Goal: Information Seeking & Learning: Learn about a topic

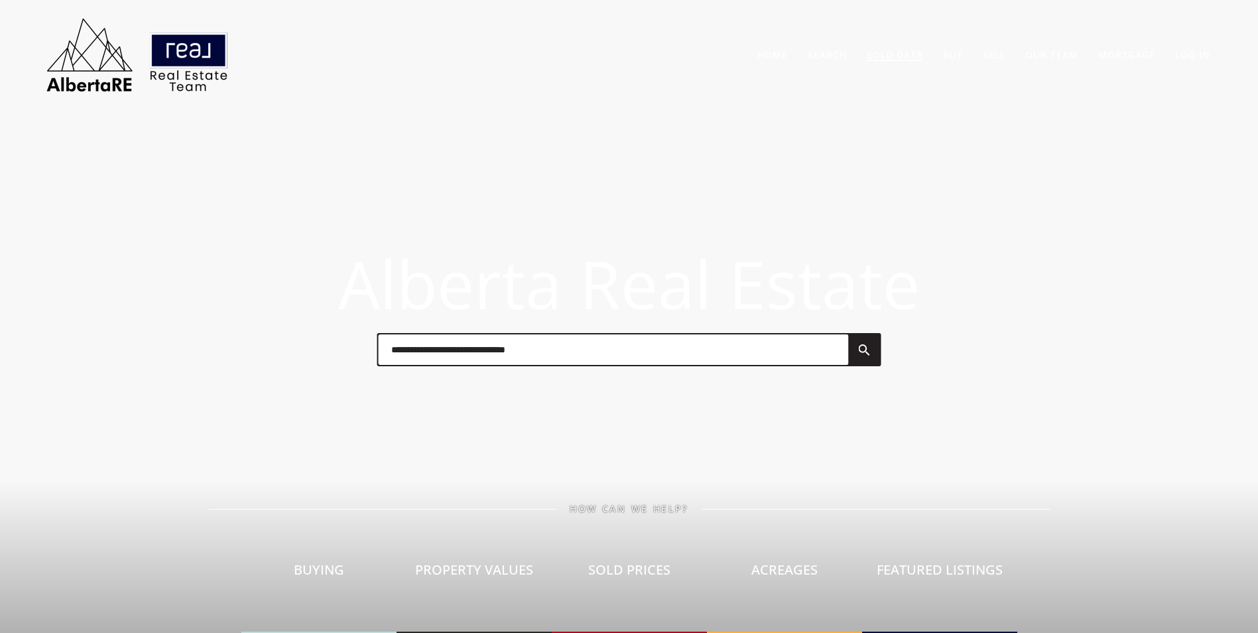
click at [889, 56] on link "Sold Data" at bounding box center [895, 54] width 56 height 13
click at [897, 55] on link "Sold Data" at bounding box center [895, 54] width 56 height 13
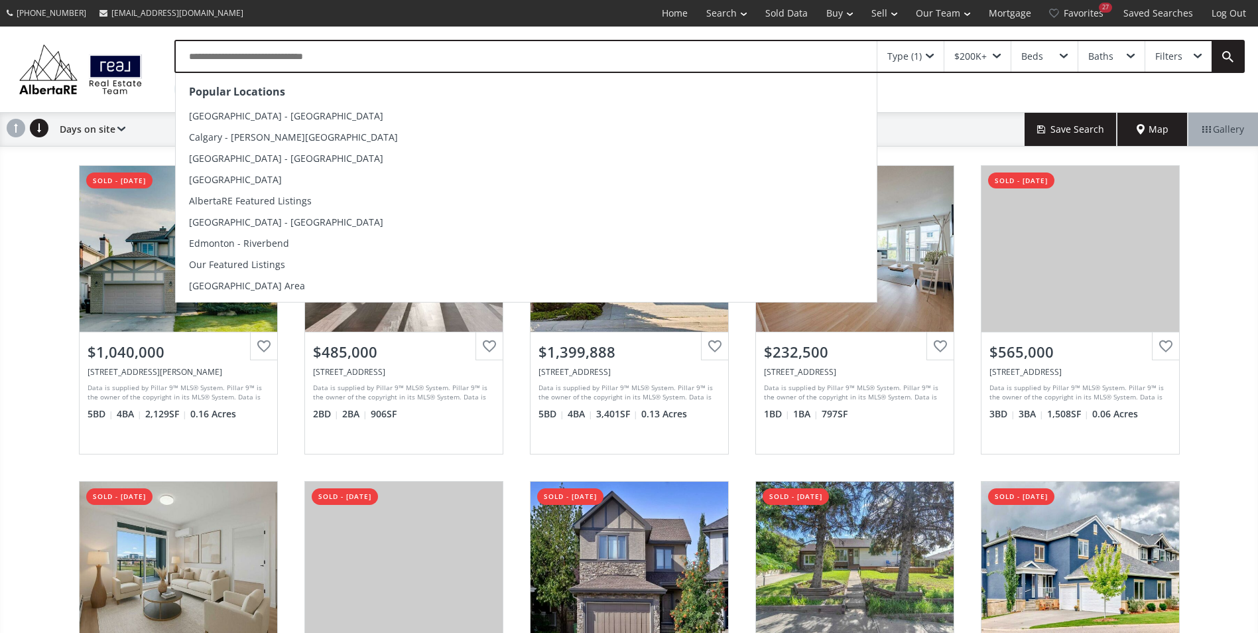
click at [192, 57] on input "text" at bounding box center [526, 56] width 701 height 30
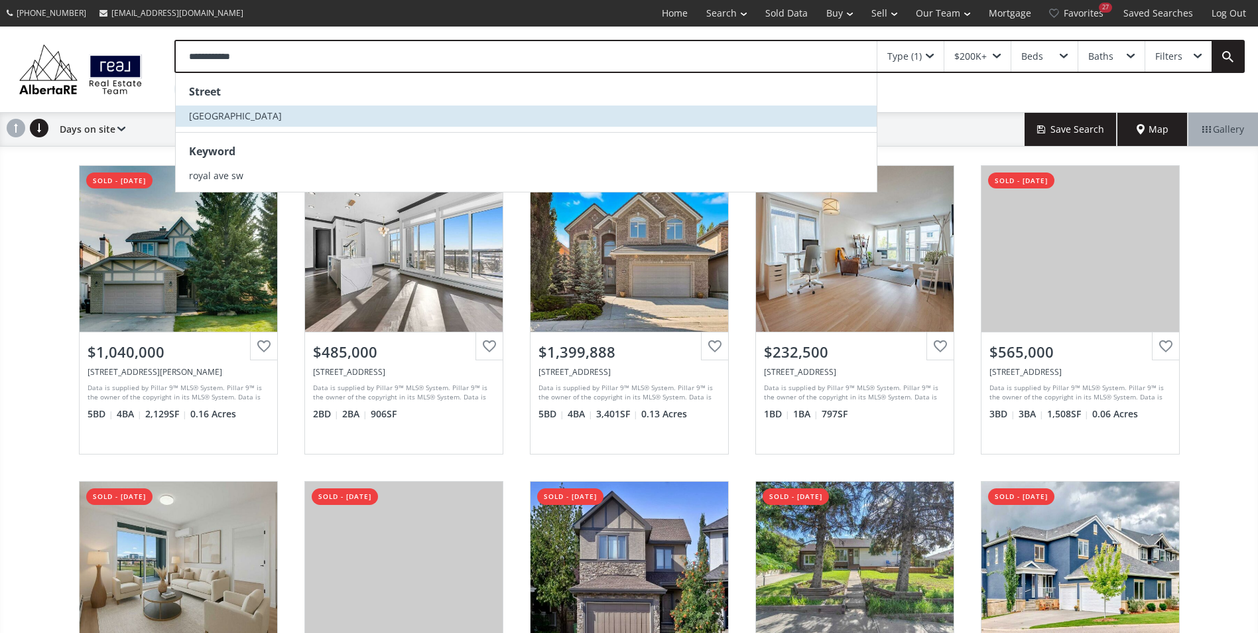
type input "**********"
click at [206, 115] on span "[GEOGRAPHIC_DATA]" at bounding box center [235, 115] width 93 height 13
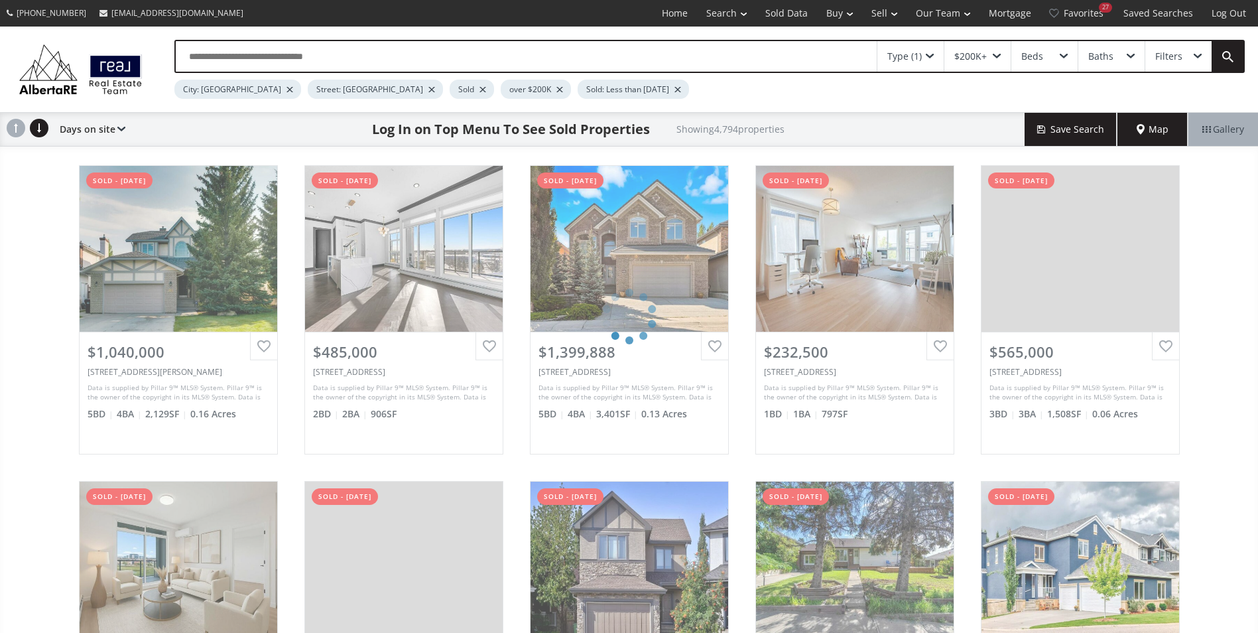
click at [286, 88] on div at bounding box center [289, 89] width 7 height 5
click at [928, 54] on span at bounding box center [930, 56] width 8 height 5
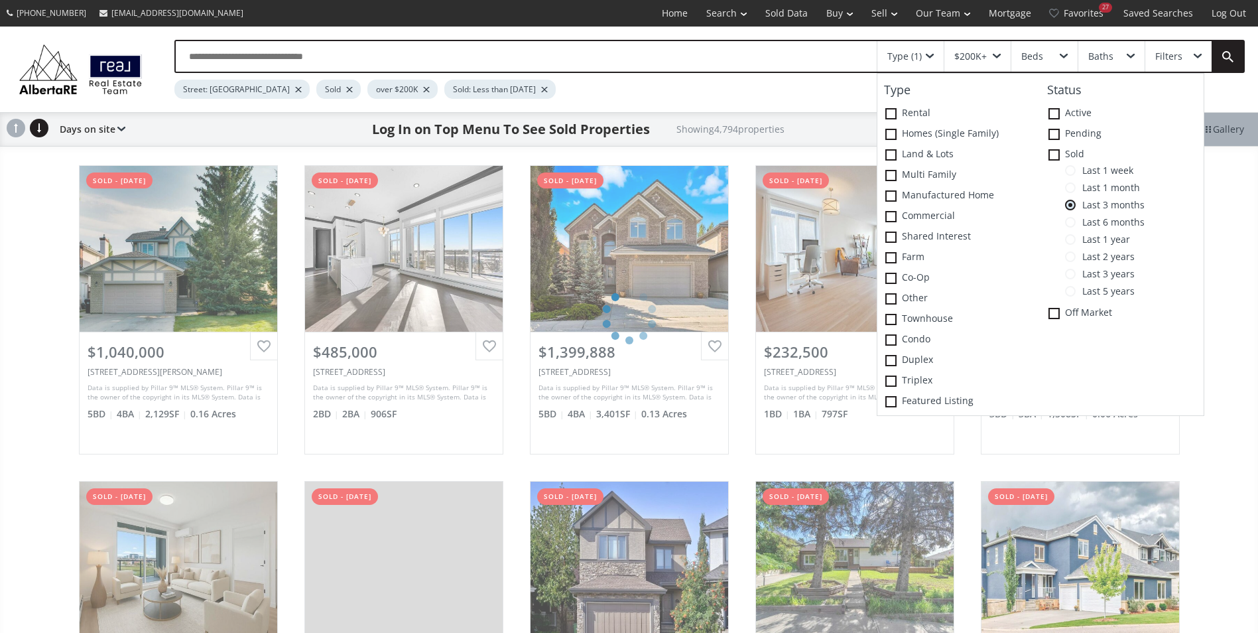
click at [1071, 240] on span at bounding box center [1070, 239] width 11 height 11
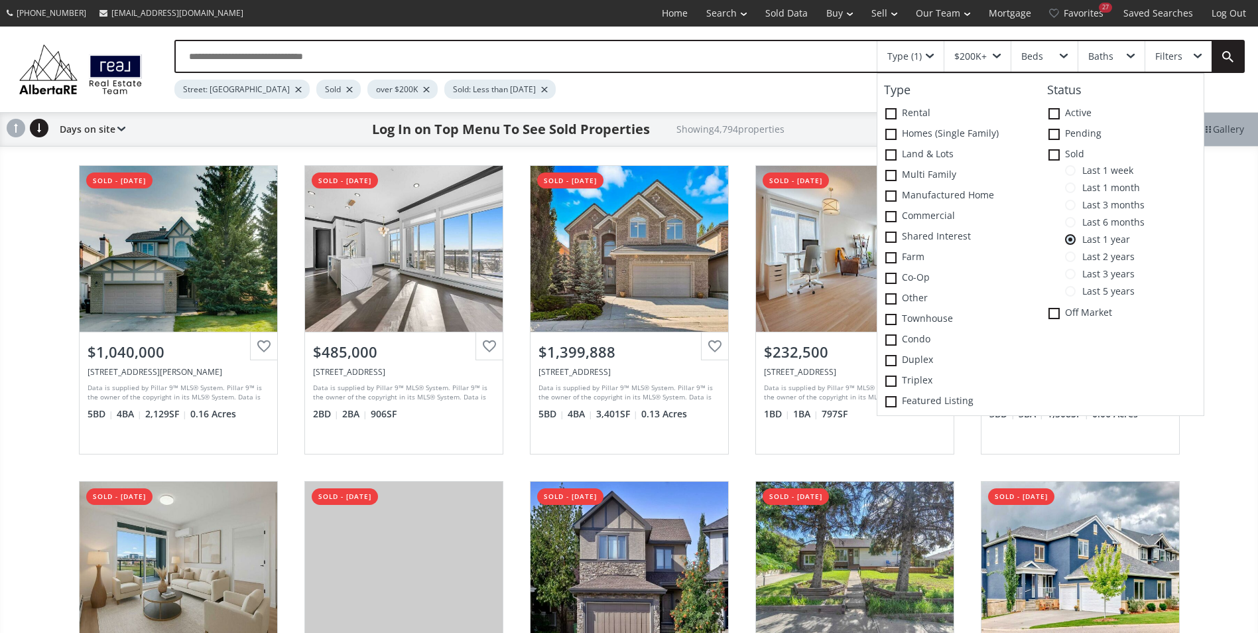
click at [928, 55] on span at bounding box center [930, 56] width 8 height 5
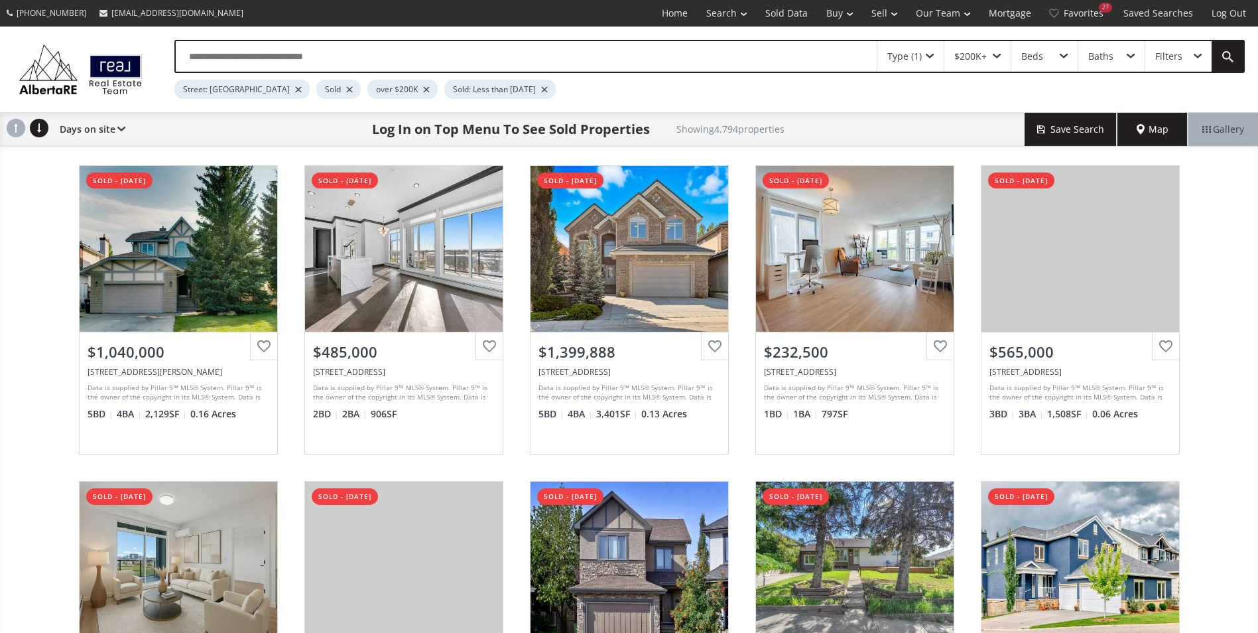
click at [423, 88] on div at bounding box center [426, 89] width 7 height 5
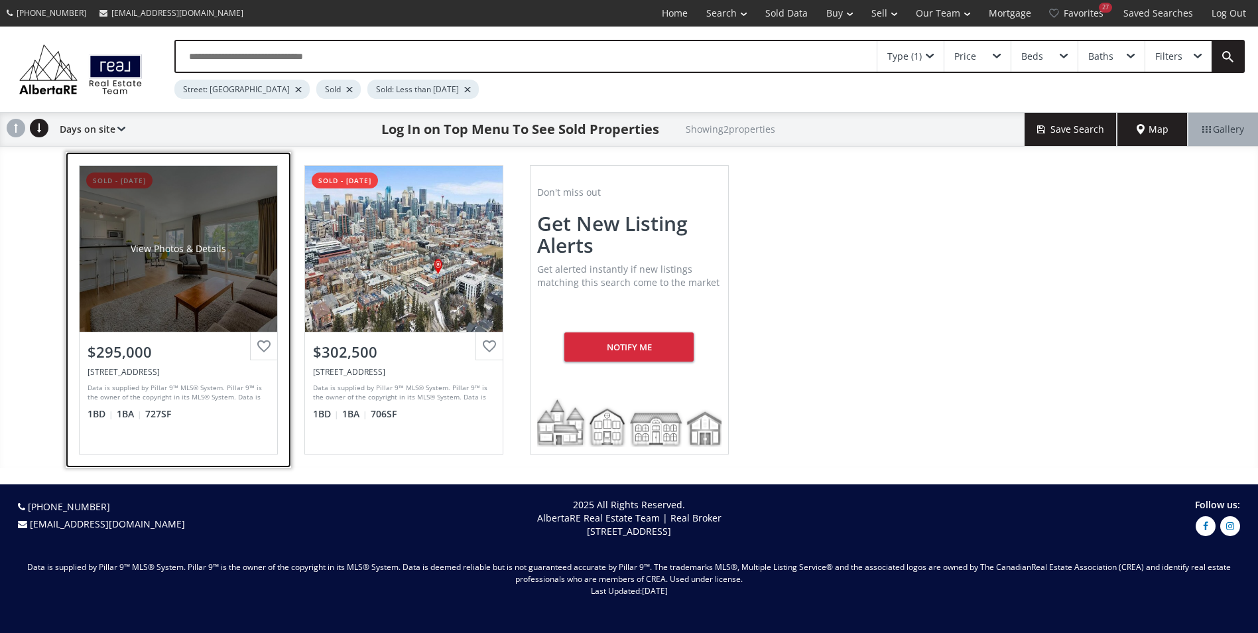
click at [171, 240] on div "View Photos & Details" at bounding box center [179, 249] width 198 height 166
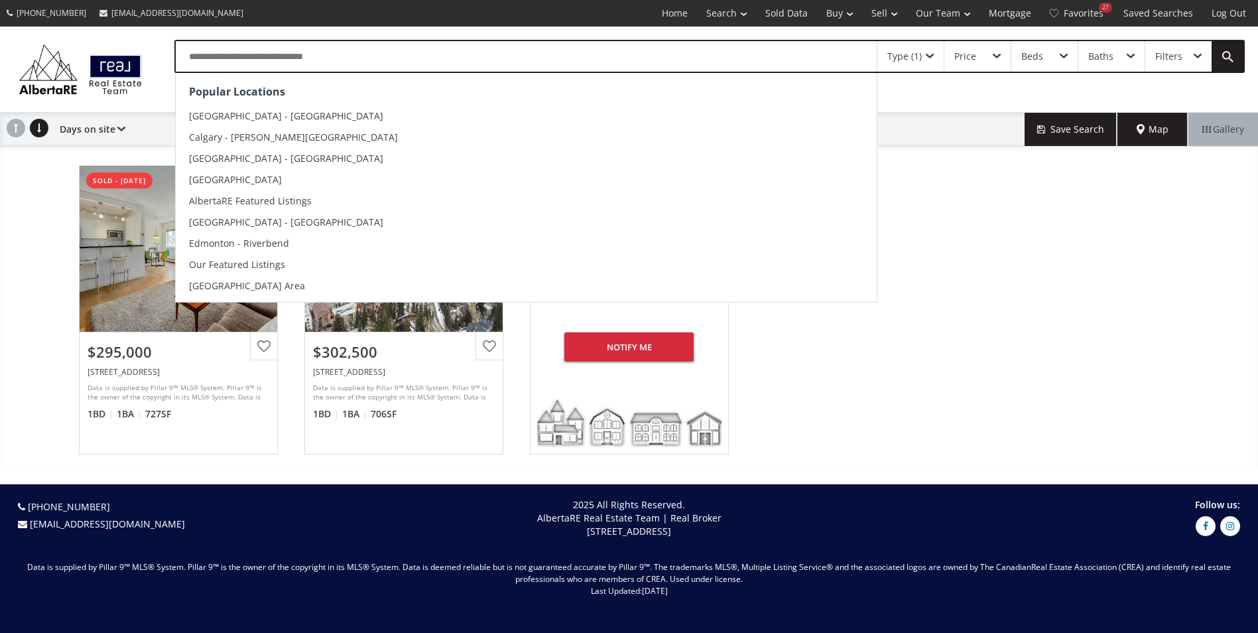
click at [338, 59] on input "text" at bounding box center [526, 56] width 701 height 30
click at [351, 52] on input "text" at bounding box center [526, 56] width 701 height 30
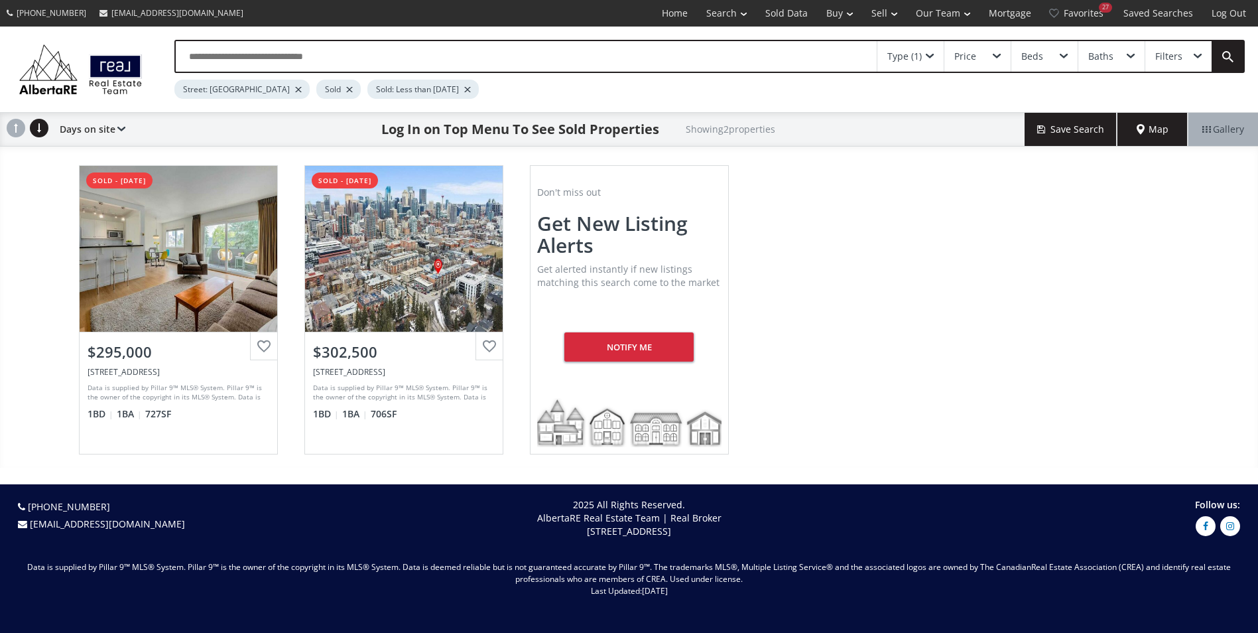
click at [29, 286] on div "[GEOGRAPHIC_DATA] AB T2T 0L4 sold - [DATE] View Photos & Details $295,000 [STRE…" at bounding box center [629, 310] width 1258 height 316
click at [932, 52] on div "Type (1)" at bounding box center [910, 56] width 66 height 30
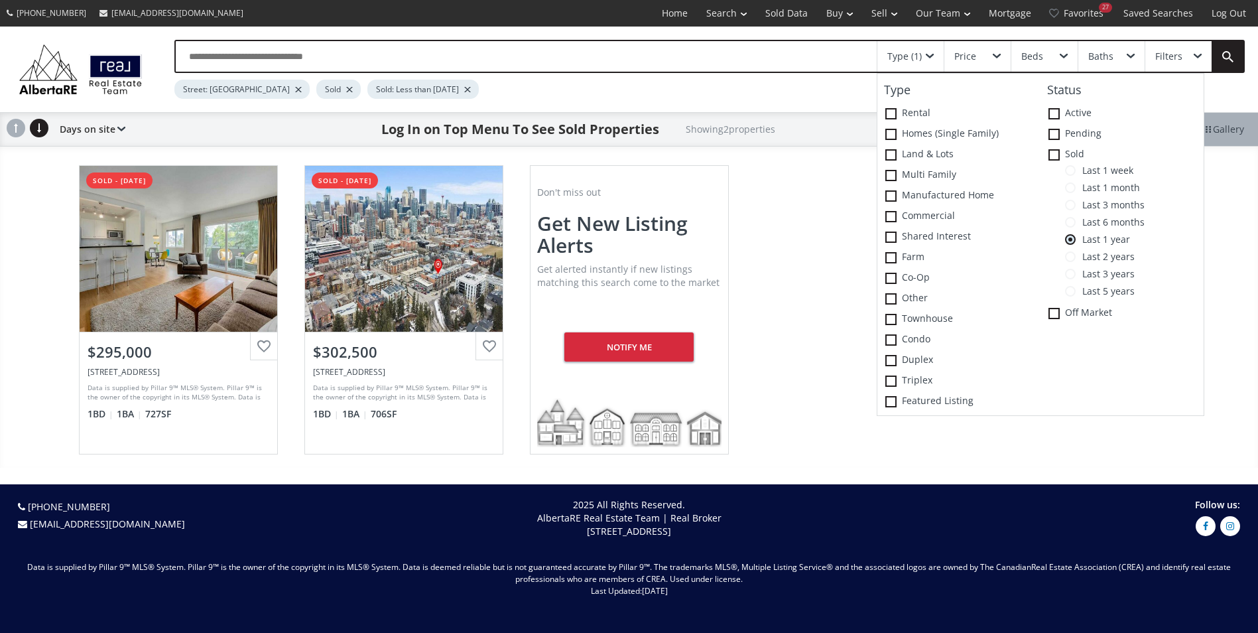
click at [1087, 224] on span "Last 6 months" at bounding box center [1109, 222] width 69 height 11
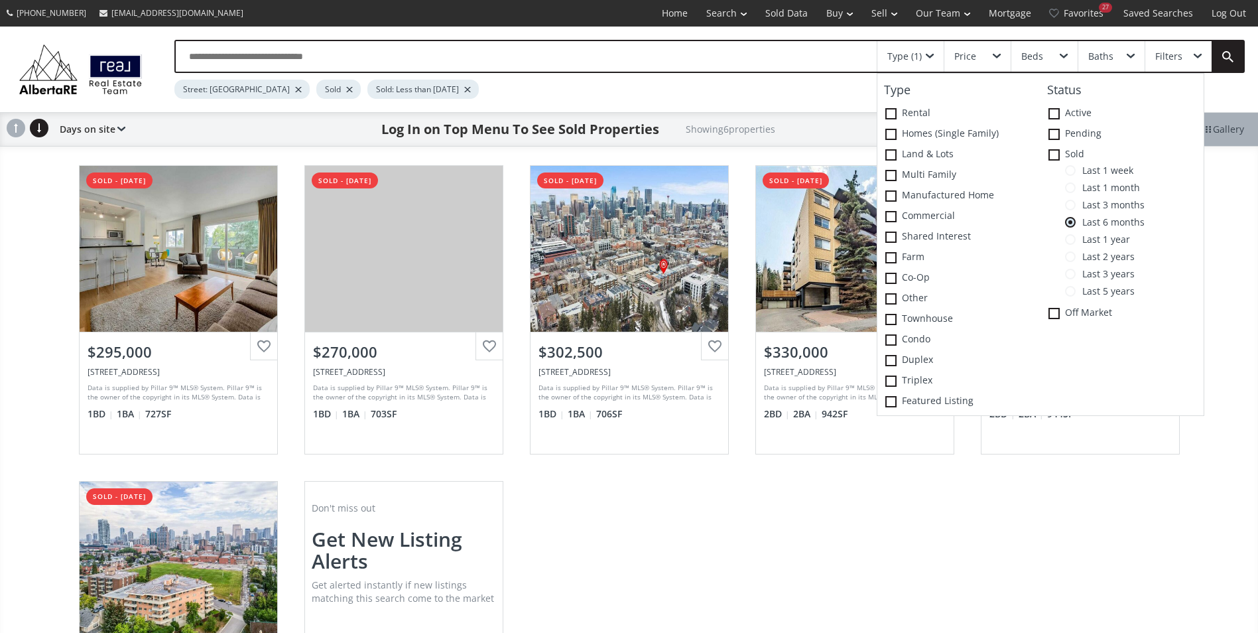
click at [646, 527] on div "[GEOGRAPHIC_DATA] AB T2T 0L4 sold - [DATE] View Photos & Details $295,000 [STRE…" at bounding box center [629, 468] width 1127 height 632
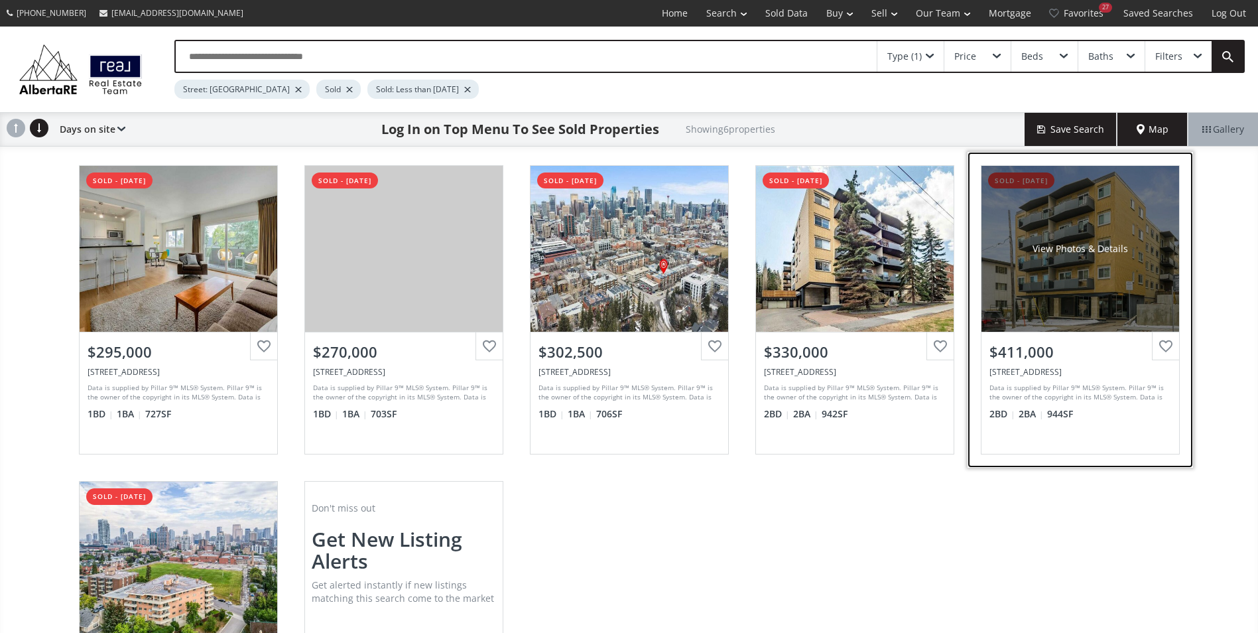
click at [1081, 371] on div "[STREET_ADDRESS]" at bounding box center [1080, 371] width 182 height 11
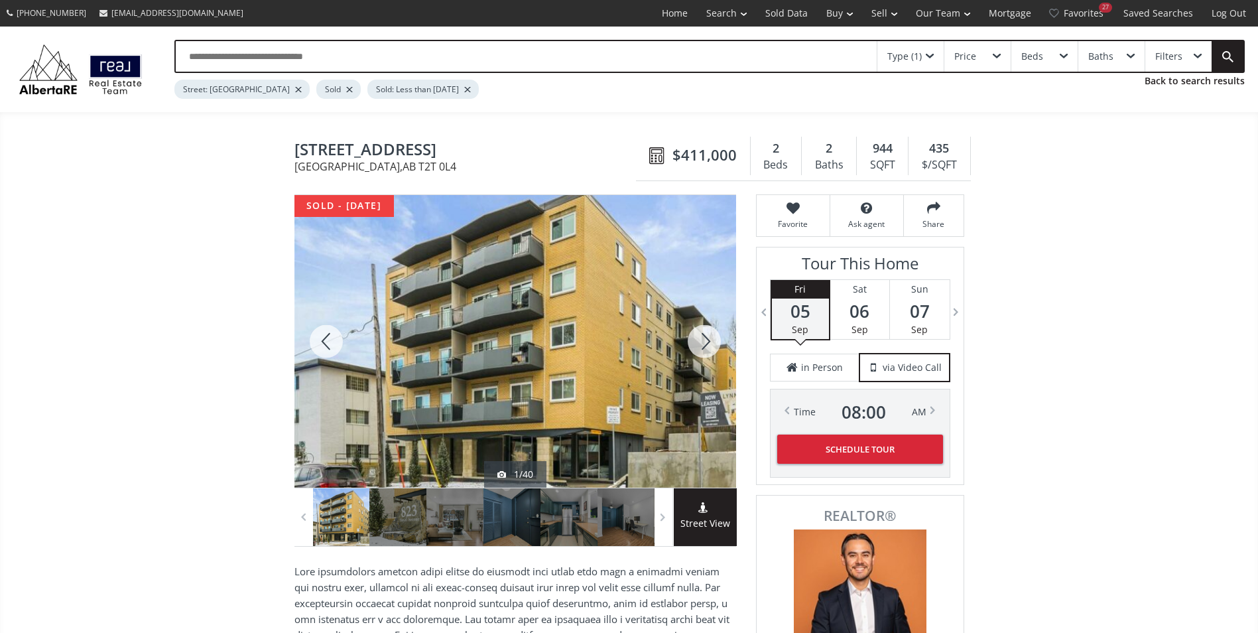
click at [705, 343] on div at bounding box center [704, 341] width 64 height 292
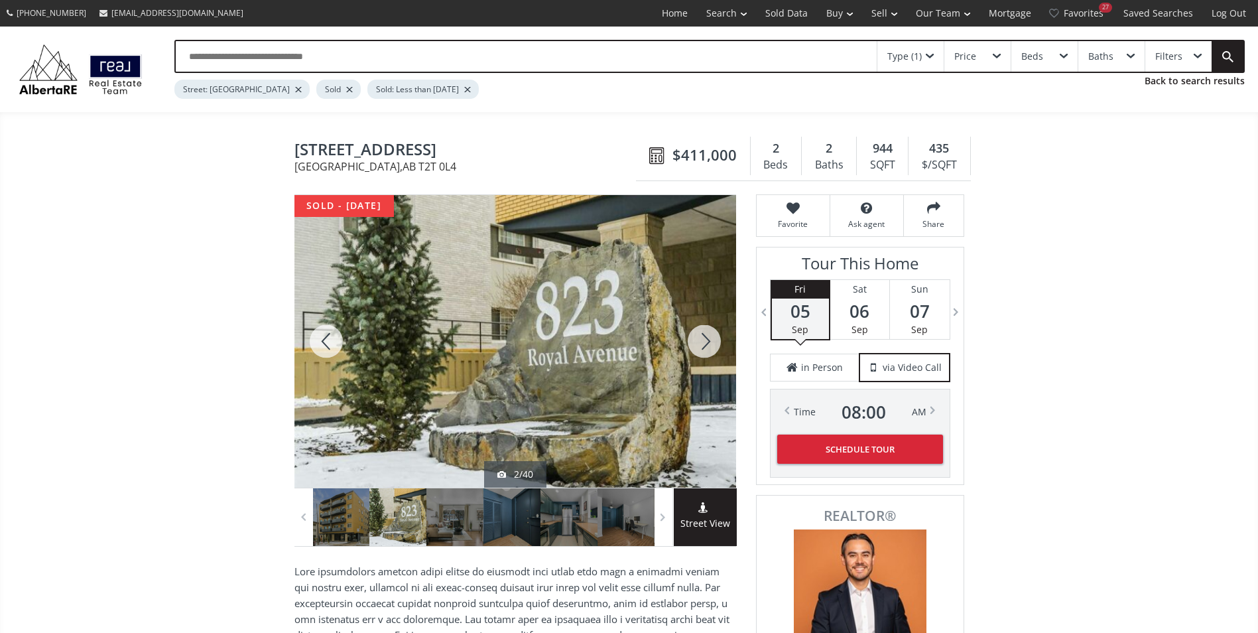
click at [705, 343] on div at bounding box center [704, 341] width 64 height 292
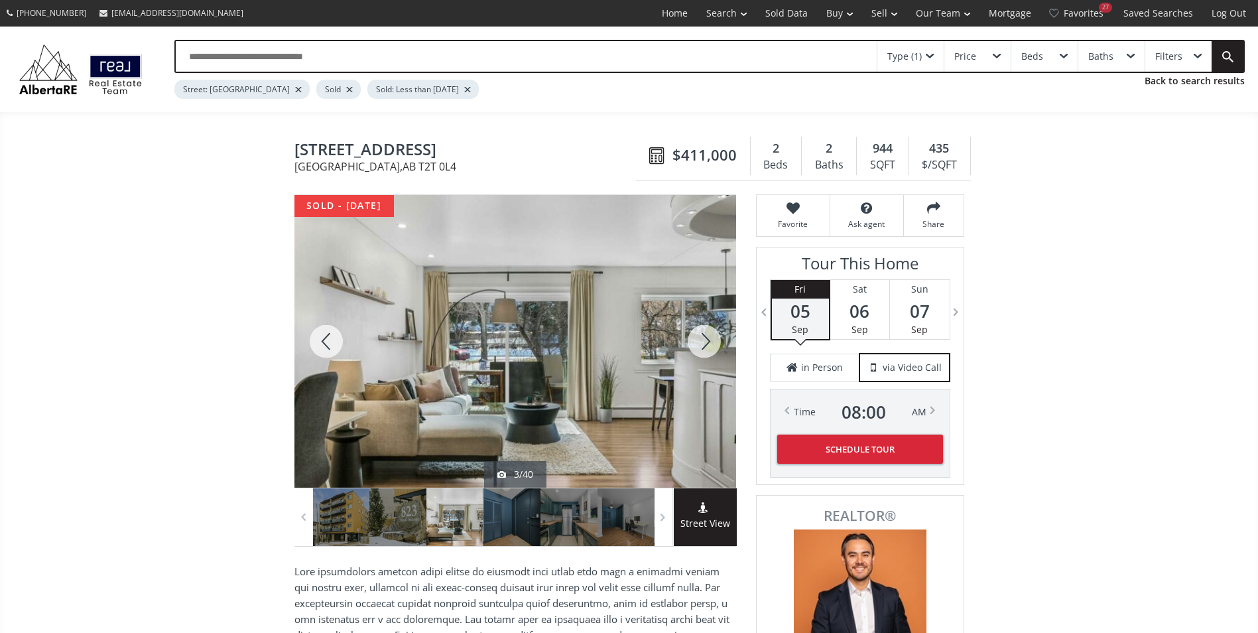
click at [705, 343] on div at bounding box center [704, 341] width 64 height 292
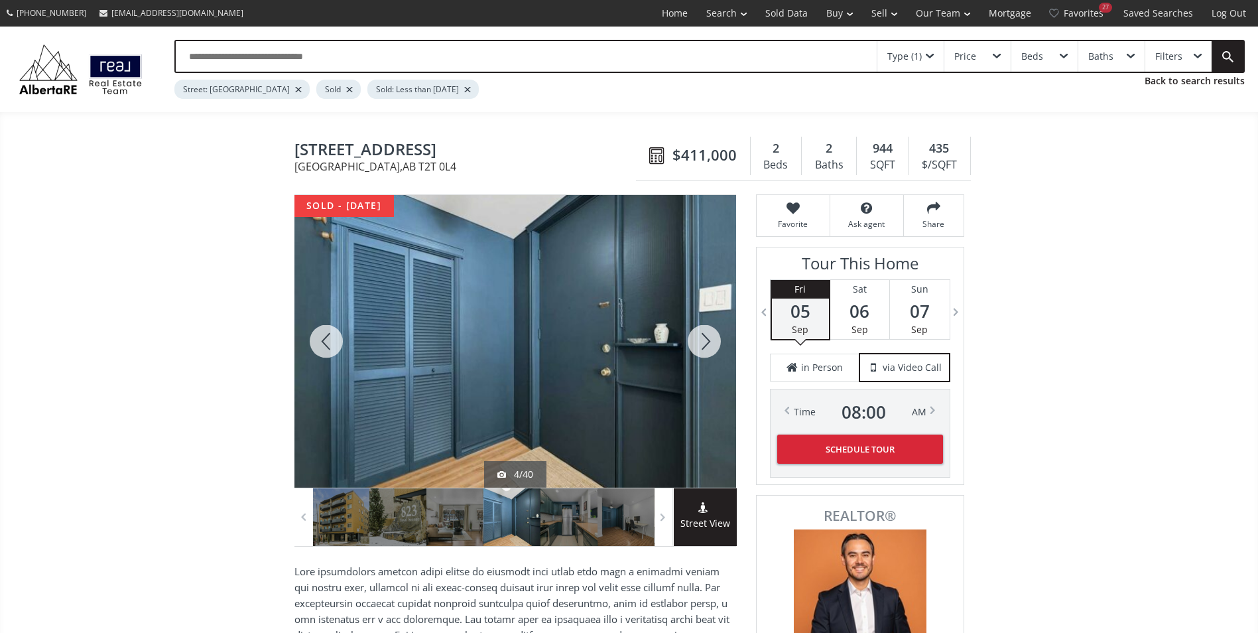
click at [705, 343] on div at bounding box center [704, 341] width 64 height 292
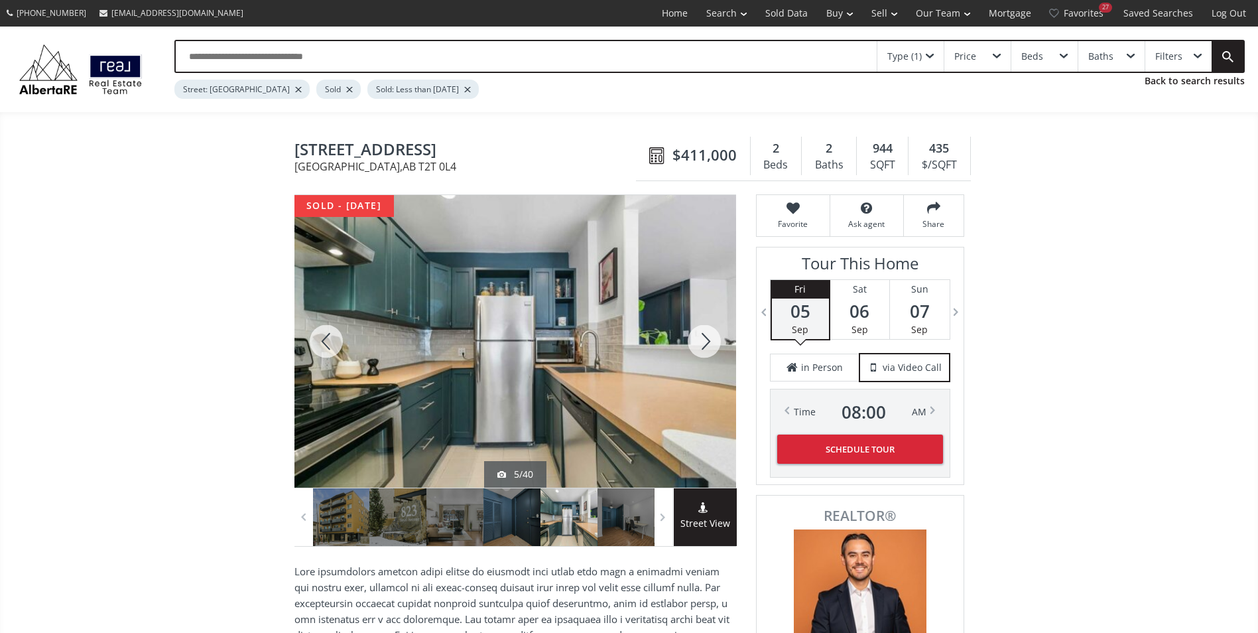
click at [705, 343] on div at bounding box center [704, 341] width 64 height 292
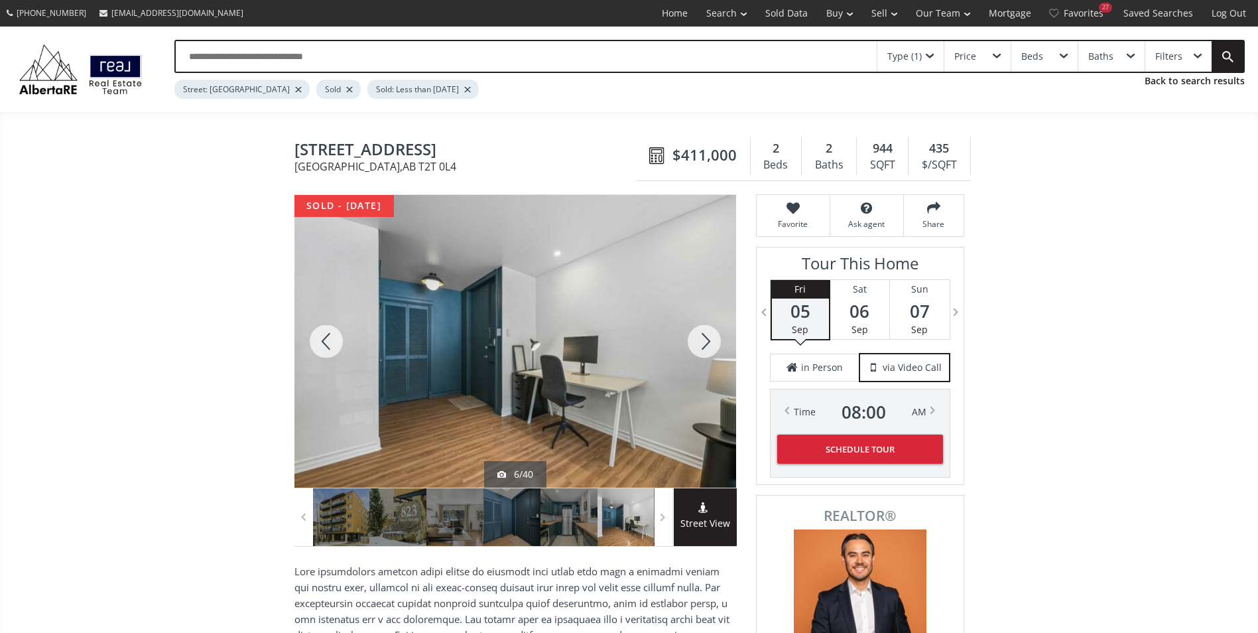
click at [705, 343] on div at bounding box center [704, 341] width 64 height 292
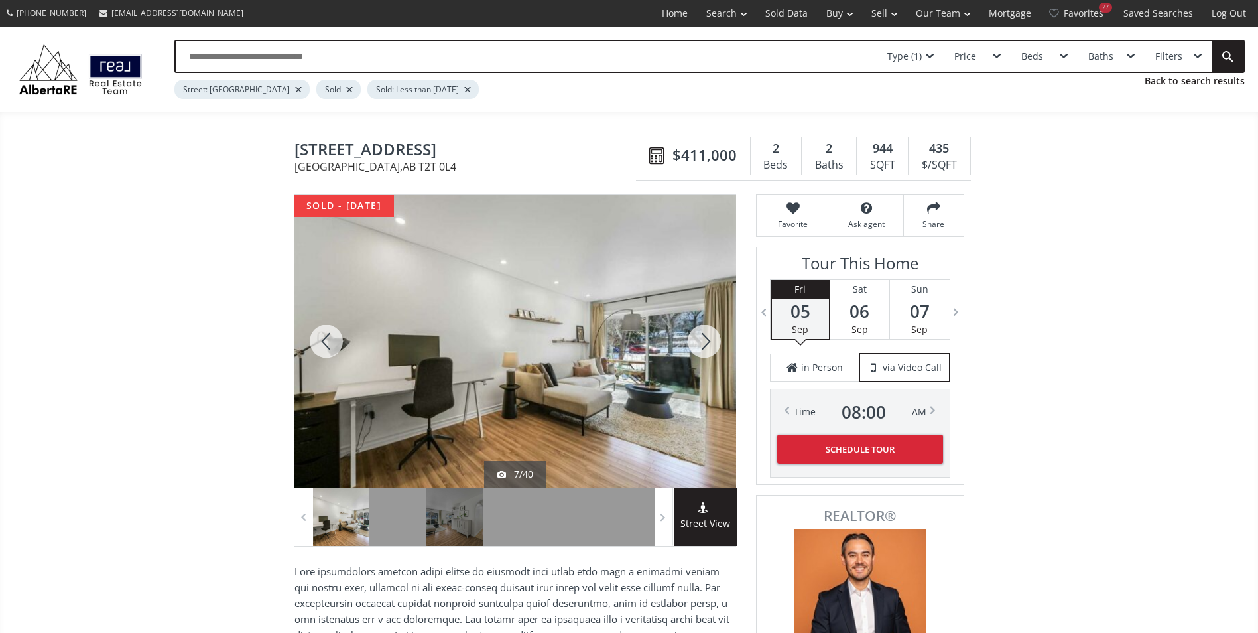
click at [705, 343] on div at bounding box center [704, 341] width 64 height 292
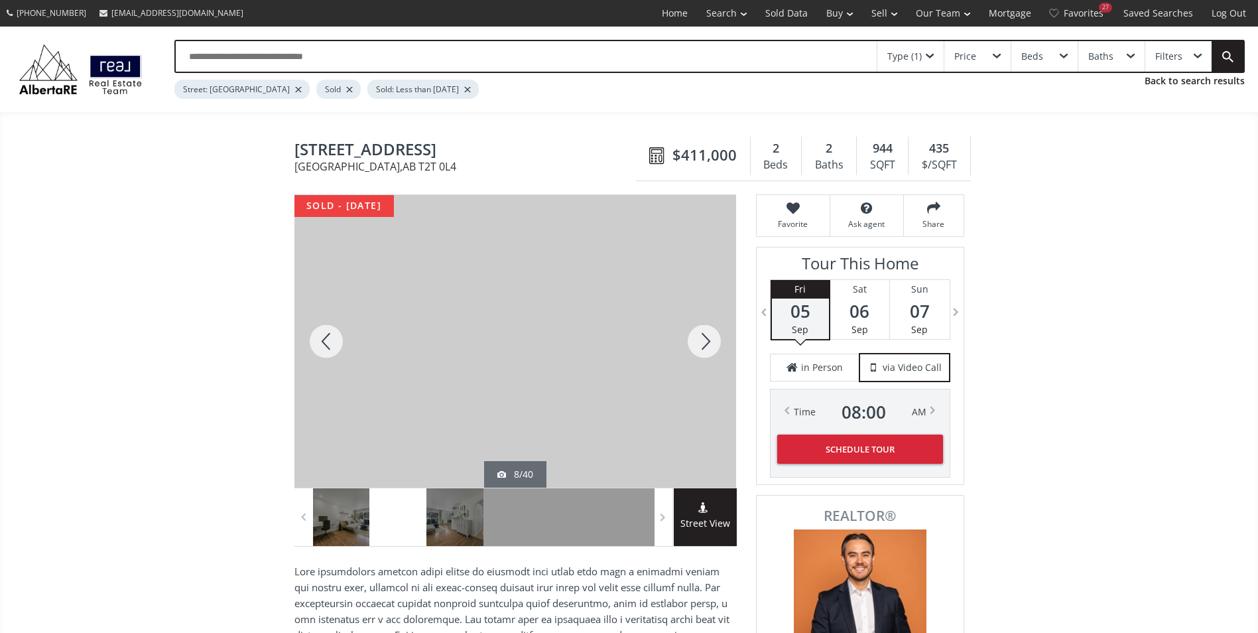
click at [705, 343] on div at bounding box center [704, 341] width 64 height 292
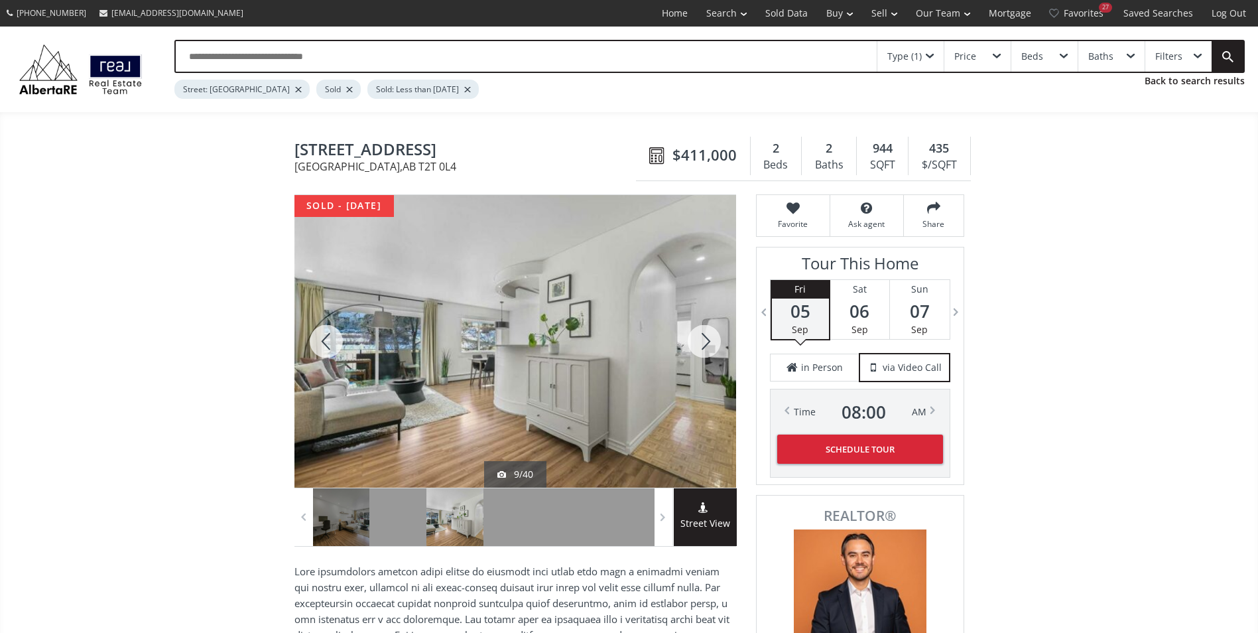
click at [705, 343] on div at bounding box center [704, 341] width 64 height 292
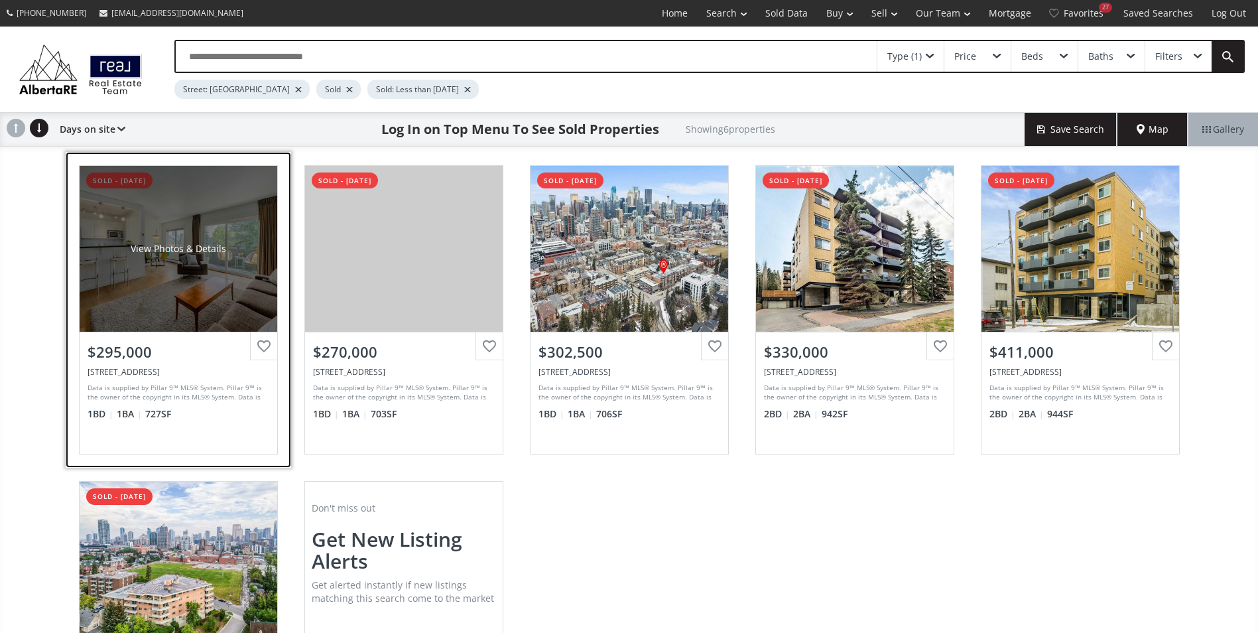
click at [178, 348] on div "$295,000" at bounding box center [179, 351] width 182 height 21
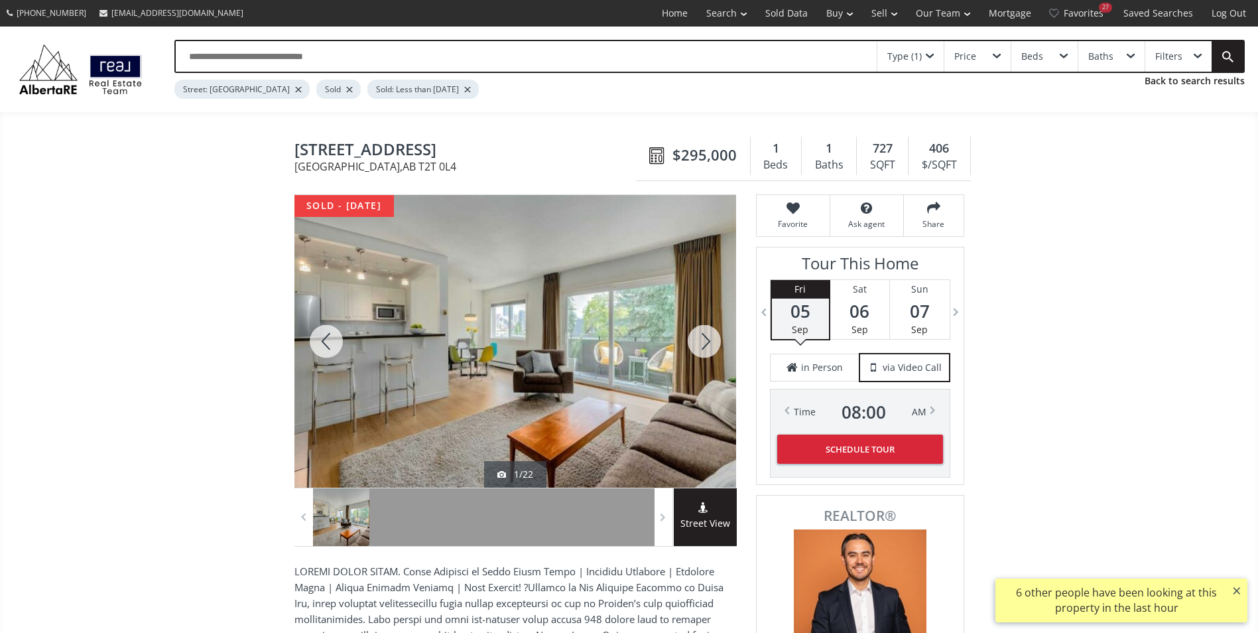
click at [703, 340] on div at bounding box center [704, 341] width 64 height 292
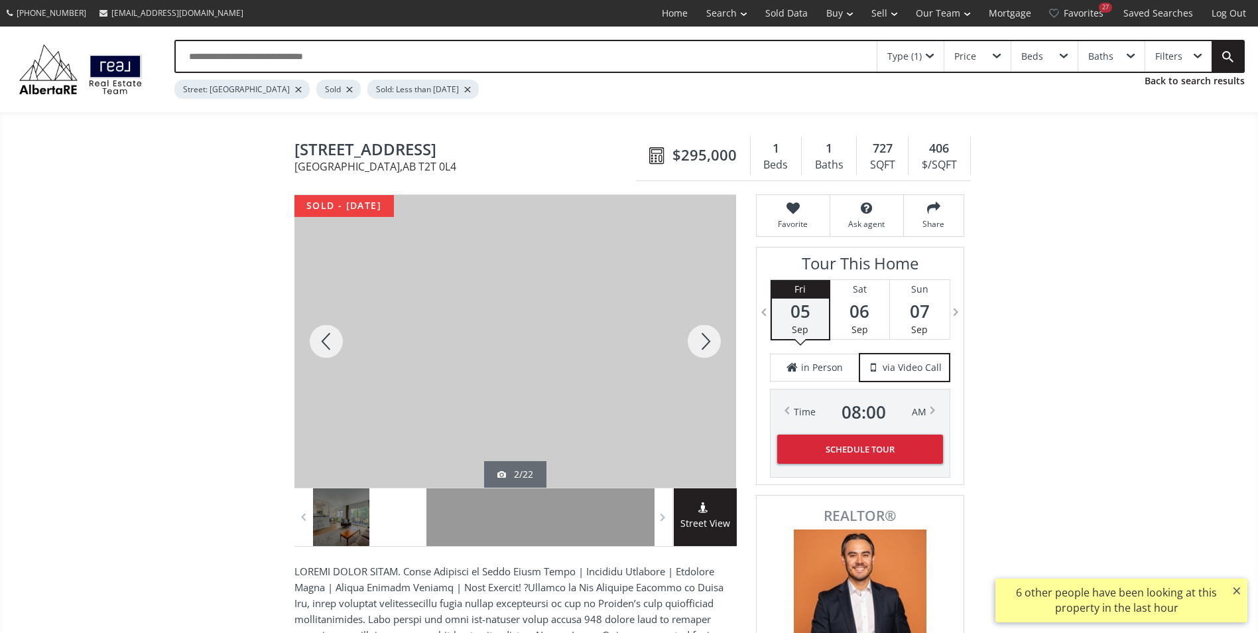
click at [703, 340] on div at bounding box center [704, 341] width 64 height 292
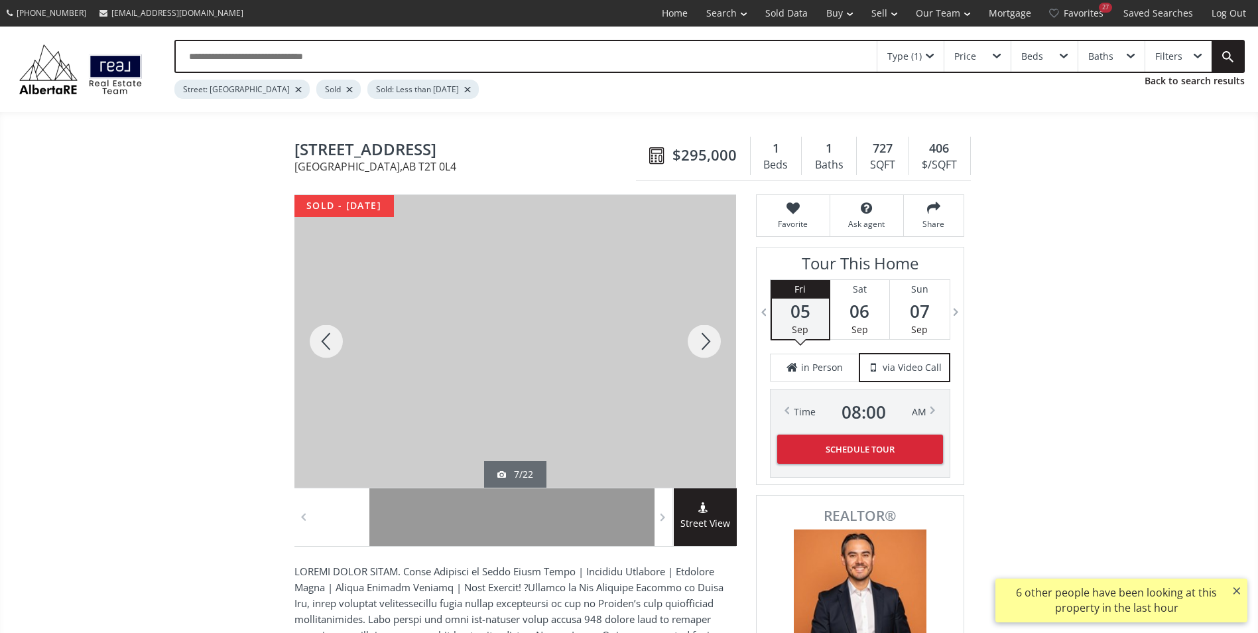
click at [703, 340] on div at bounding box center [704, 341] width 64 height 292
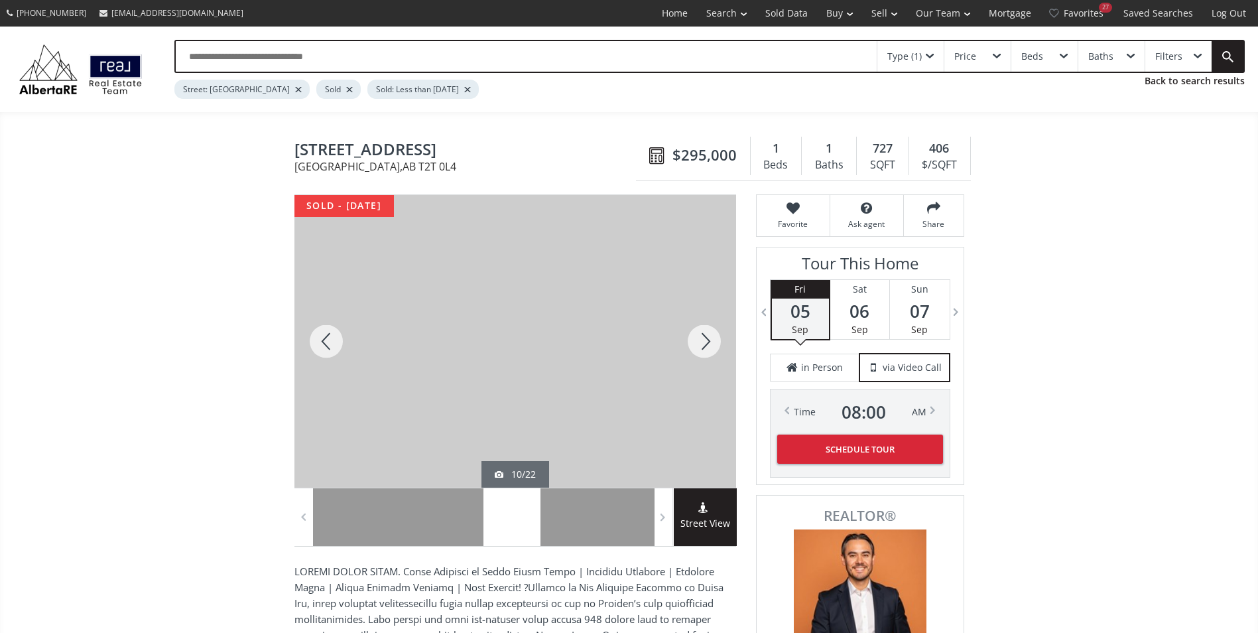
click at [703, 340] on div at bounding box center [704, 341] width 64 height 292
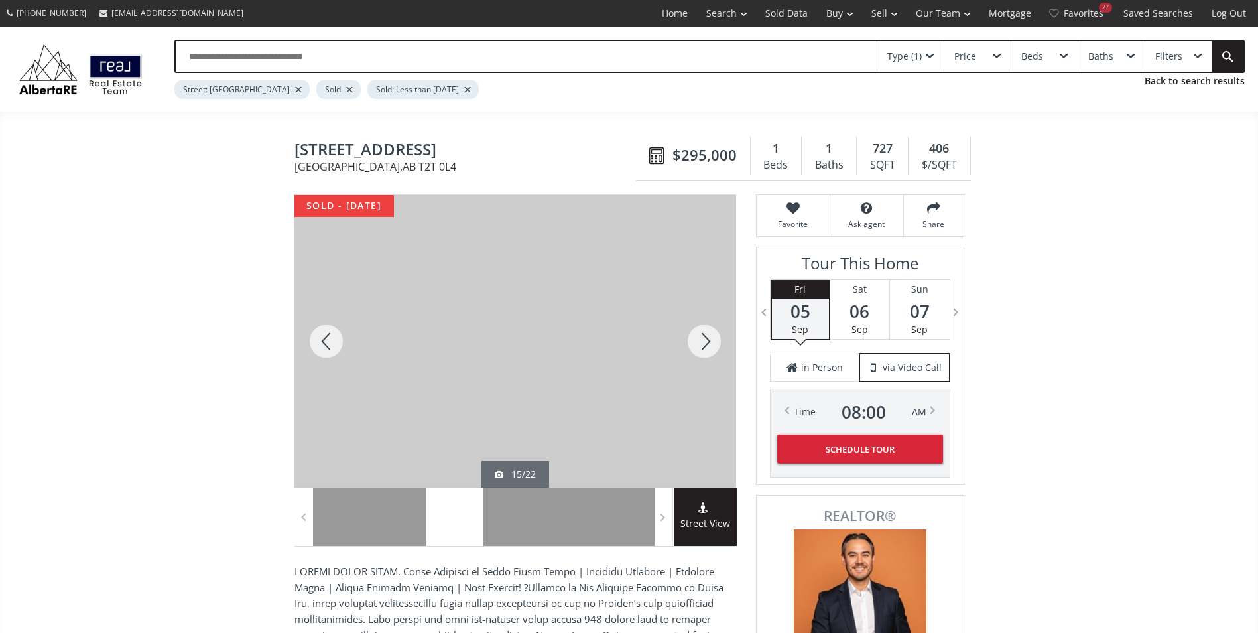
click at [703, 340] on div at bounding box center [704, 341] width 64 height 292
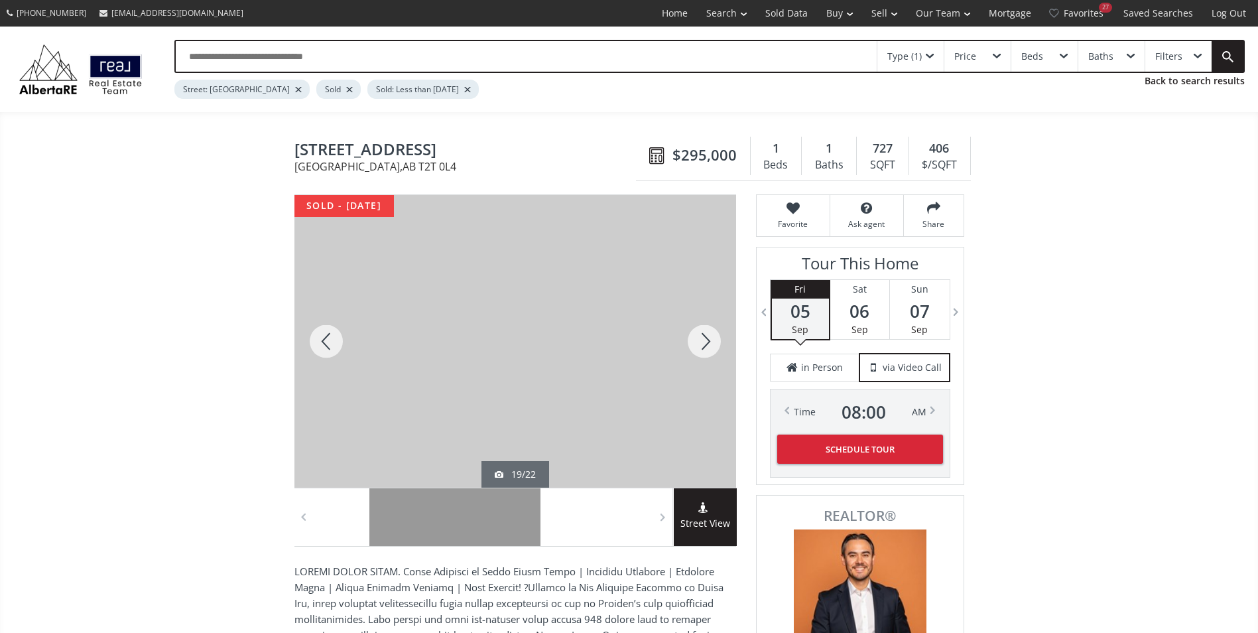
click at [703, 340] on div at bounding box center [704, 341] width 64 height 292
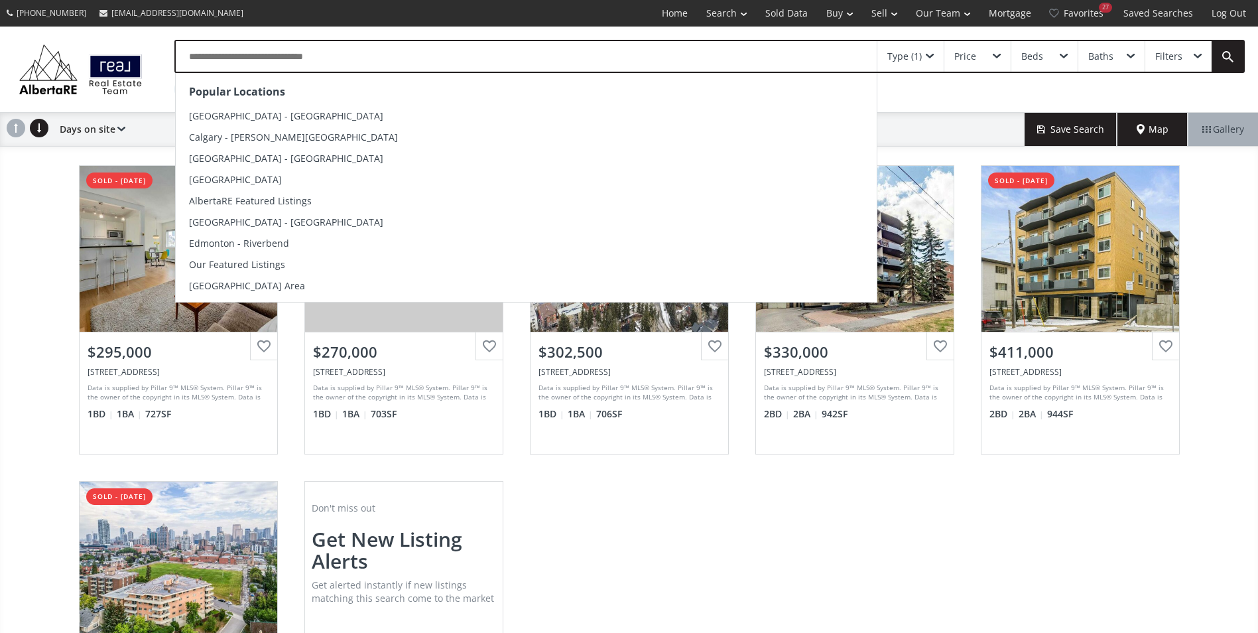
click at [343, 58] on input "text" at bounding box center [526, 56] width 701 height 30
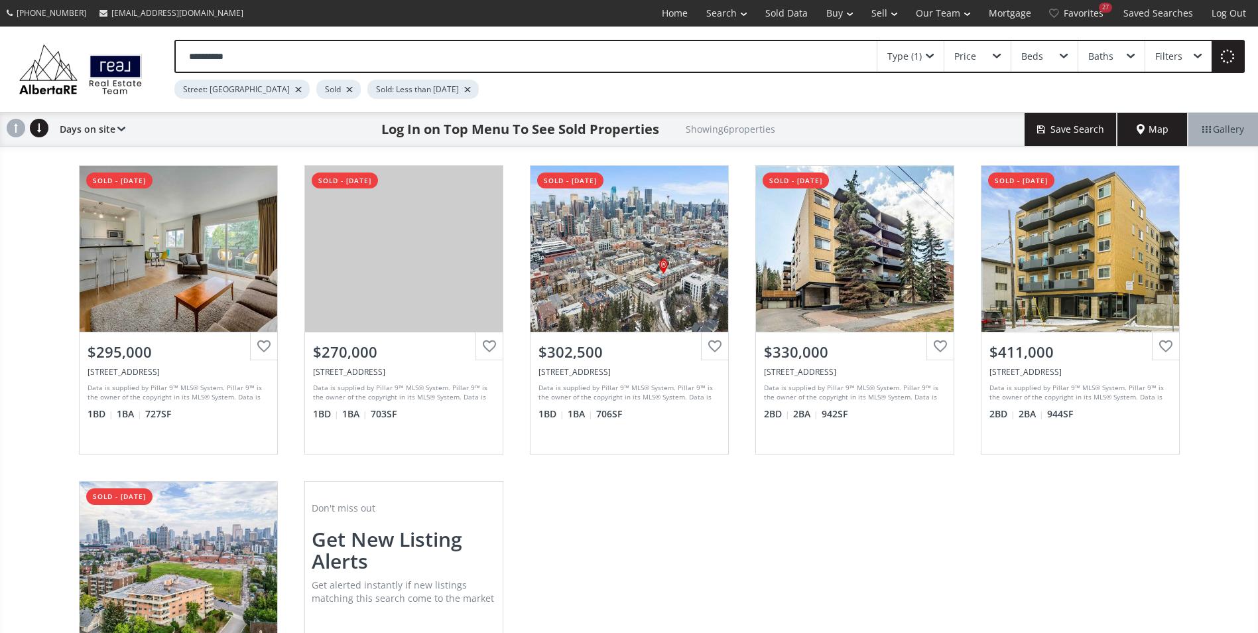
type input "**********"
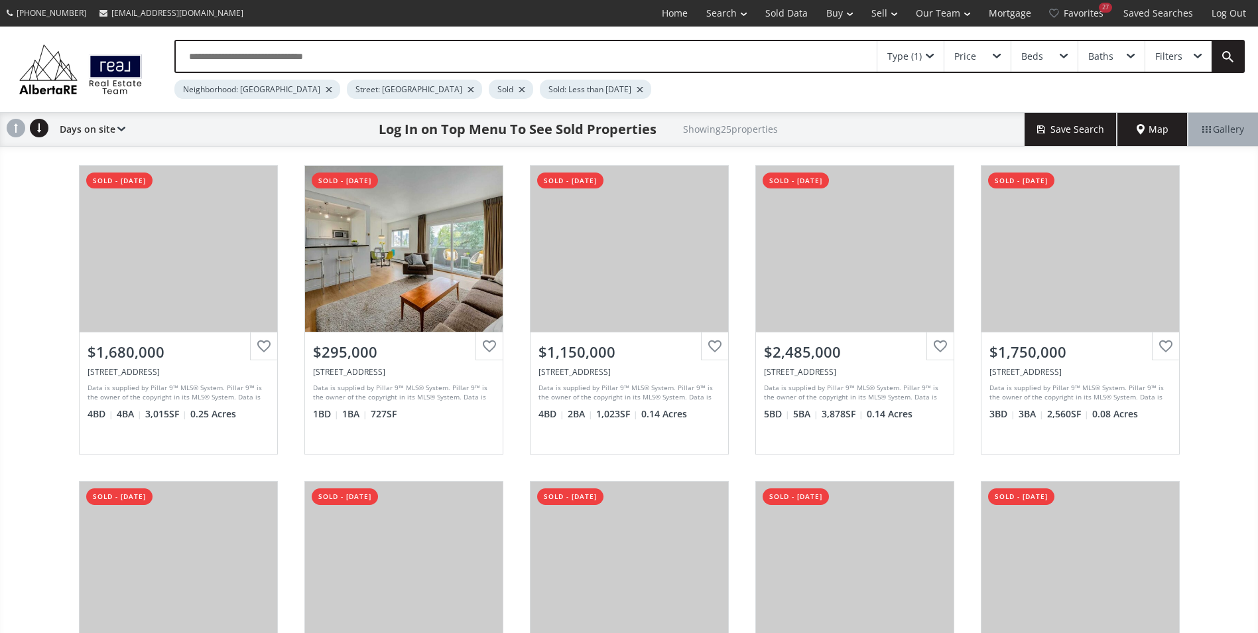
click at [467, 89] on div at bounding box center [470, 89] width 7 height 5
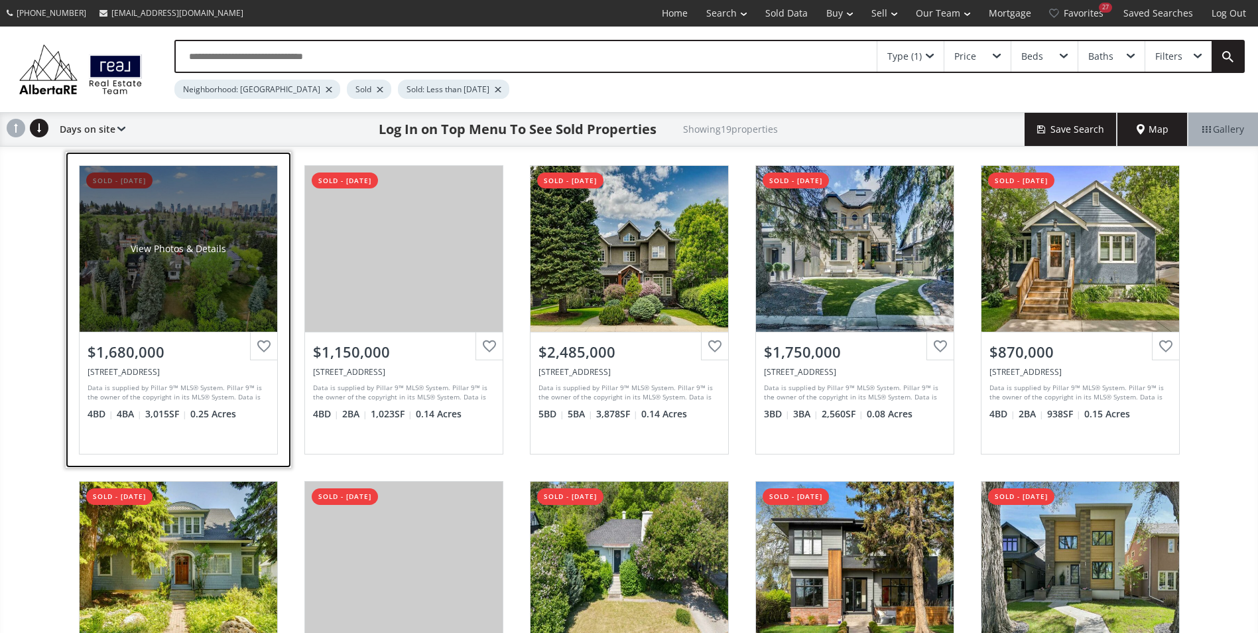
click at [192, 302] on div "View Photos & Details" at bounding box center [179, 249] width 198 height 166
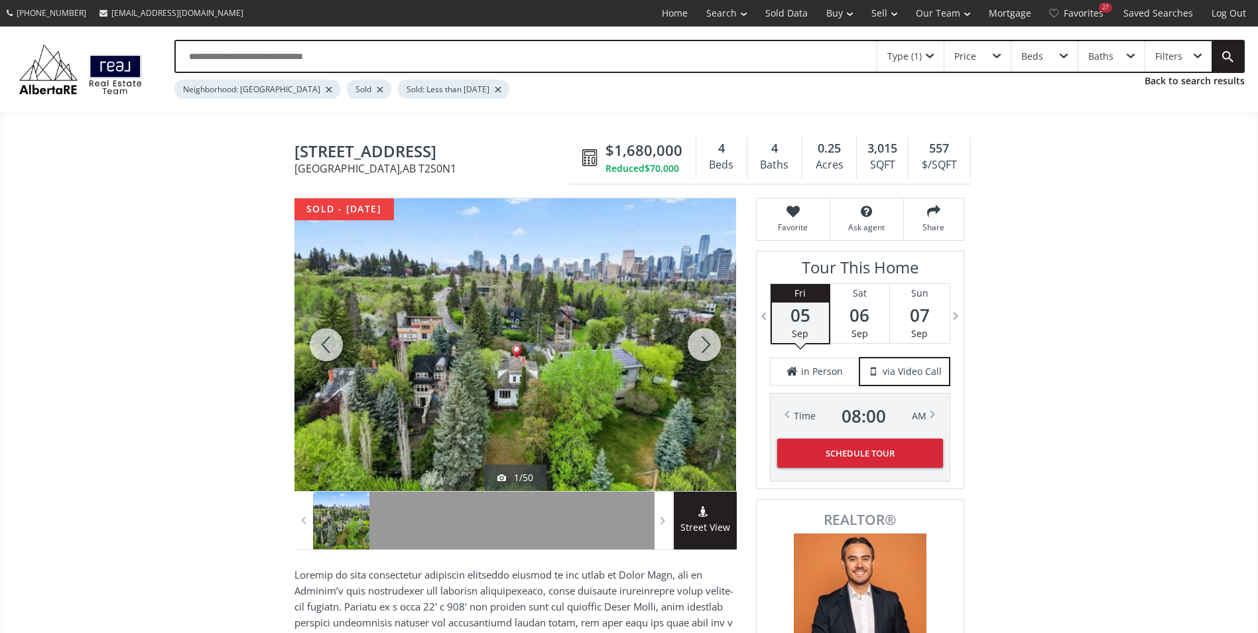
click at [707, 341] on div at bounding box center [704, 344] width 64 height 292
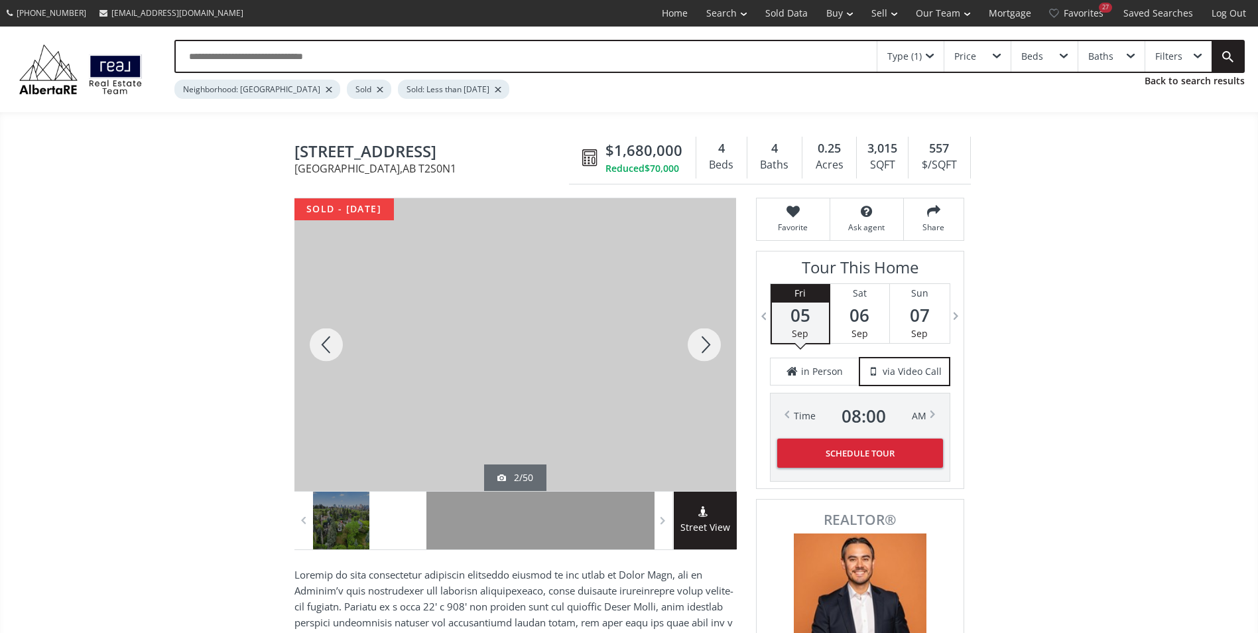
click at [707, 341] on div at bounding box center [704, 344] width 64 height 292
click at [703, 341] on div at bounding box center [704, 344] width 64 height 292
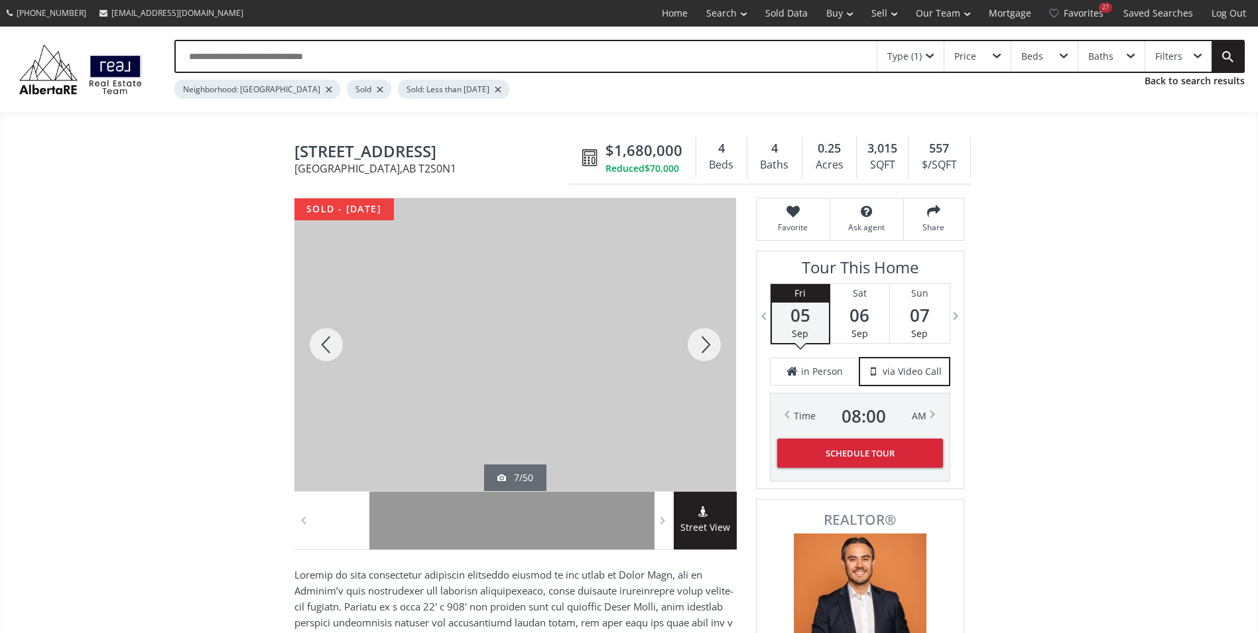
click at [703, 341] on div at bounding box center [704, 344] width 64 height 292
click at [703, 340] on div at bounding box center [704, 344] width 64 height 292
click at [702, 340] on div at bounding box center [704, 344] width 64 height 292
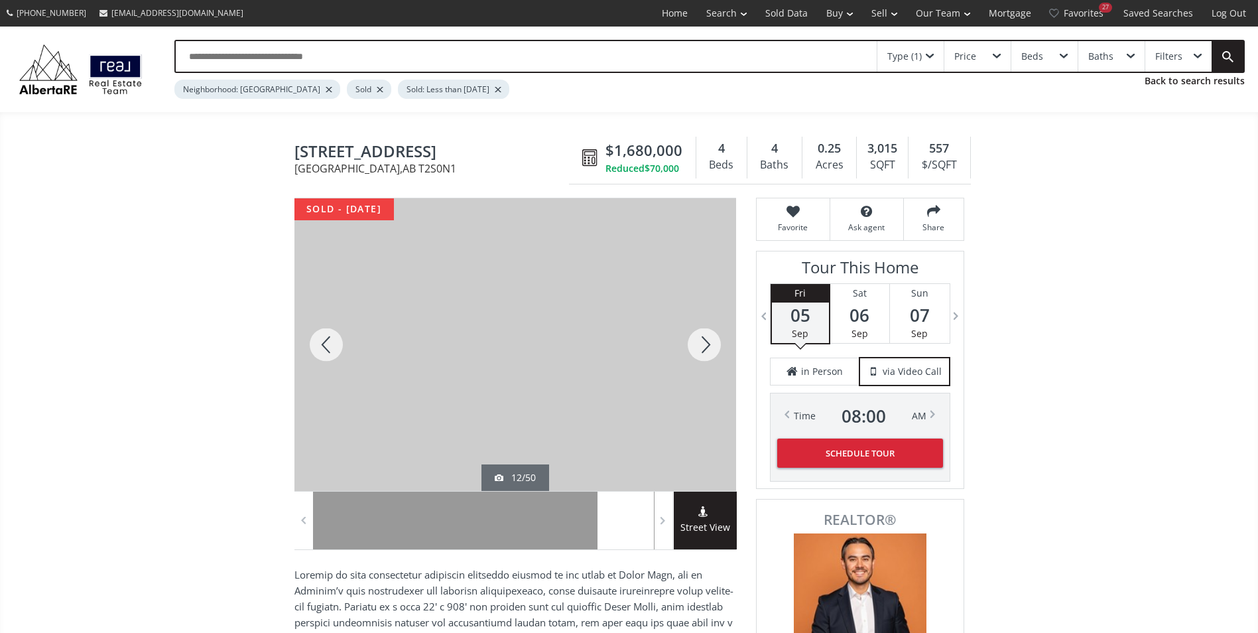
click at [702, 340] on div at bounding box center [704, 344] width 64 height 292
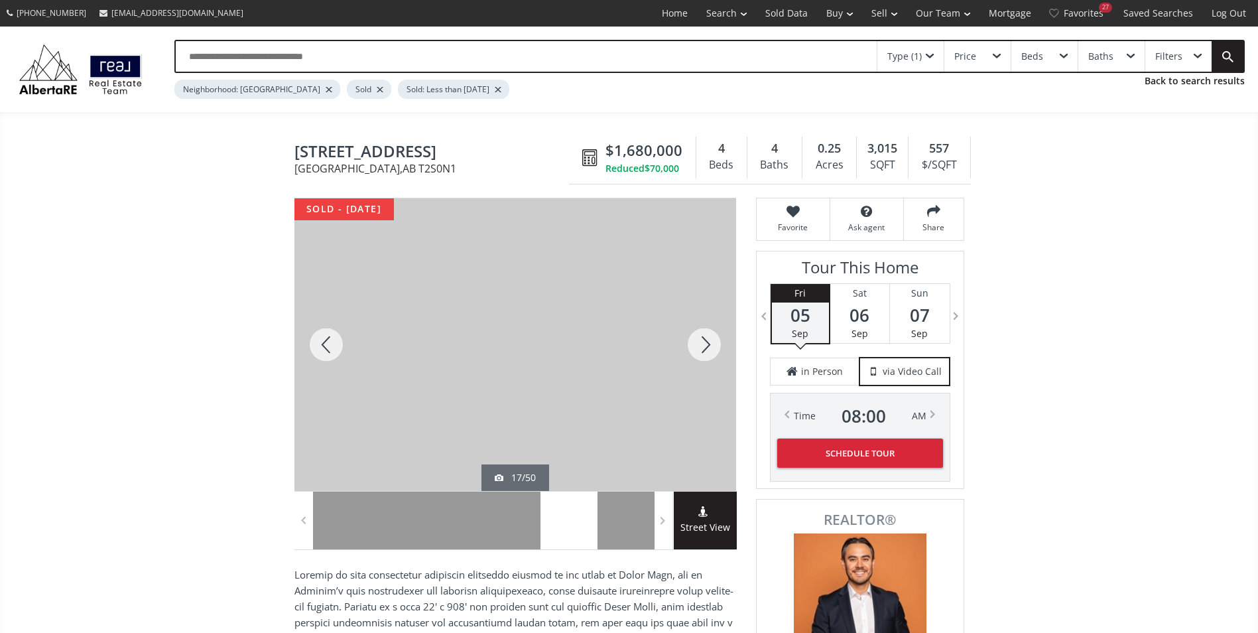
click at [702, 340] on div at bounding box center [704, 344] width 64 height 292
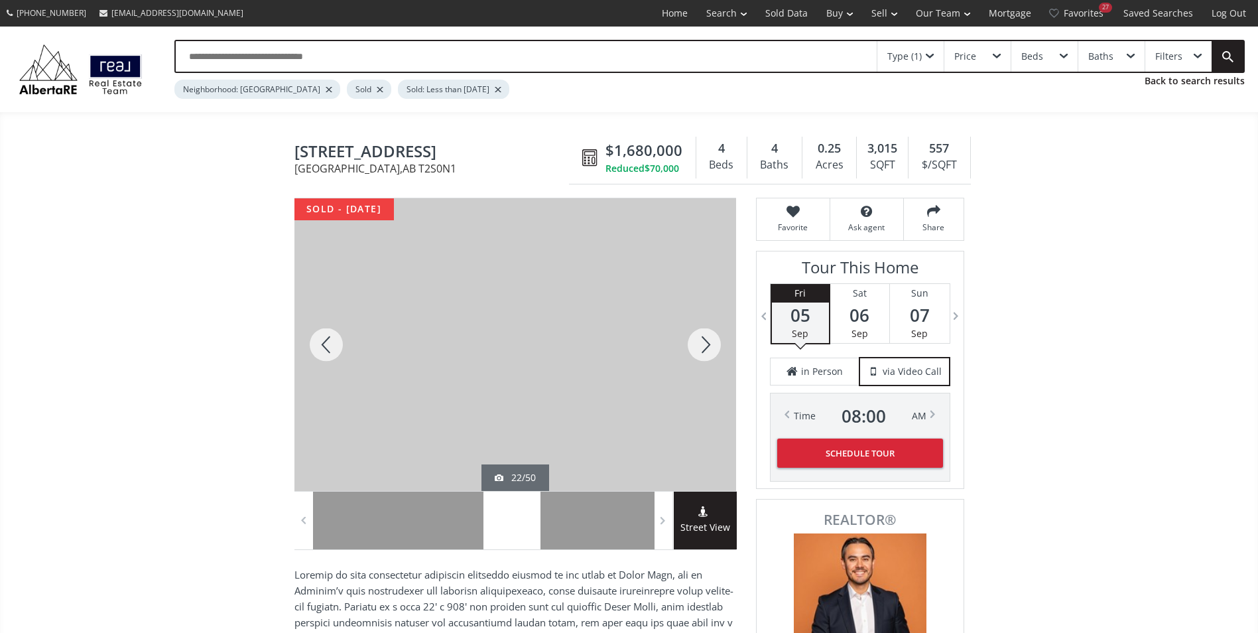
click at [702, 340] on div at bounding box center [704, 344] width 64 height 292
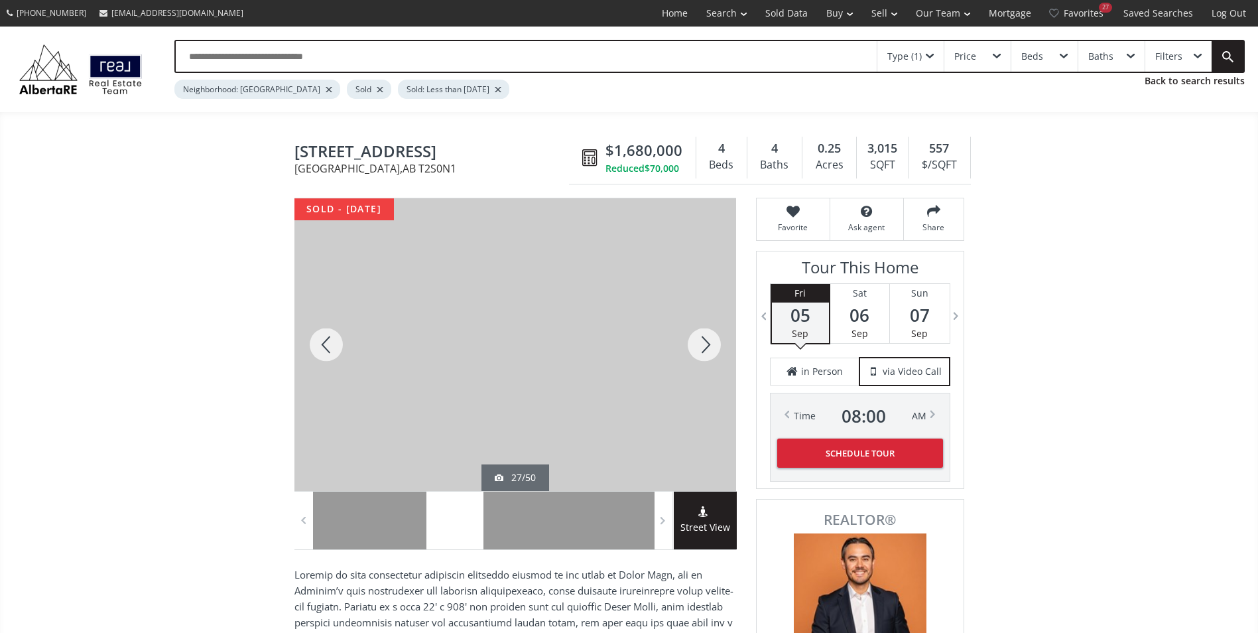
click at [702, 340] on div at bounding box center [704, 344] width 64 height 292
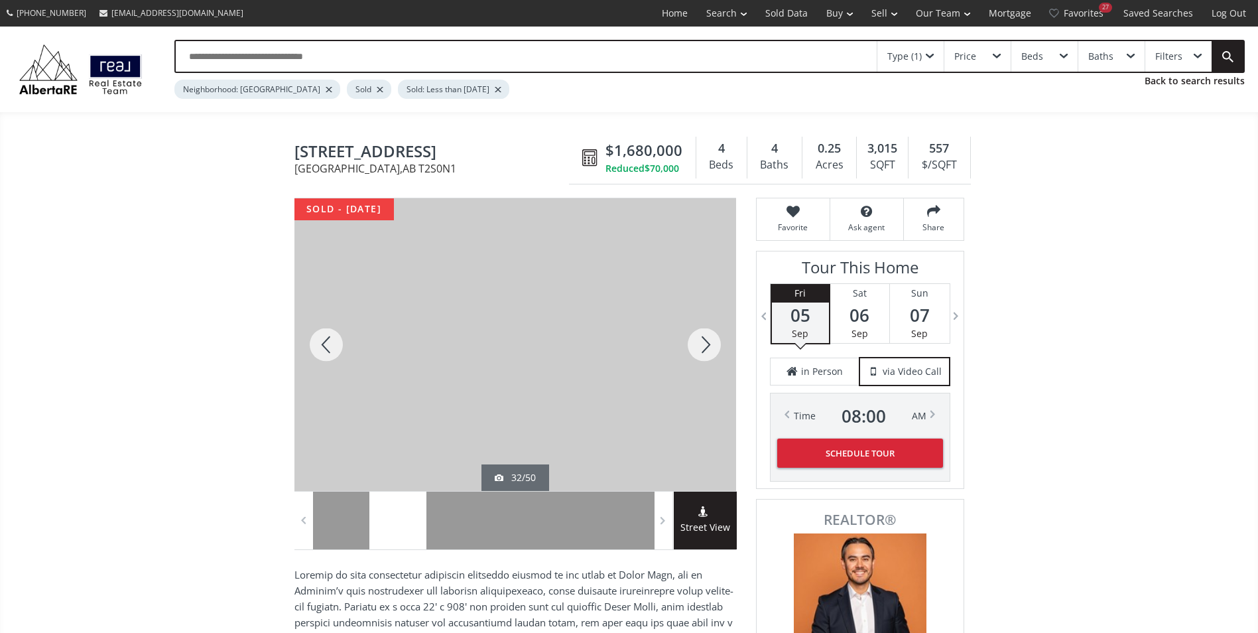
click at [702, 340] on div at bounding box center [704, 344] width 64 height 292
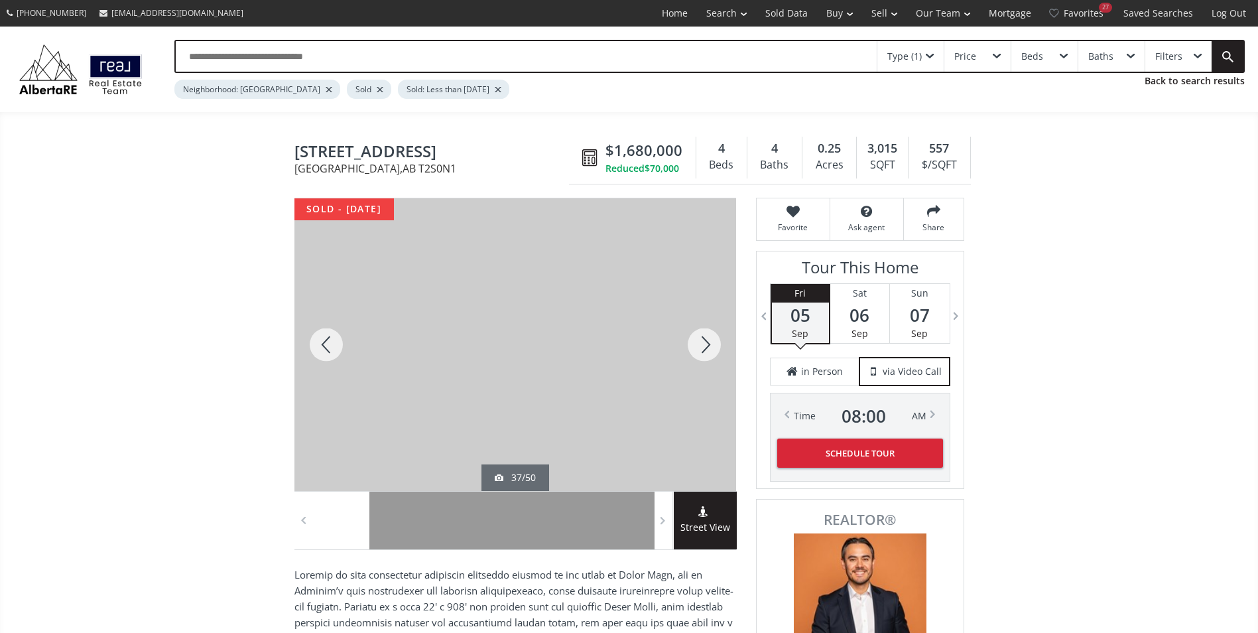
click at [702, 340] on div at bounding box center [704, 344] width 64 height 292
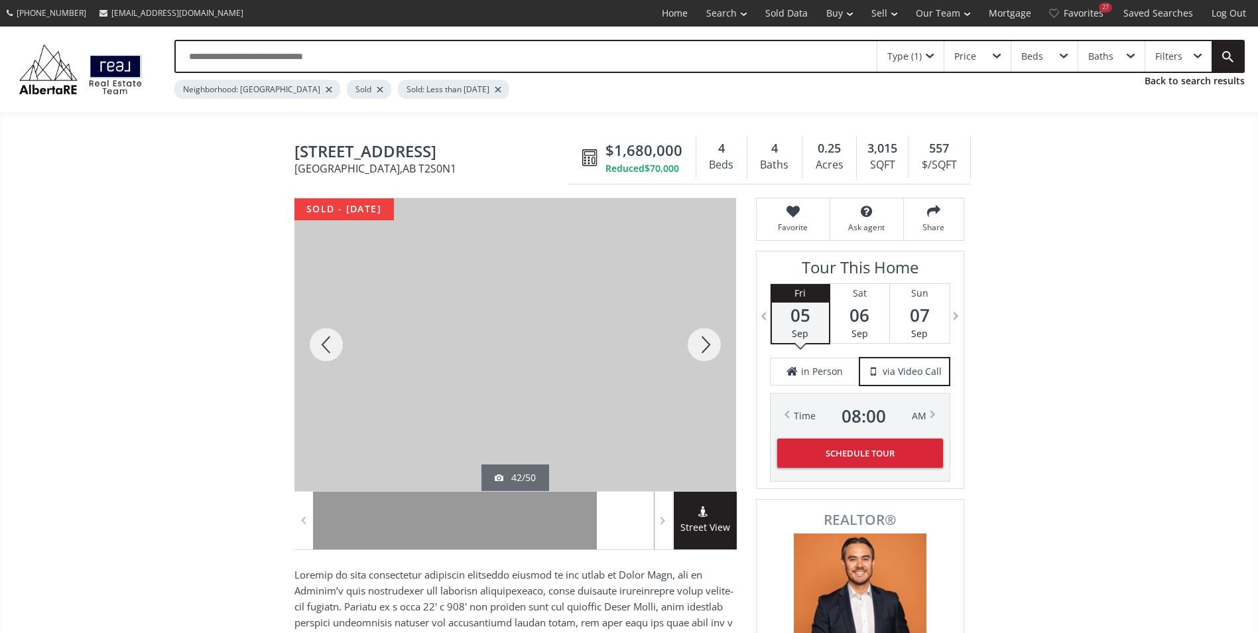
click at [702, 340] on div at bounding box center [704, 344] width 64 height 292
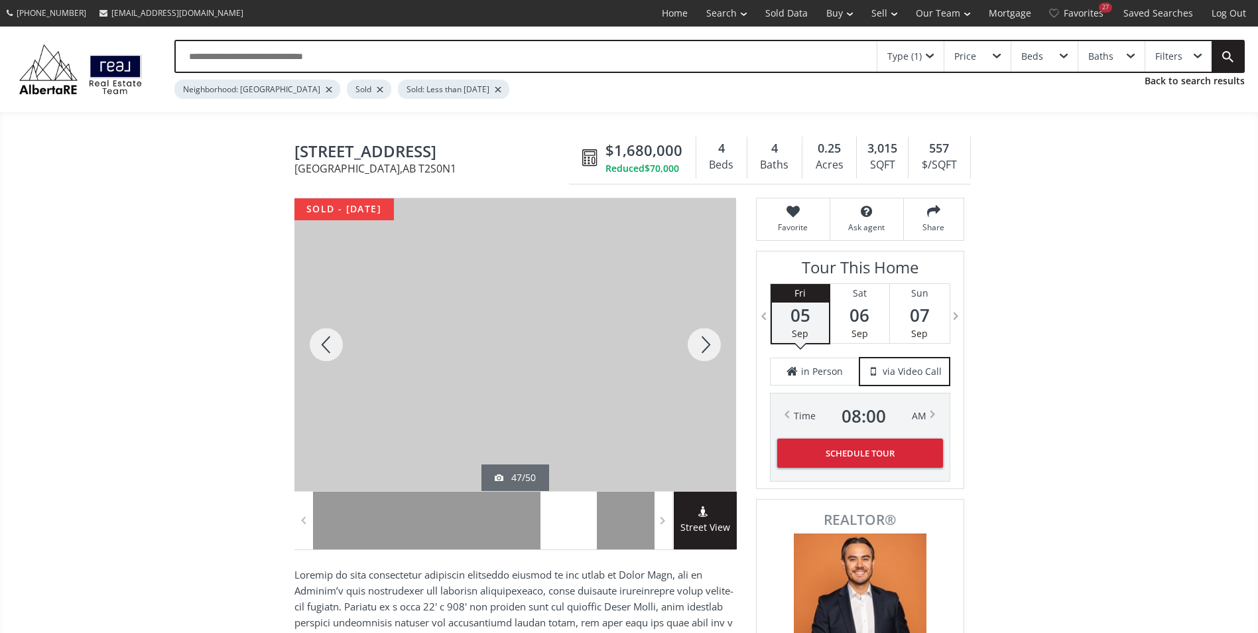
click at [702, 340] on div at bounding box center [704, 344] width 64 height 292
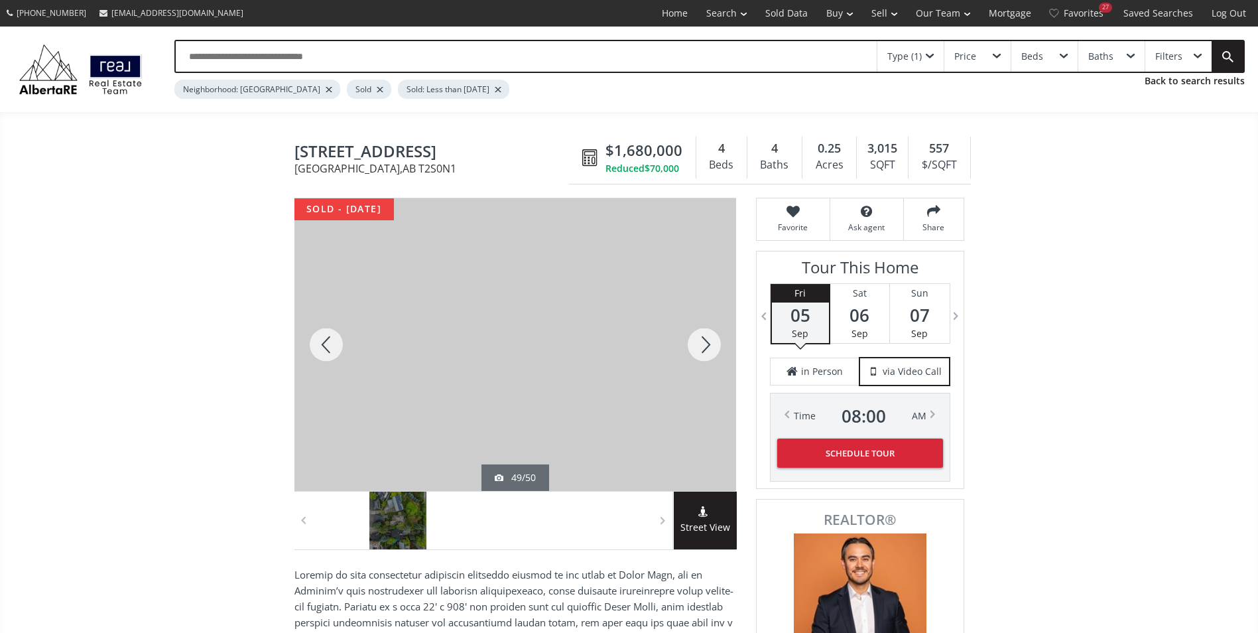
click at [702, 340] on div at bounding box center [704, 344] width 64 height 292
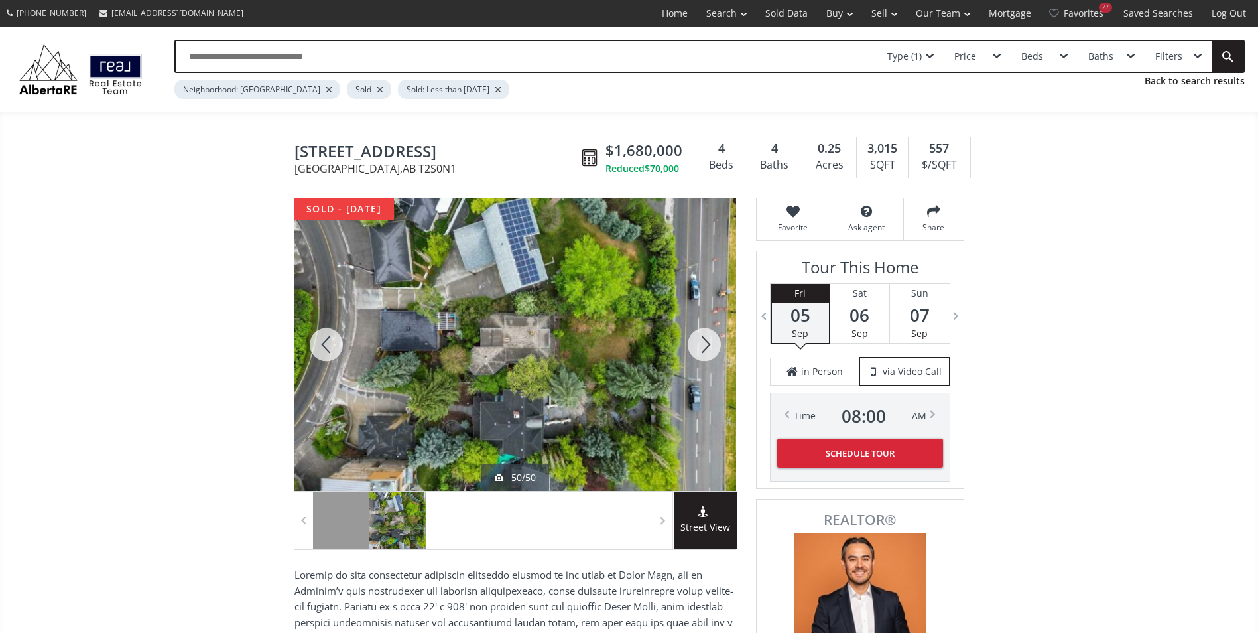
click at [702, 340] on div at bounding box center [704, 344] width 64 height 292
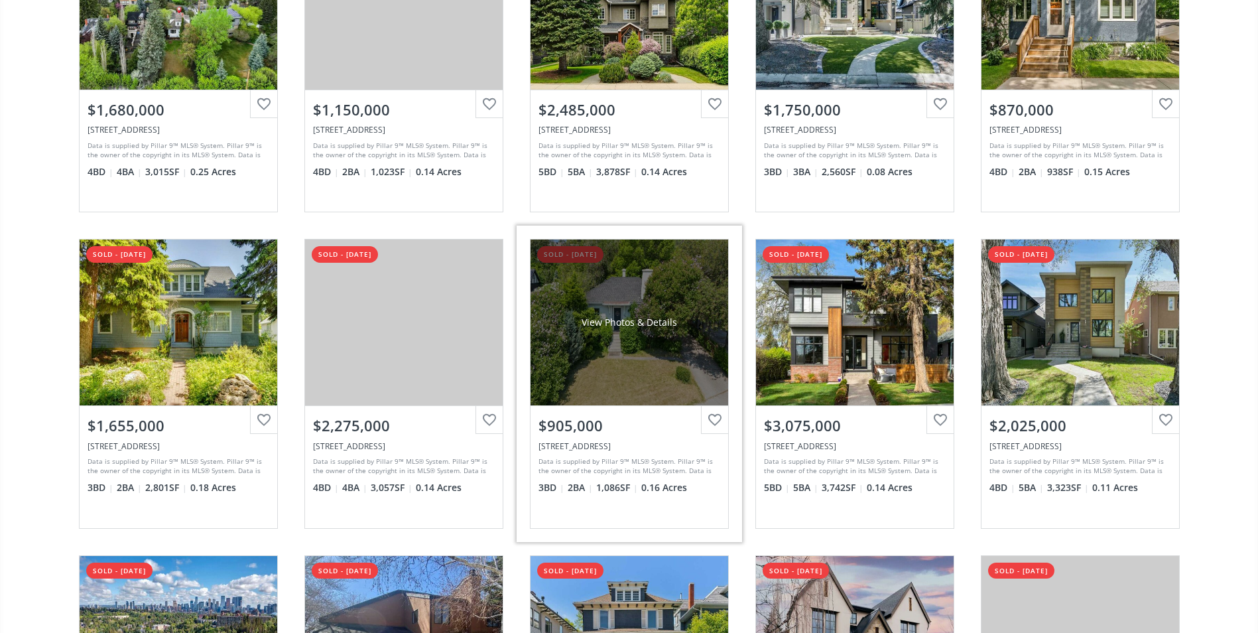
scroll to position [265, 0]
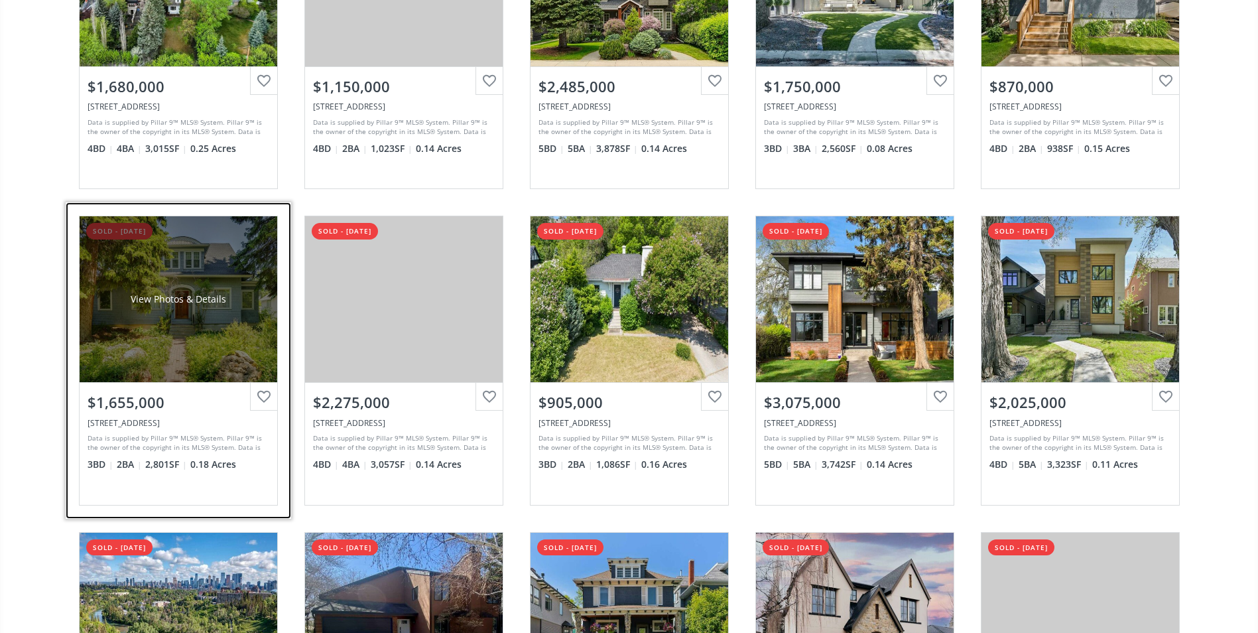
click at [116, 399] on div "$1,655,000" at bounding box center [179, 402] width 182 height 21
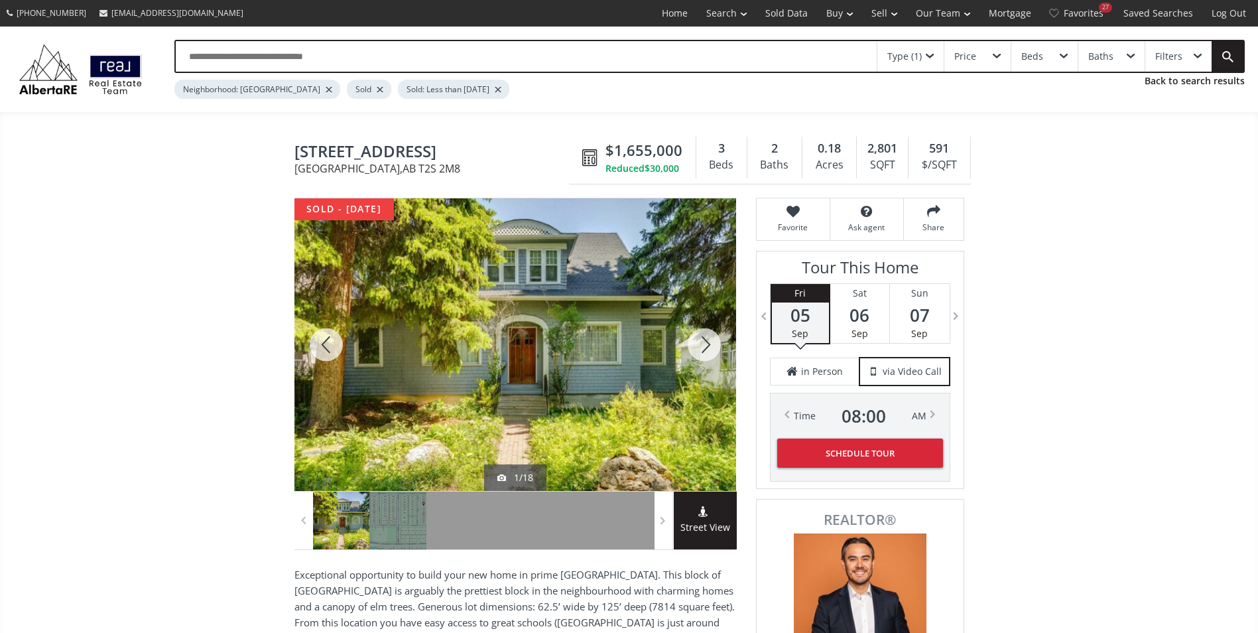
click at [708, 341] on div at bounding box center [704, 344] width 64 height 292
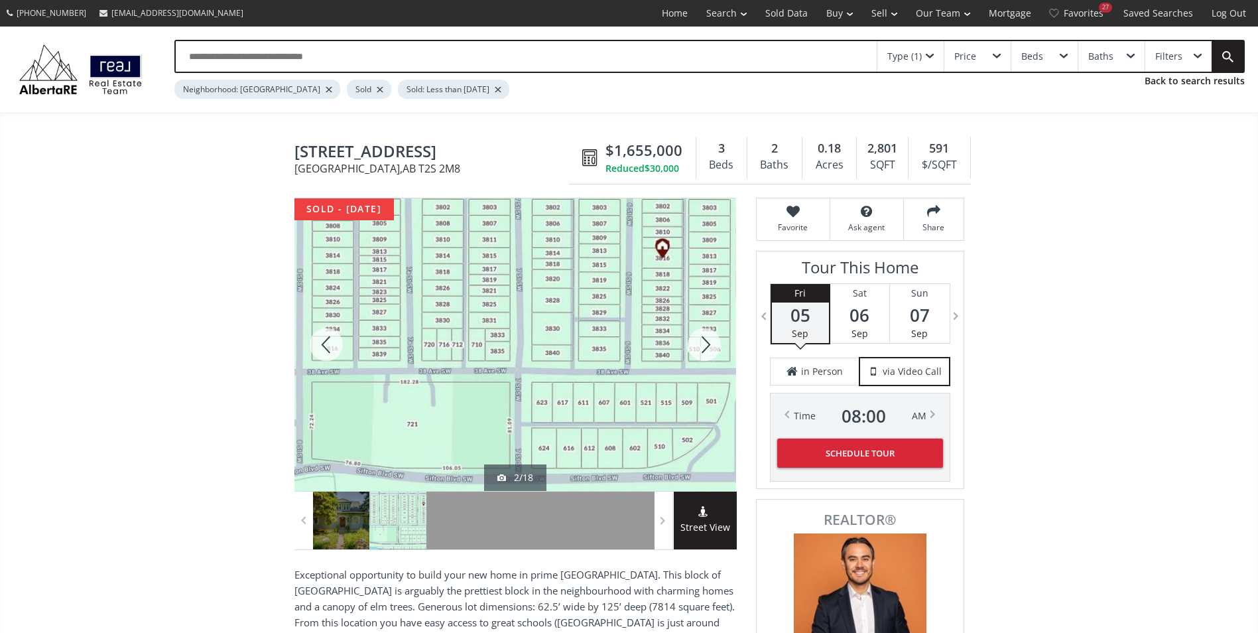
click at [703, 344] on div at bounding box center [704, 344] width 64 height 292
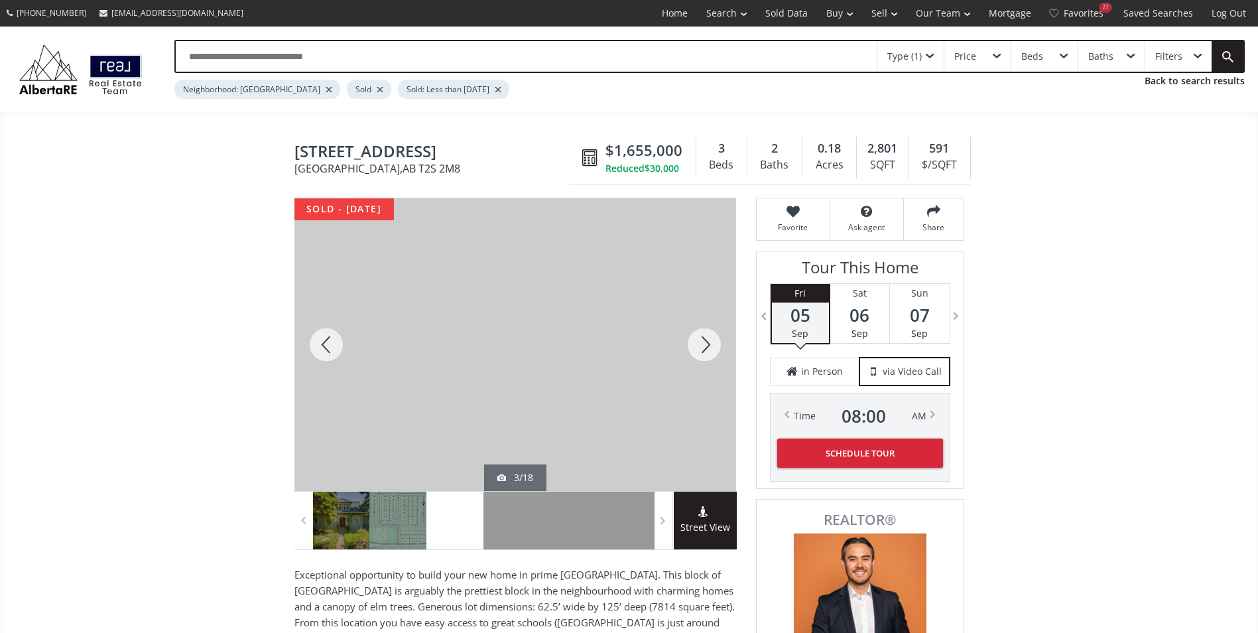
click at [703, 344] on div at bounding box center [704, 344] width 64 height 292
click at [691, 345] on div at bounding box center [704, 344] width 64 height 292
click at [700, 345] on div at bounding box center [704, 344] width 64 height 292
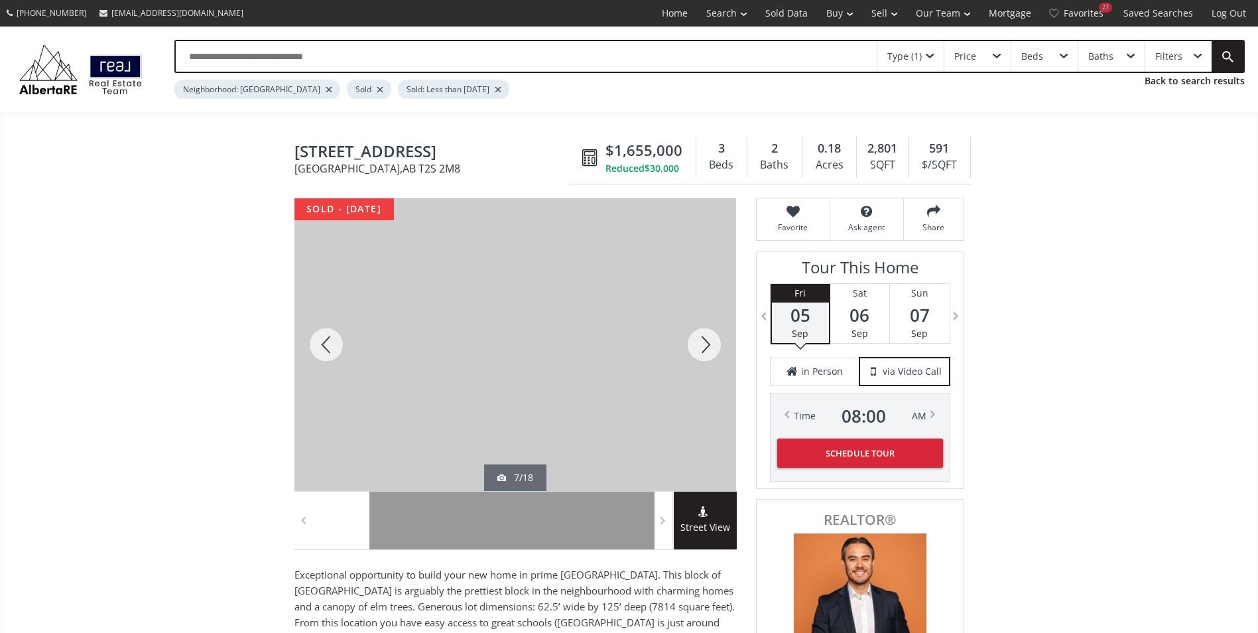
click at [700, 345] on div at bounding box center [704, 344] width 64 height 292
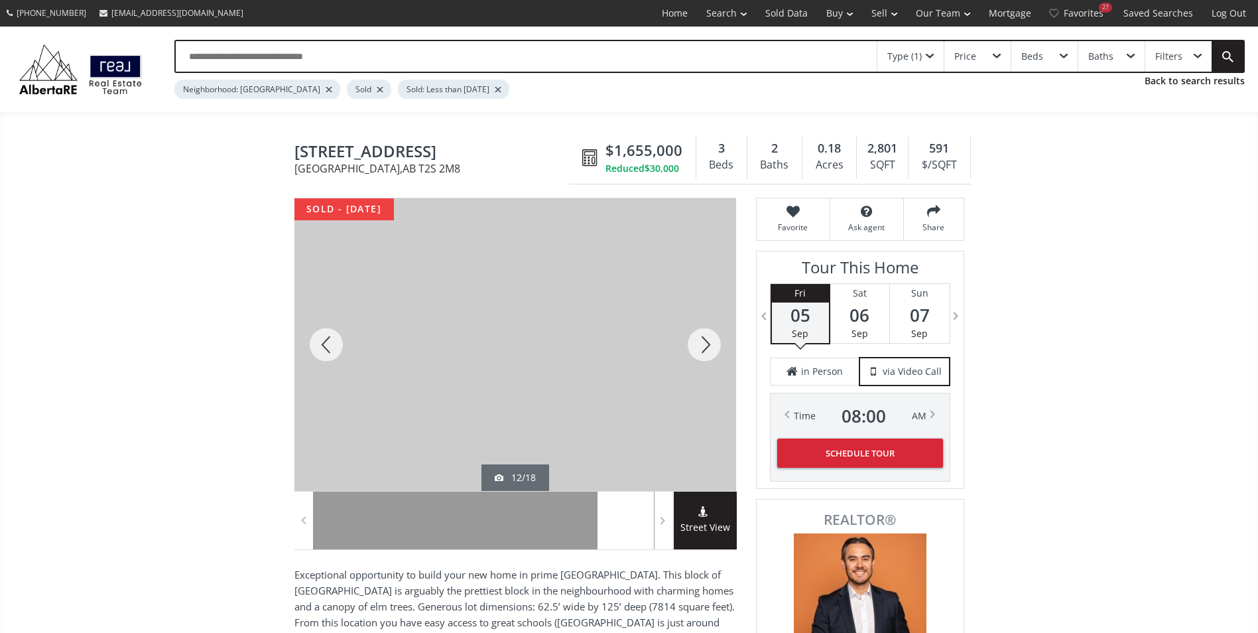
click at [700, 345] on div at bounding box center [704, 344] width 64 height 292
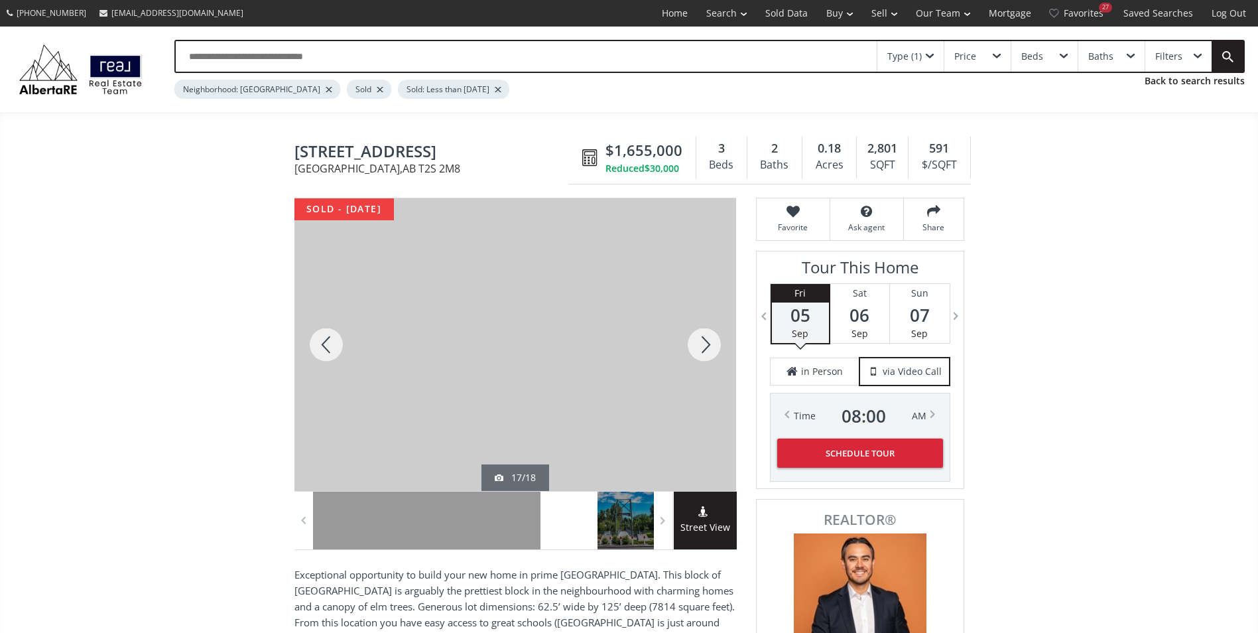
click at [700, 345] on div at bounding box center [704, 344] width 64 height 292
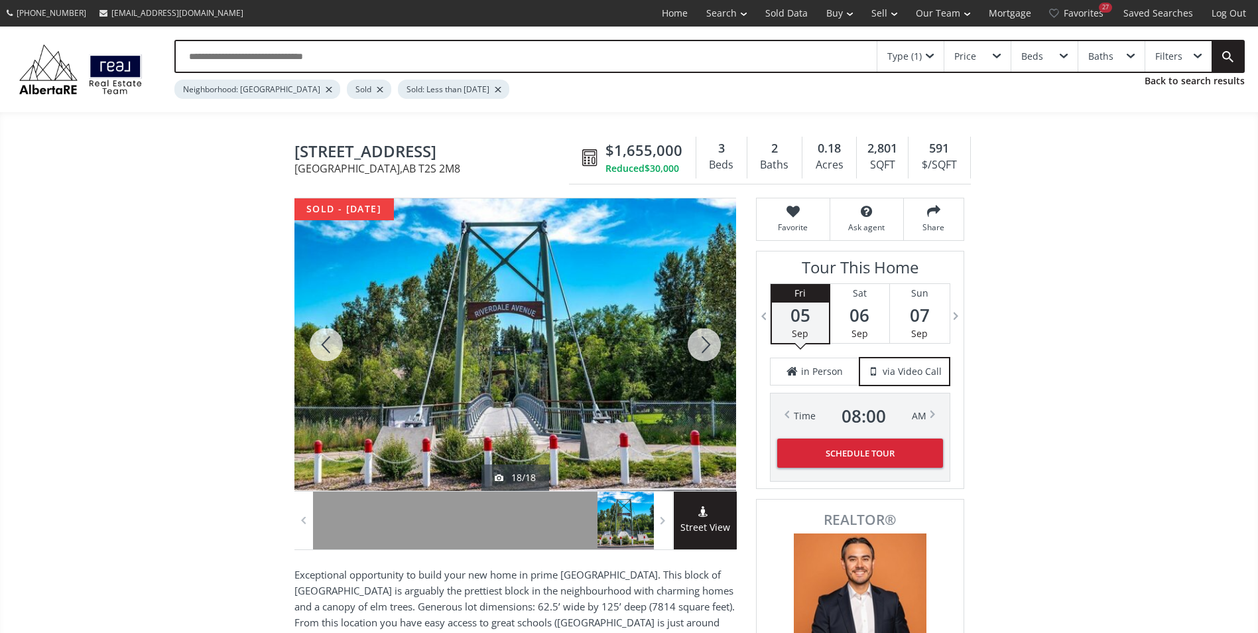
click at [700, 345] on div at bounding box center [704, 344] width 64 height 292
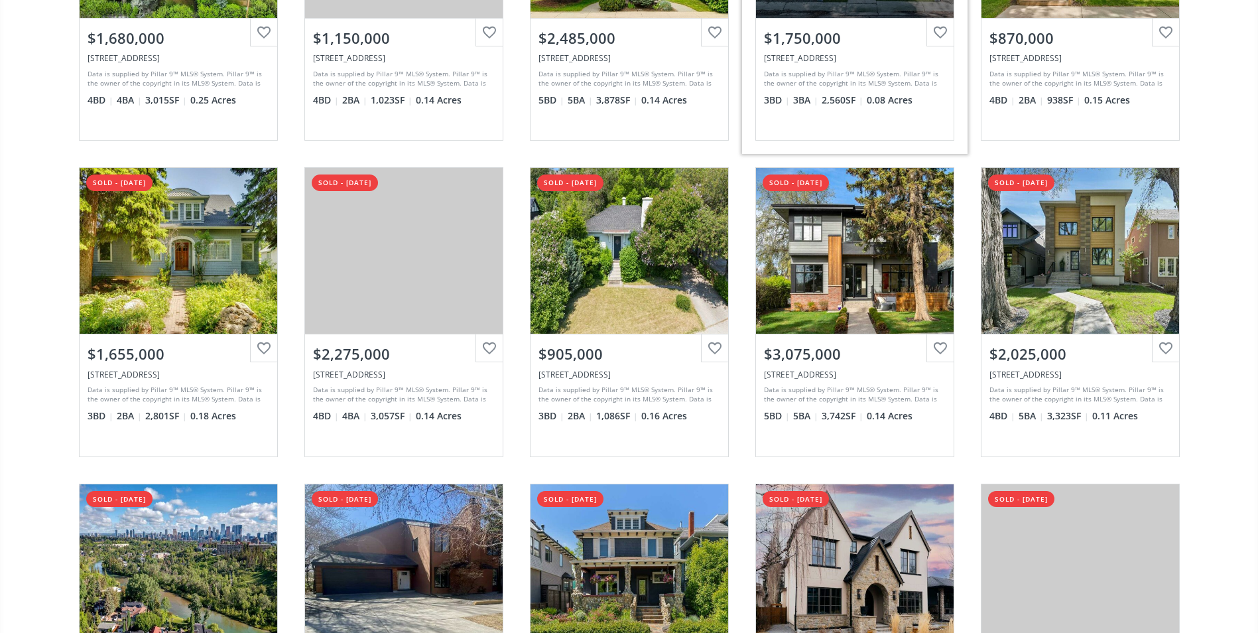
scroll to position [332, 0]
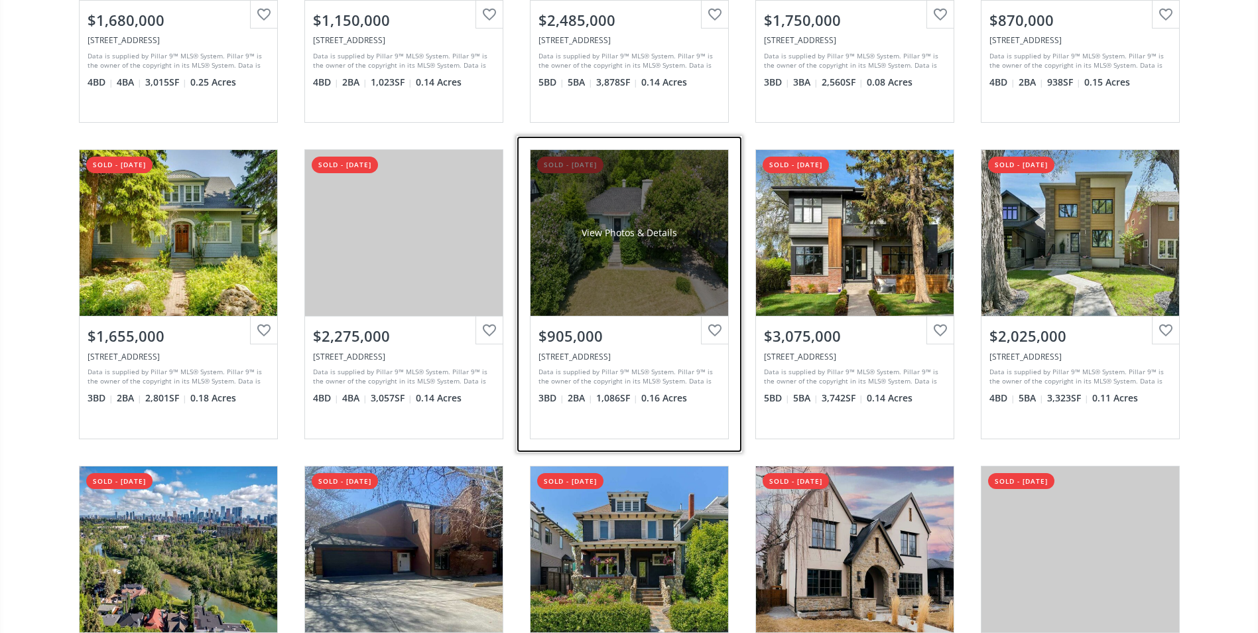
click at [625, 341] on div "$905,000" at bounding box center [629, 336] width 182 height 21
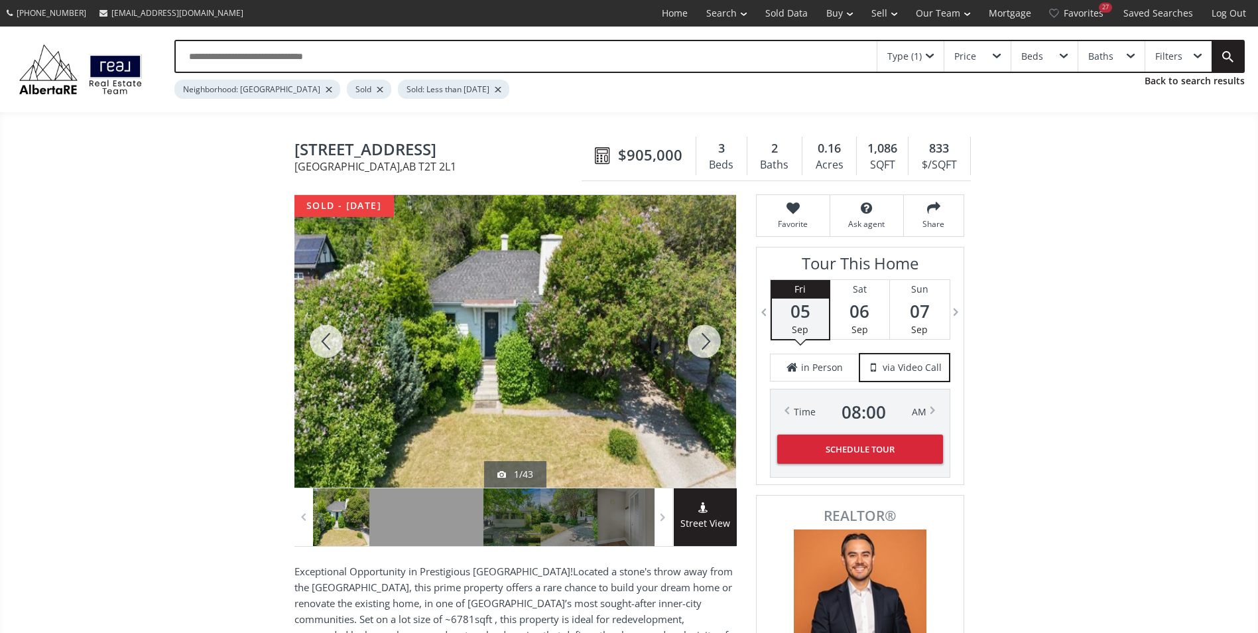
click at [705, 333] on div at bounding box center [704, 341] width 64 height 292
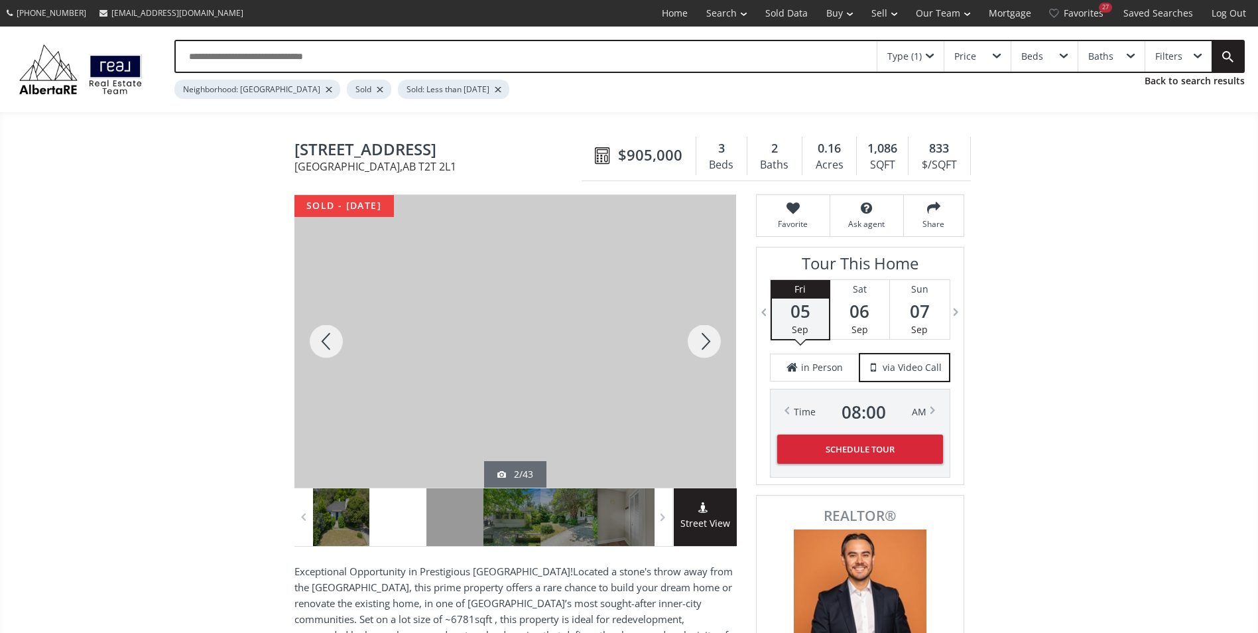
click at [705, 332] on div at bounding box center [704, 341] width 64 height 292
click at [704, 332] on div at bounding box center [704, 341] width 64 height 292
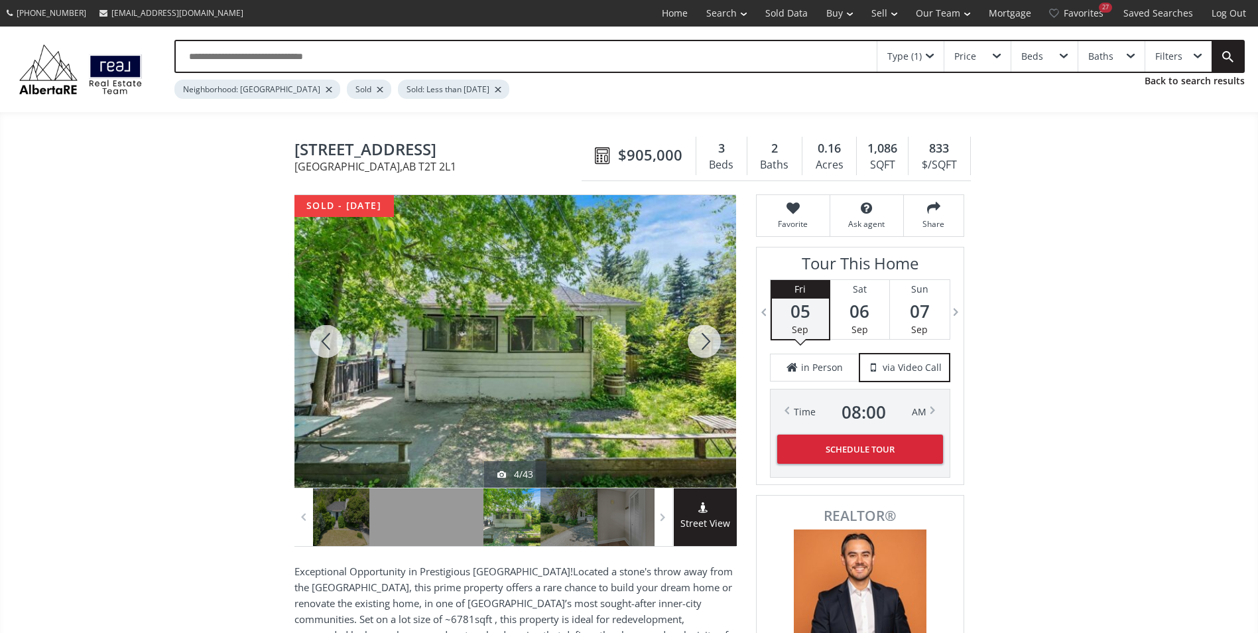
click at [704, 341] on div at bounding box center [704, 341] width 64 height 292
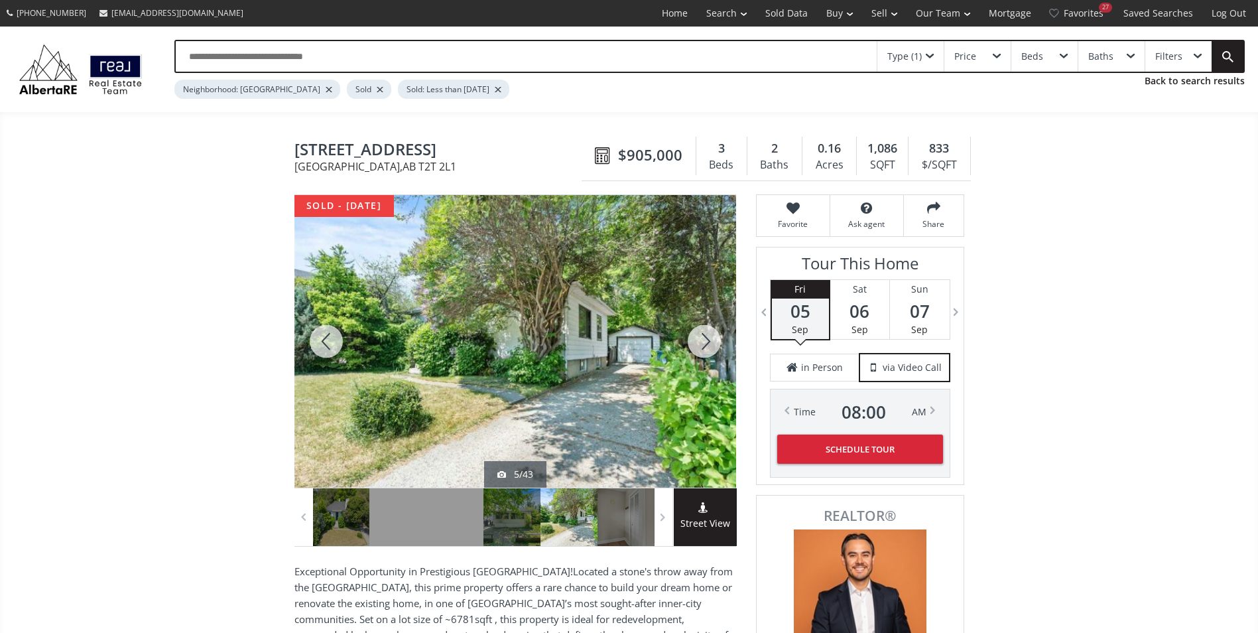
click at [704, 341] on div at bounding box center [704, 341] width 64 height 292
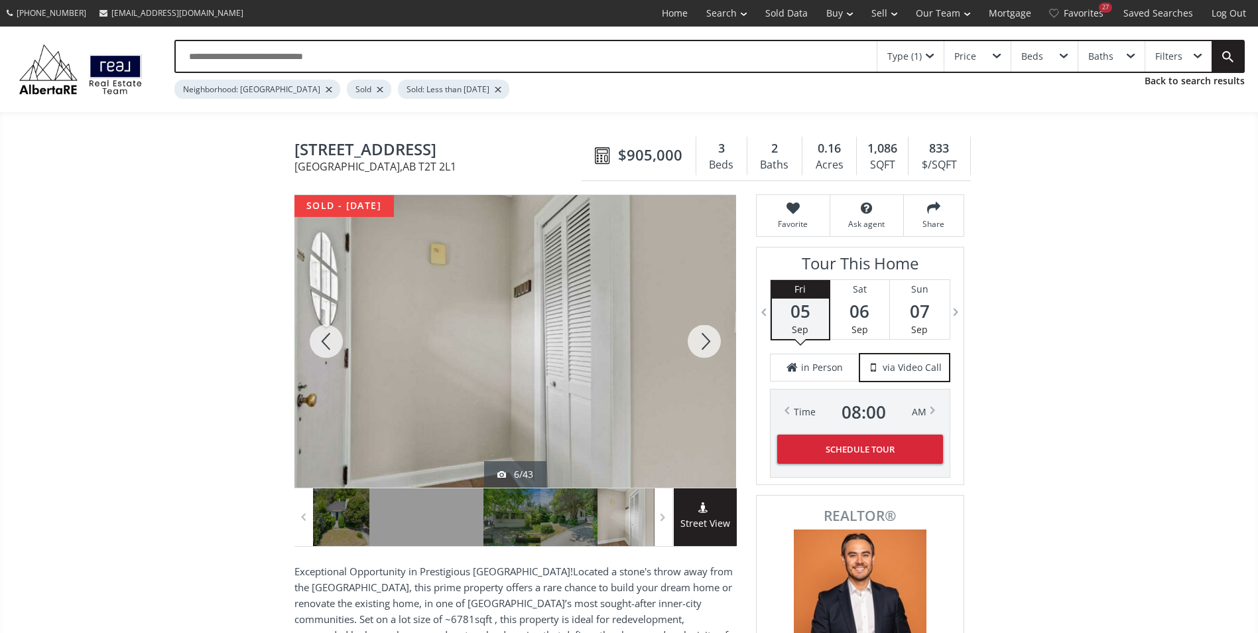
click at [704, 341] on div at bounding box center [704, 341] width 64 height 292
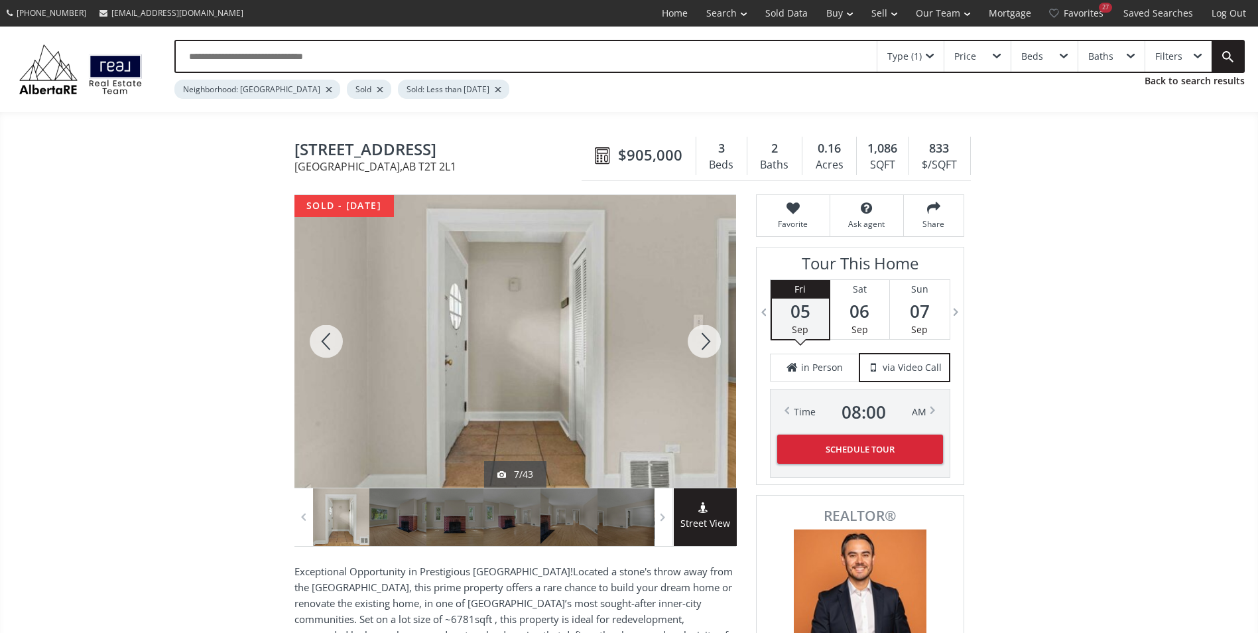
click at [704, 341] on div at bounding box center [704, 341] width 64 height 292
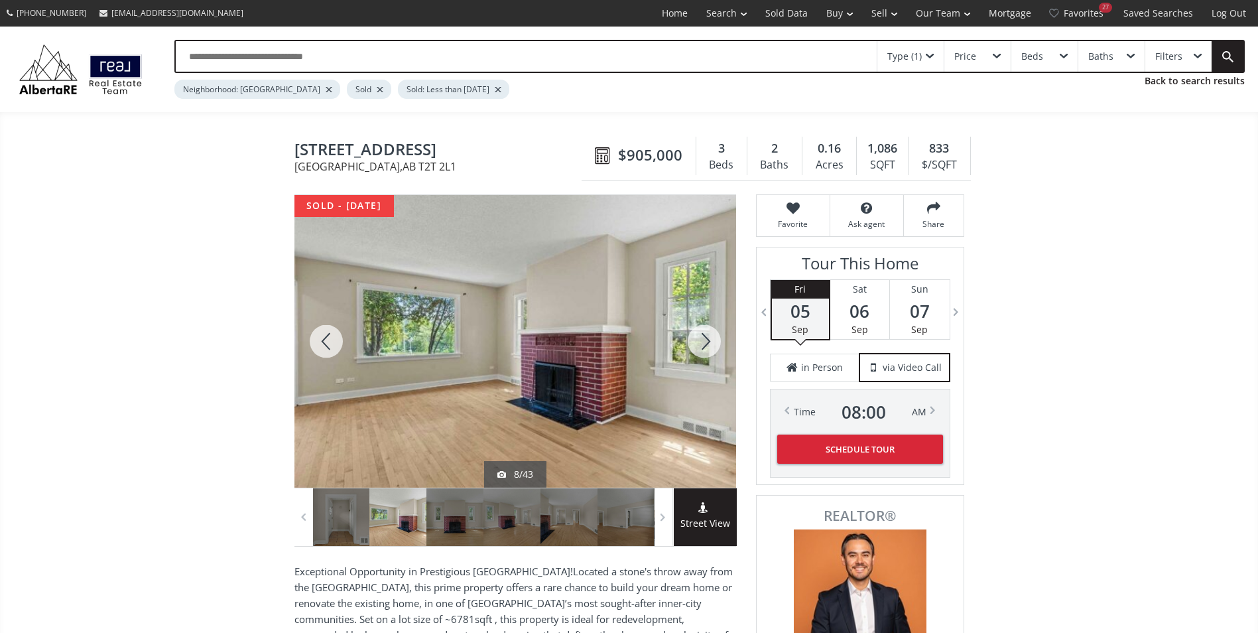
click at [704, 341] on div at bounding box center [704, 341] width 64 height 292
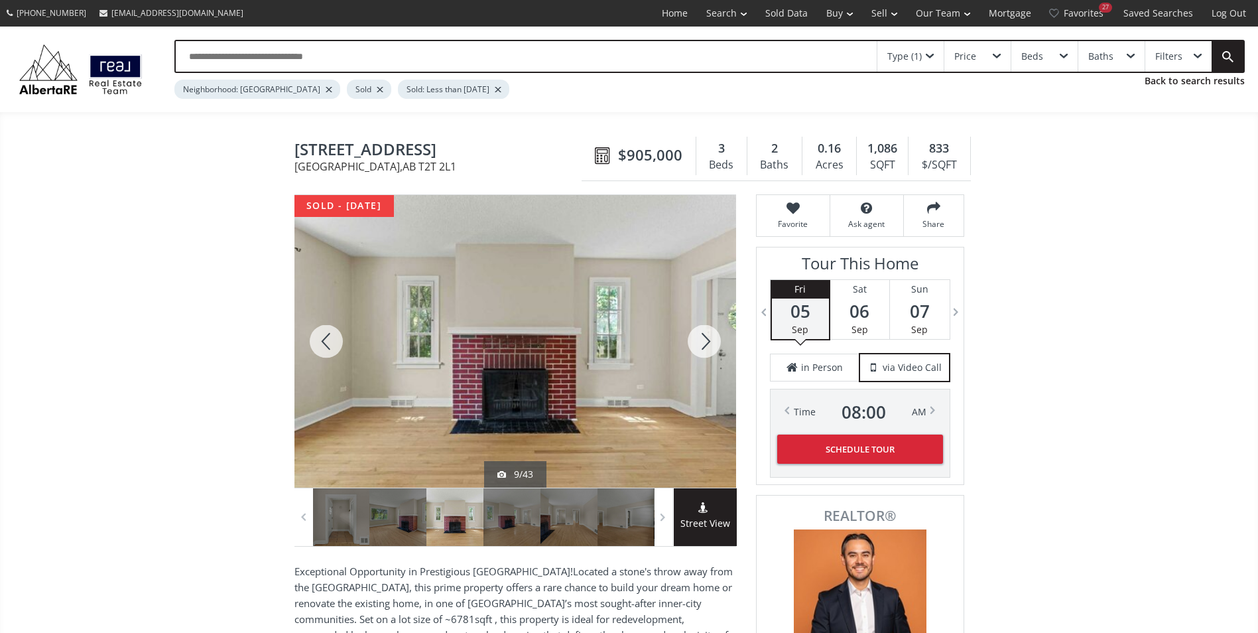
click at [704, 341] on div at bounding box center [704, 341] width 64 height 292
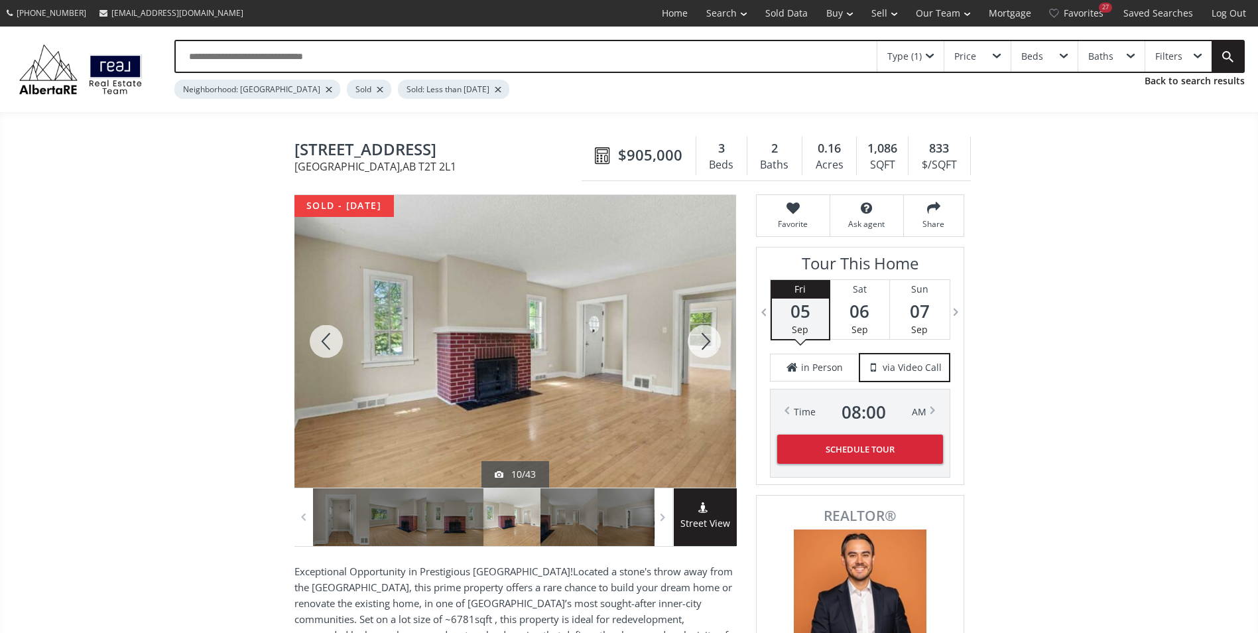
click at [704, 341] on div at bounding box center [704, 341] width 64 height 292
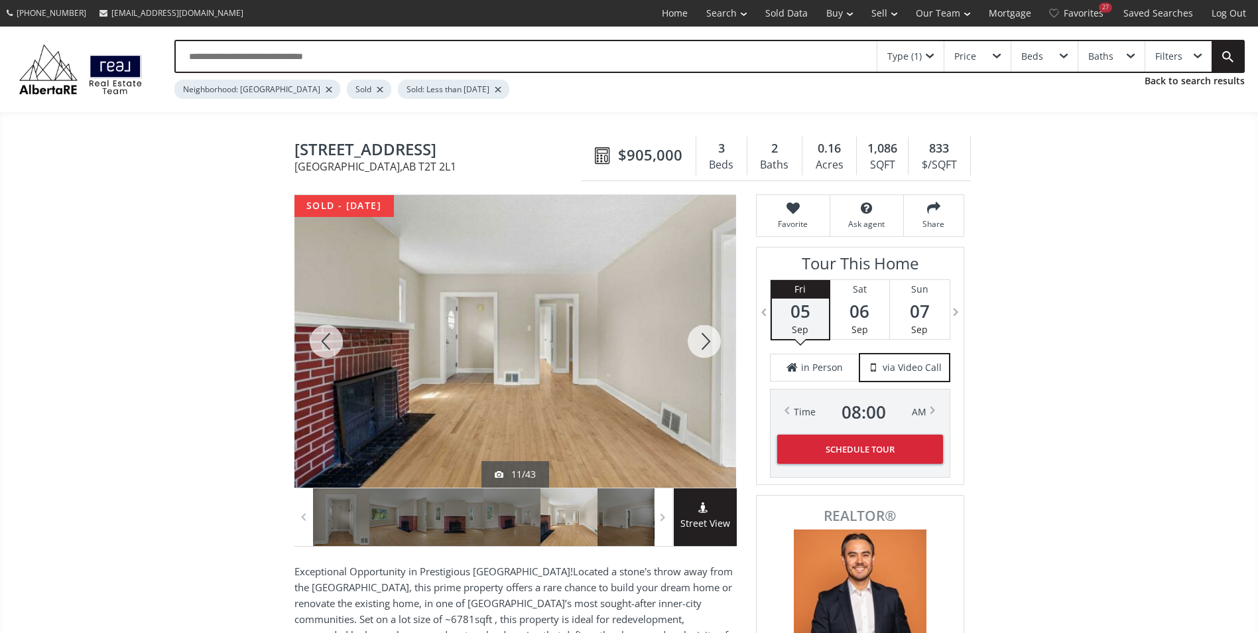
click at [704, 341] on div at bounding box center [704, 341] width 64 height 292
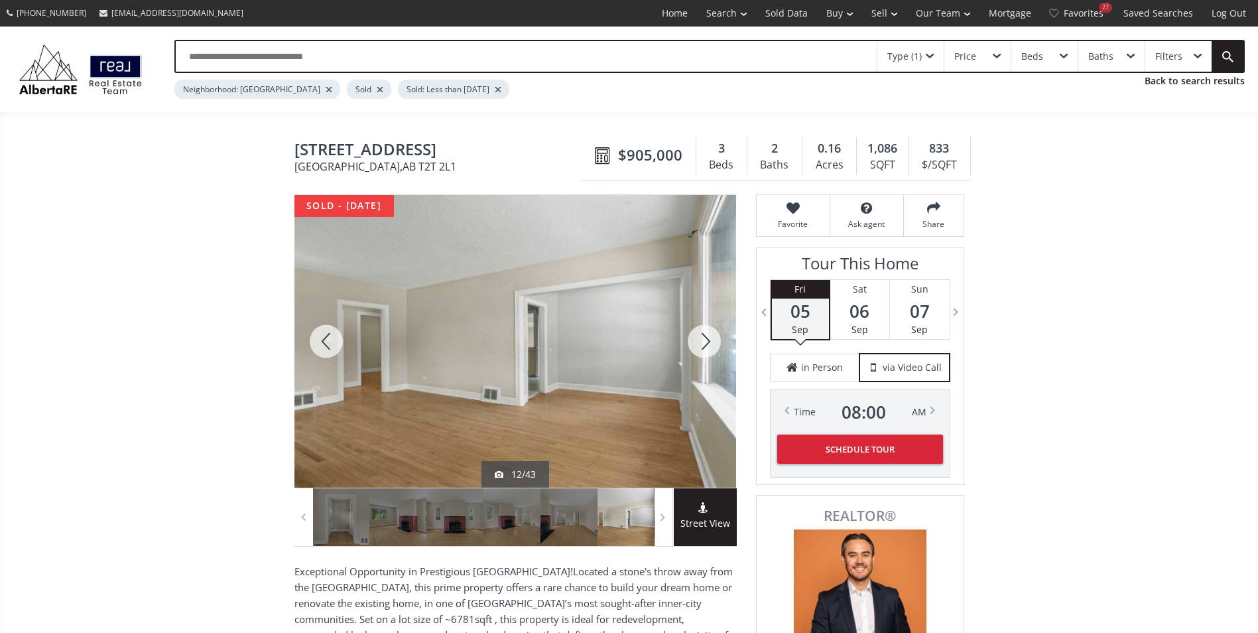
click at [704, 341] on div at bounding box center [704, 341] width 64 height 292
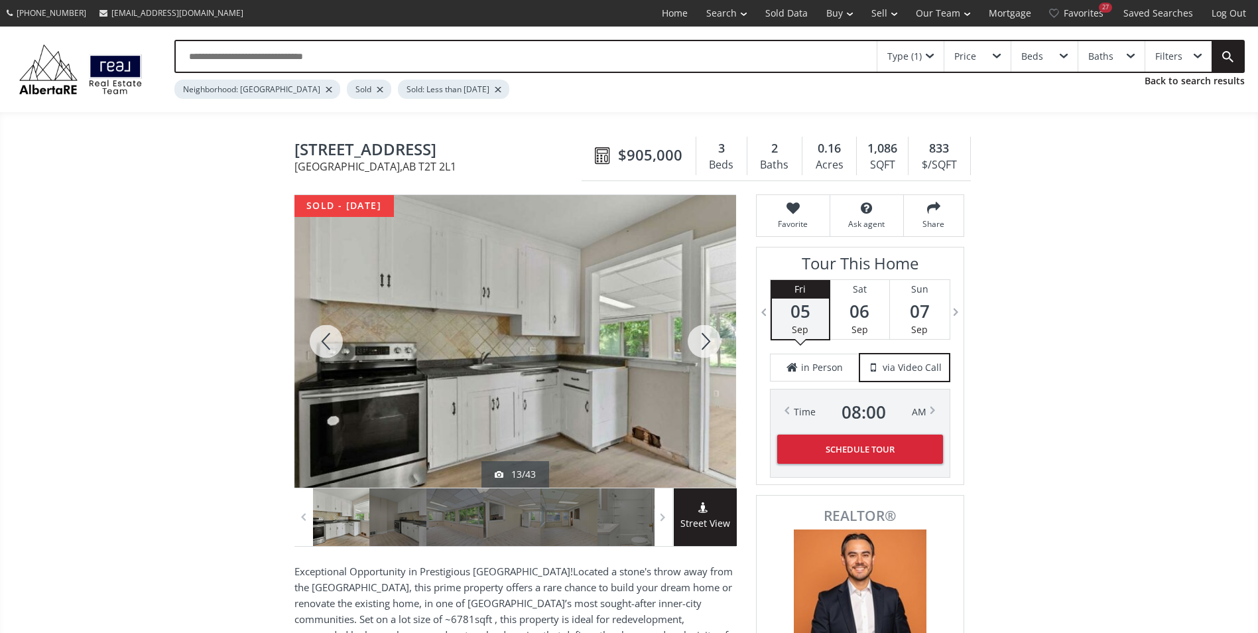
click at [704, 341] on div at bounding box center [704, 341] width 64 height 292
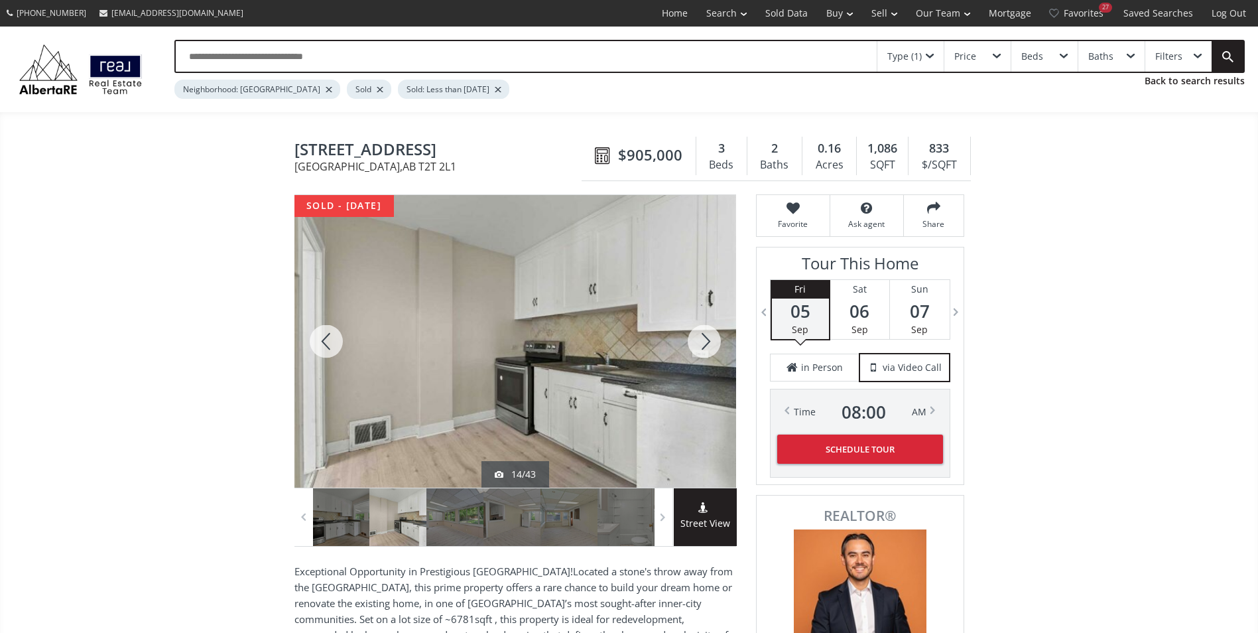
click at [704, 341] on div at bounding box center [704, 341] width 64 height 292
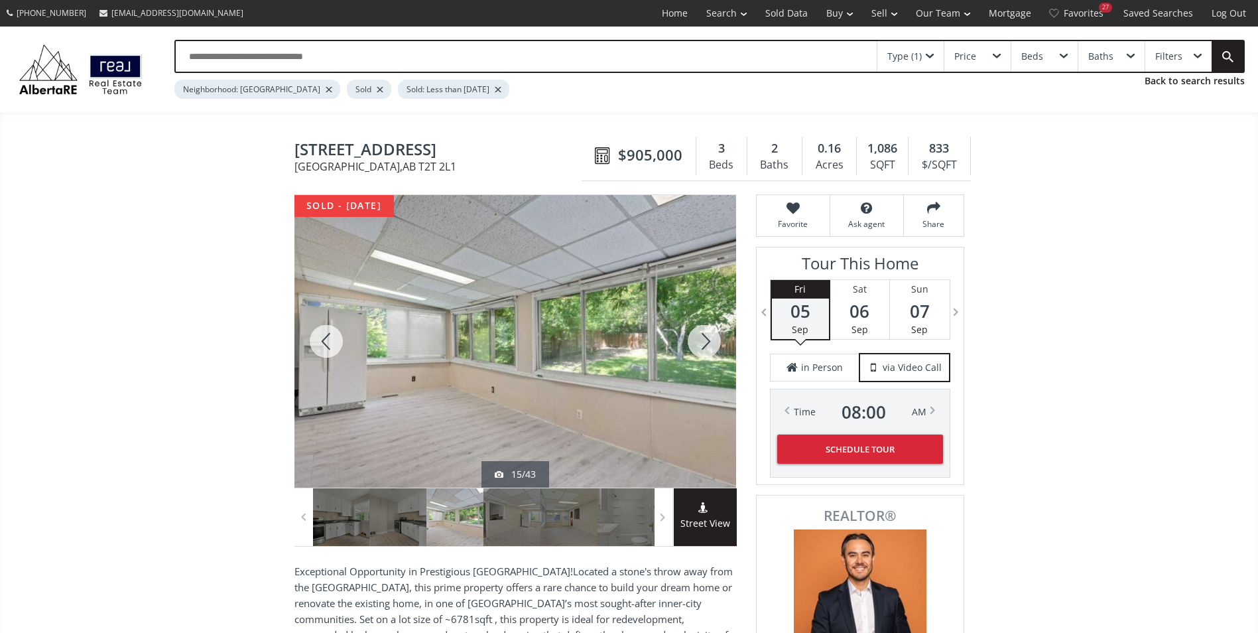
click at [704, 341] on div at bounding box center [704, 341] width 64 height 292
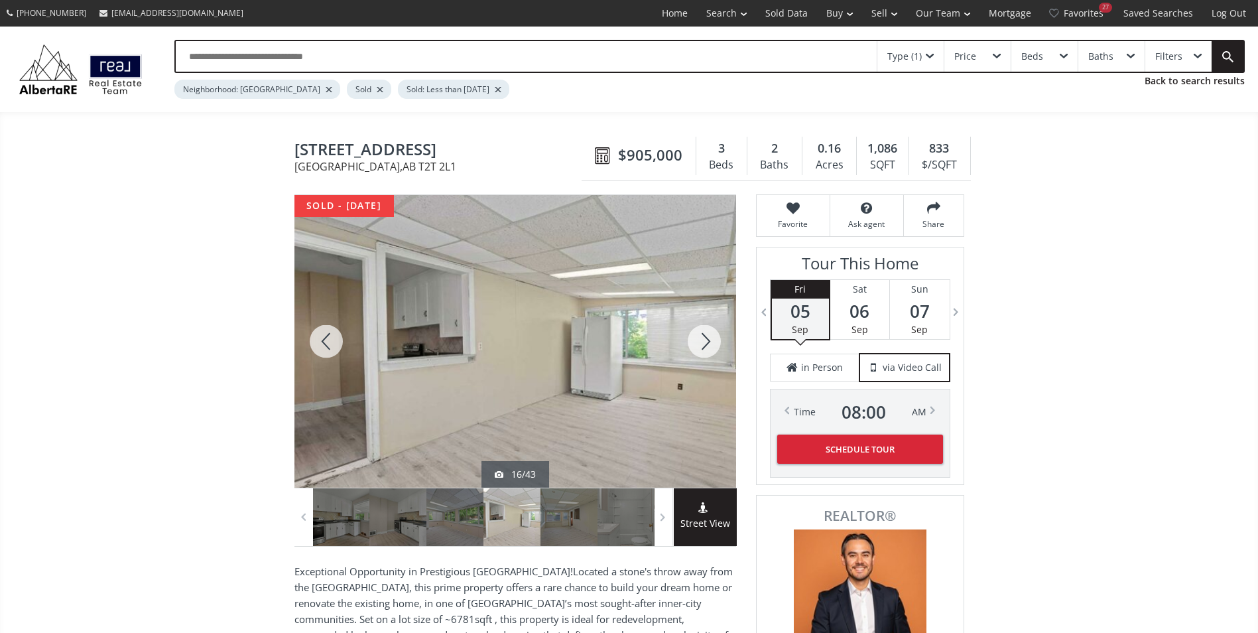
click at [704, 341] on div at bounding box center [704, 341] width 64 height 292
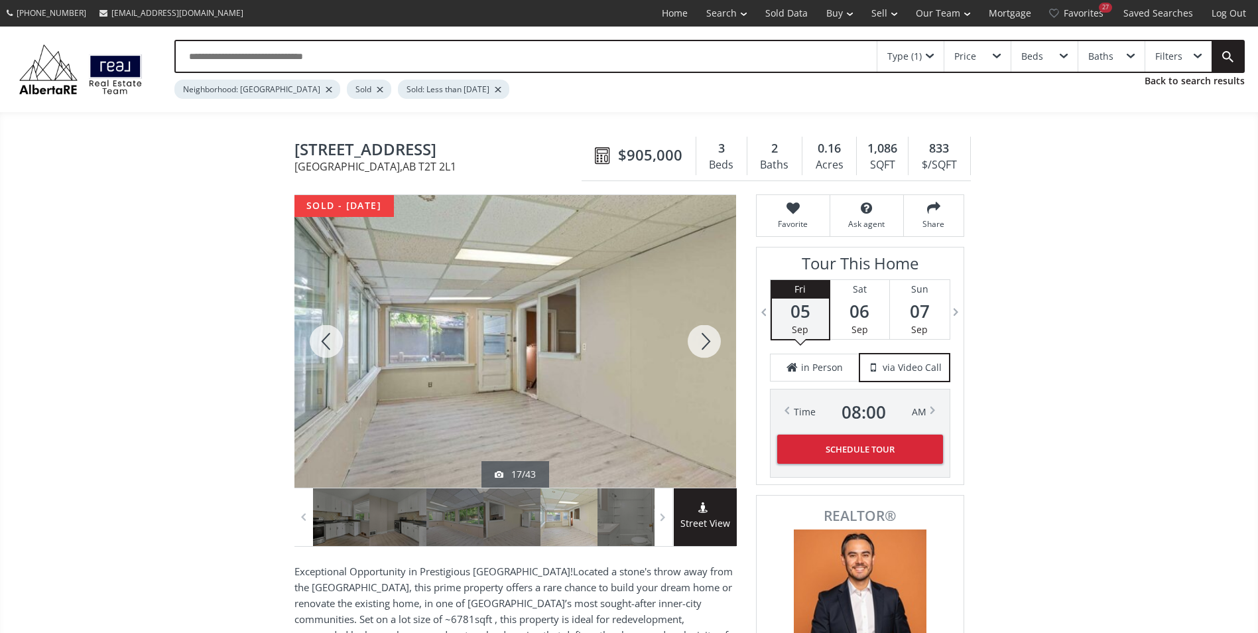
click at [704, 341] on div at bounding box center [704, 341] width 64 height 292
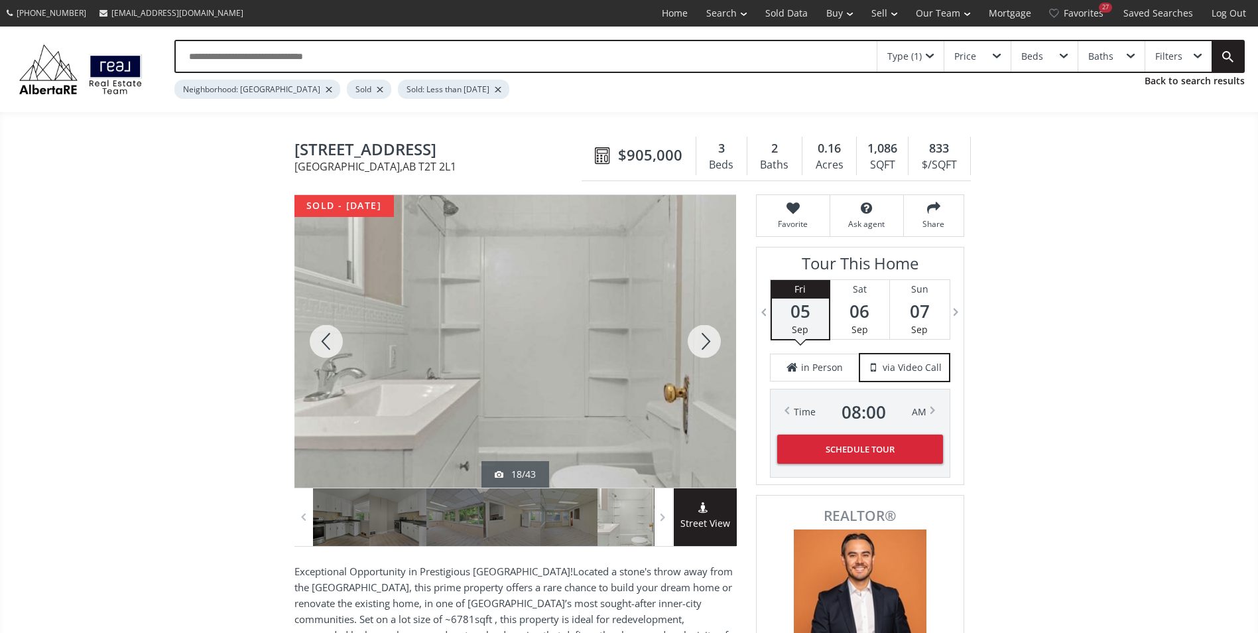
click at [704, 341] on div at bounding box center [704, 341] width 64 height 292
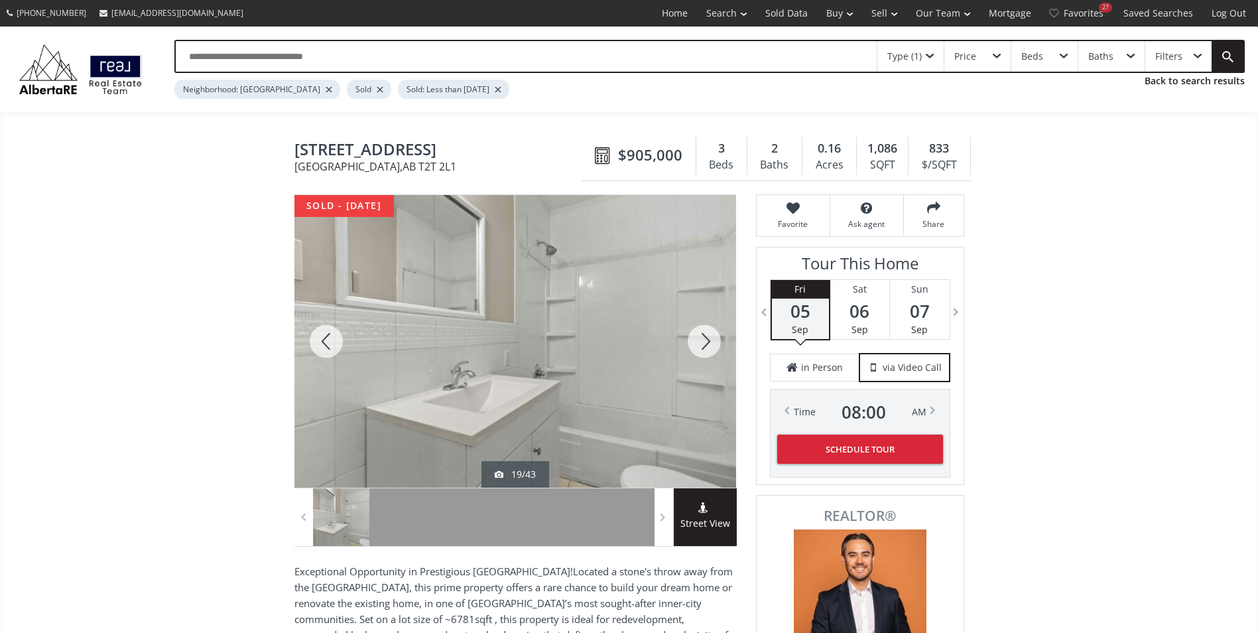
click at [704, 341] on div at bounding box center [704, 341] width 64 height 292
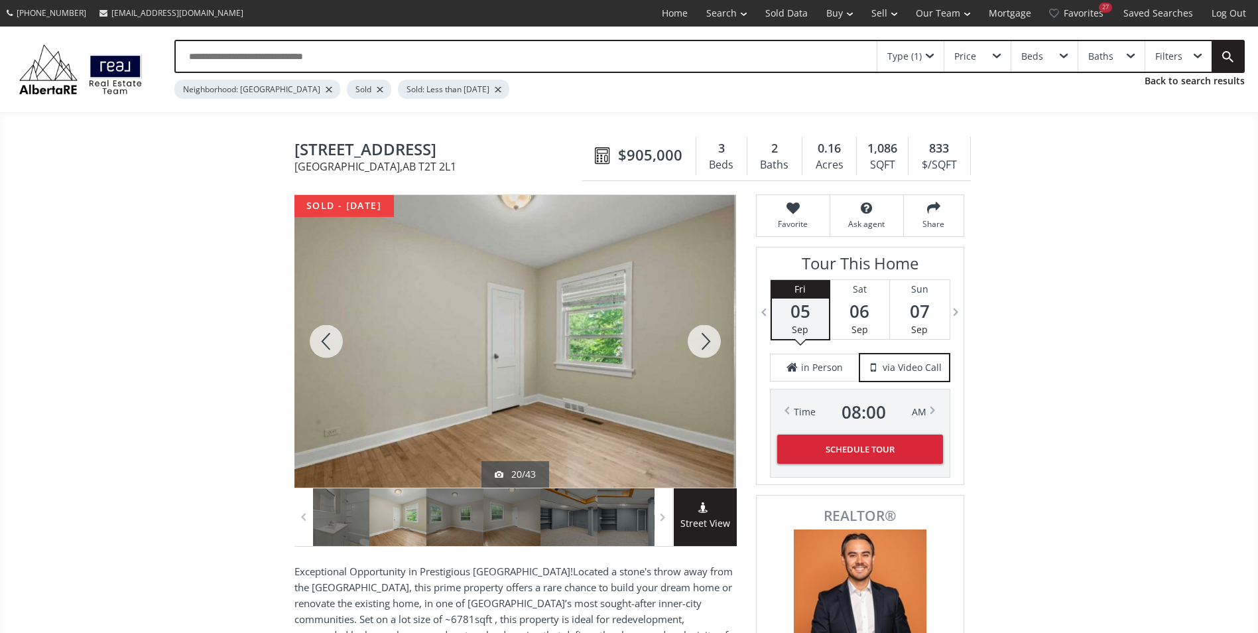
click at [704, 341] on div at bounding box center [704, 341] width 64 height 292
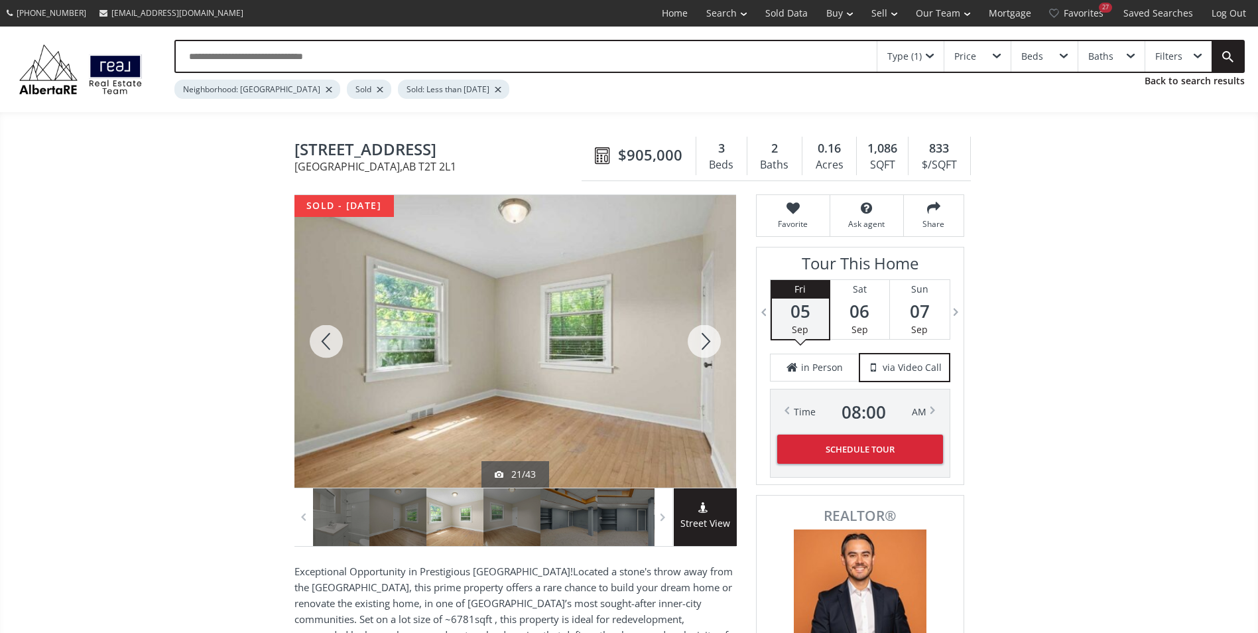
click at [704, 341] on div at bounding box center [704, 341] width 64 height 292
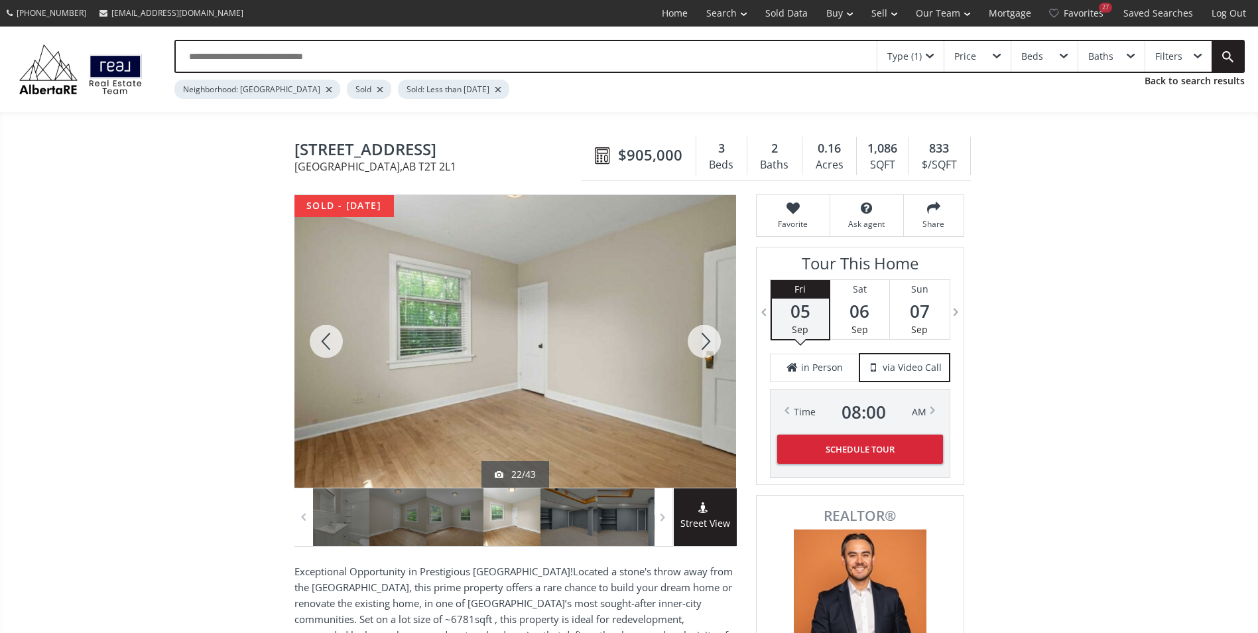
click at [704, 341] on div at bounding box center [704, 341] width 64 height 292
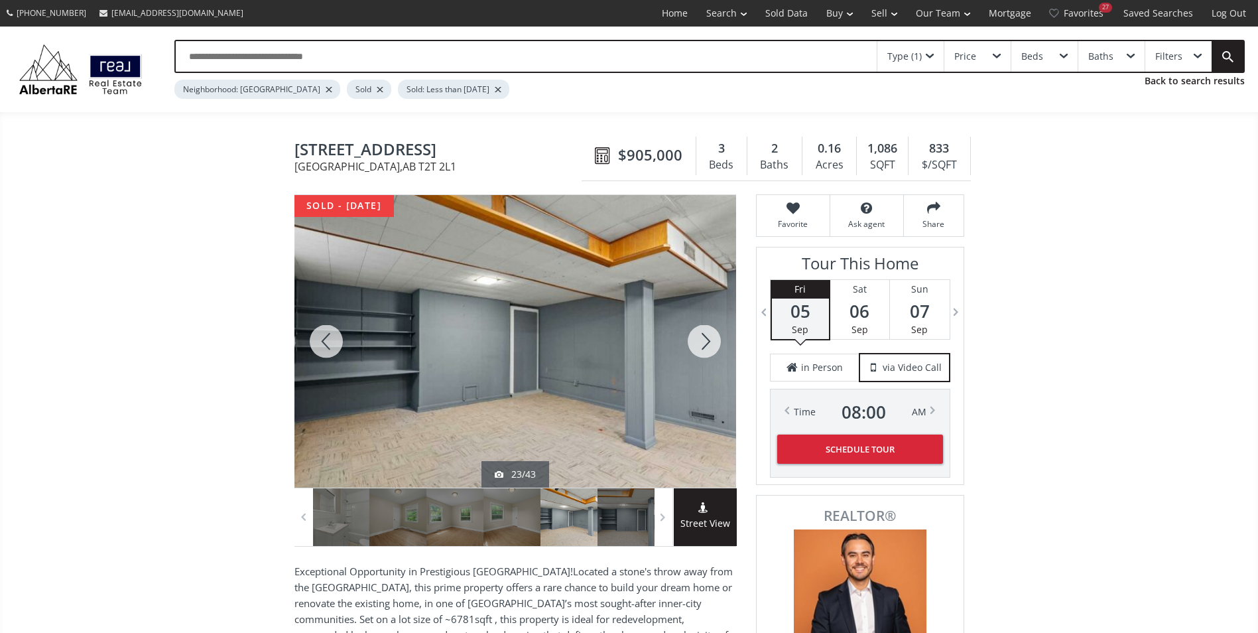
click at [704, 341] on div at bounding box center [704, 341] width 64 height 292
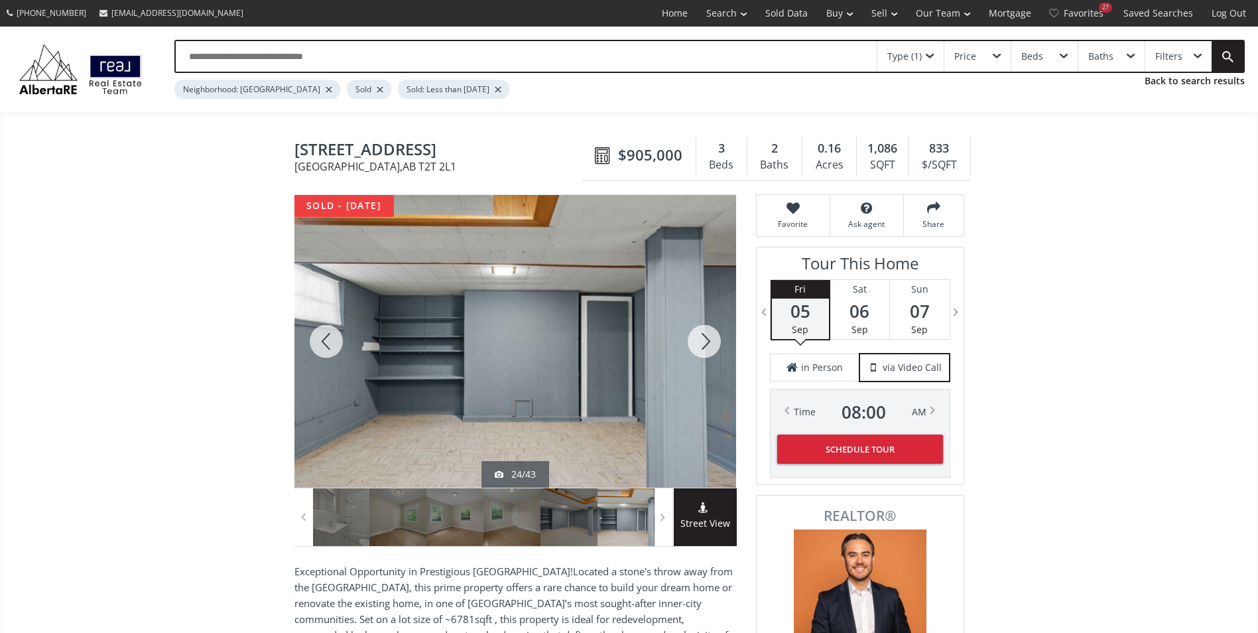
click at [704, 341] on div at bounding box center [704, 341] width 64 height 292
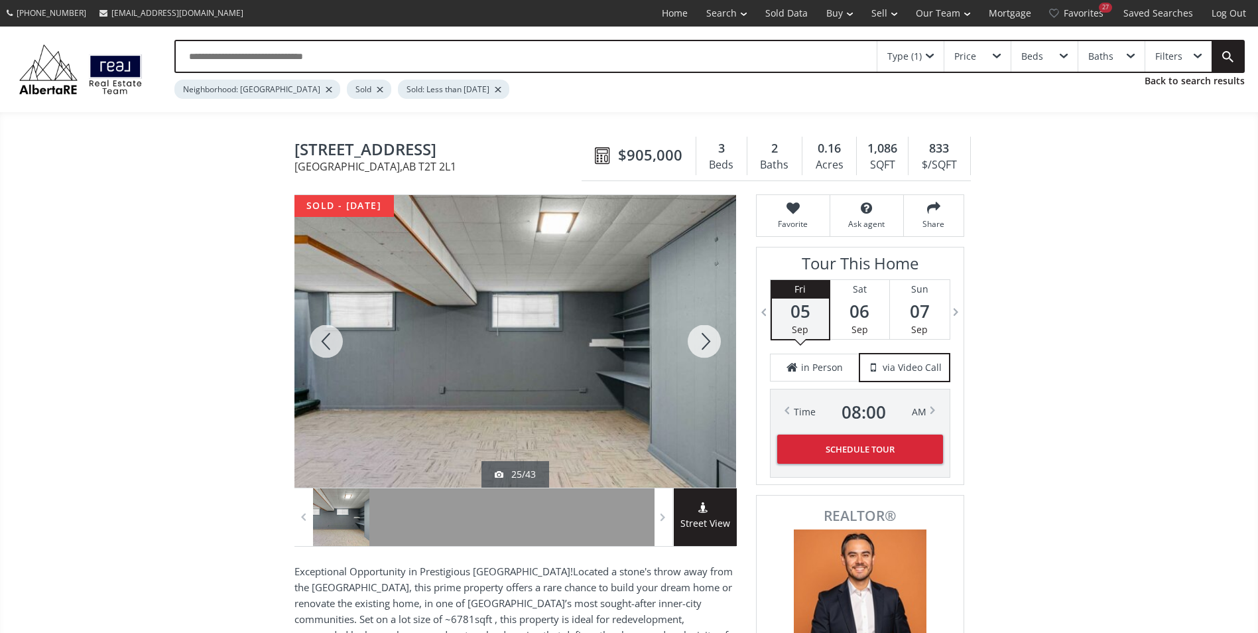
click at [704, 341] on div at bounding box center [704, 341] width 64 height 292
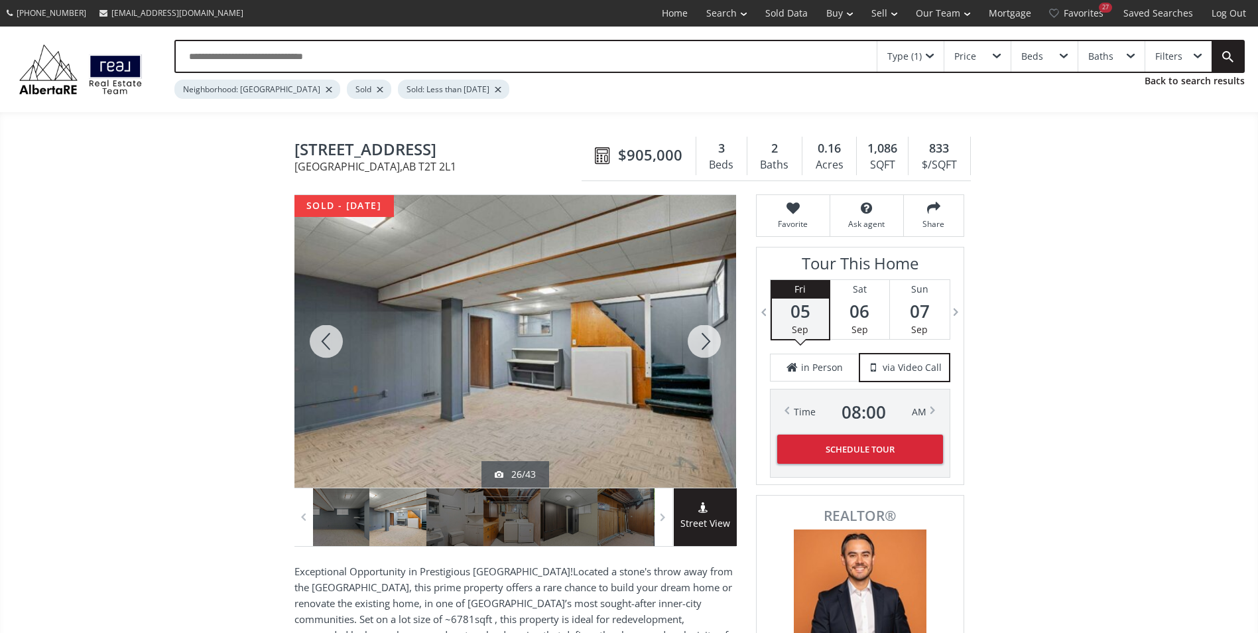
click at [704, 341] on div at bounding box center [704, 341] width 64 height 292
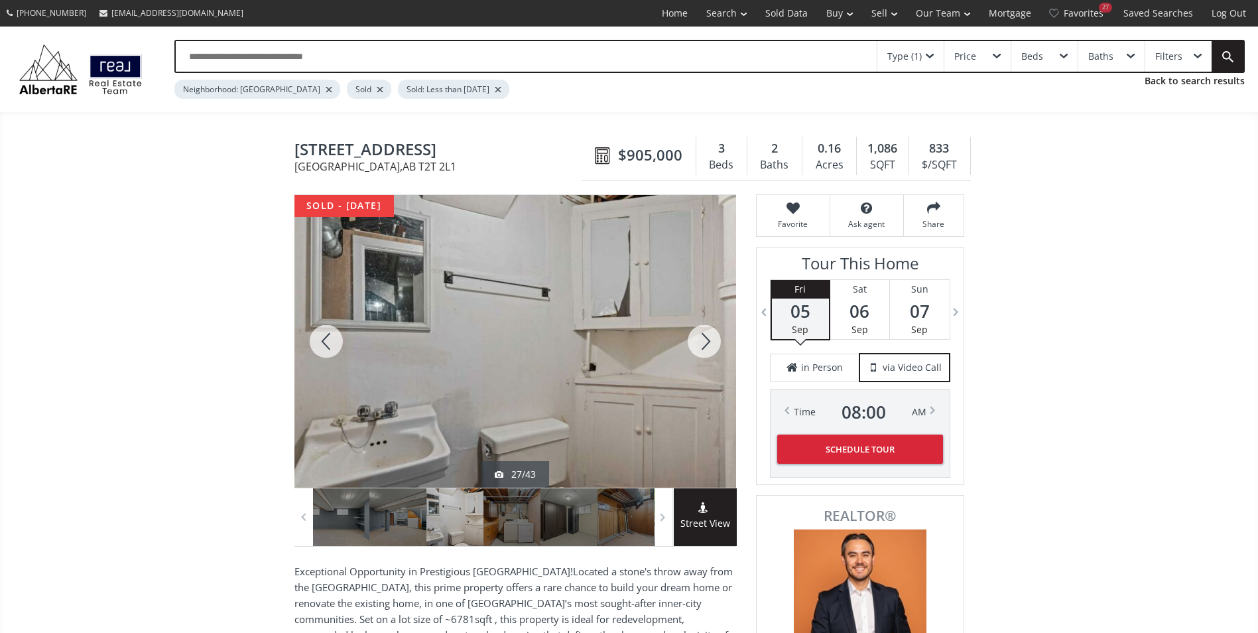
click at [704, 341] on div at bounding box center [704, 341] width 64 height 292
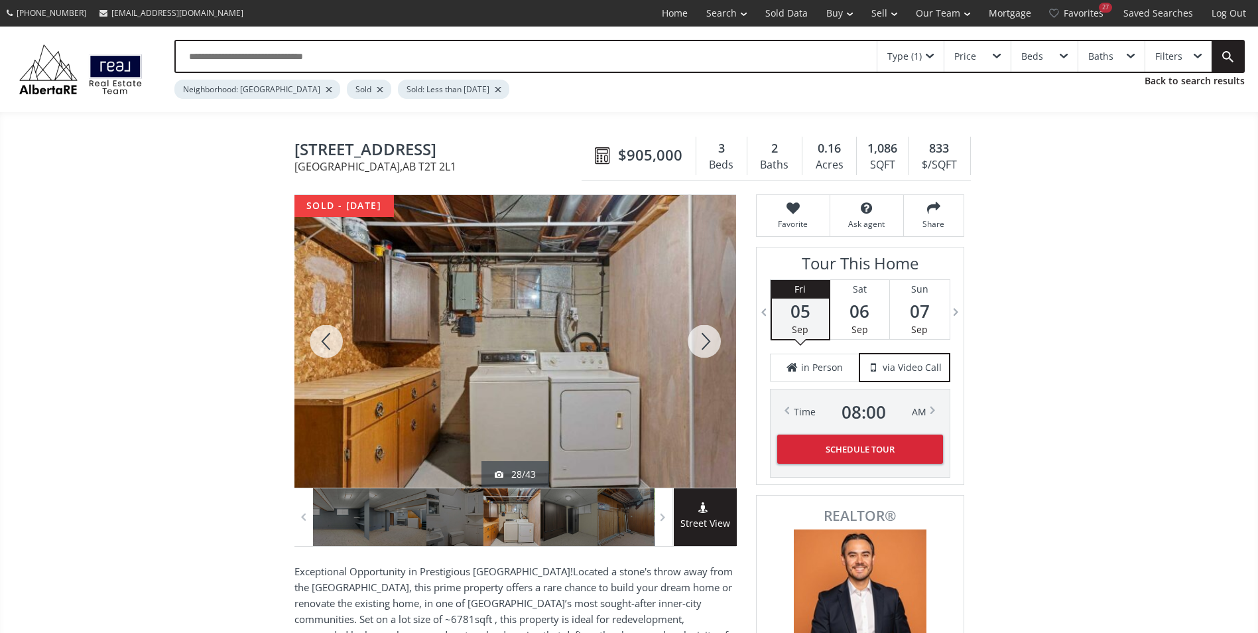
click at [704, 341] on div at bounding box center [704, 341] width 64 height 292
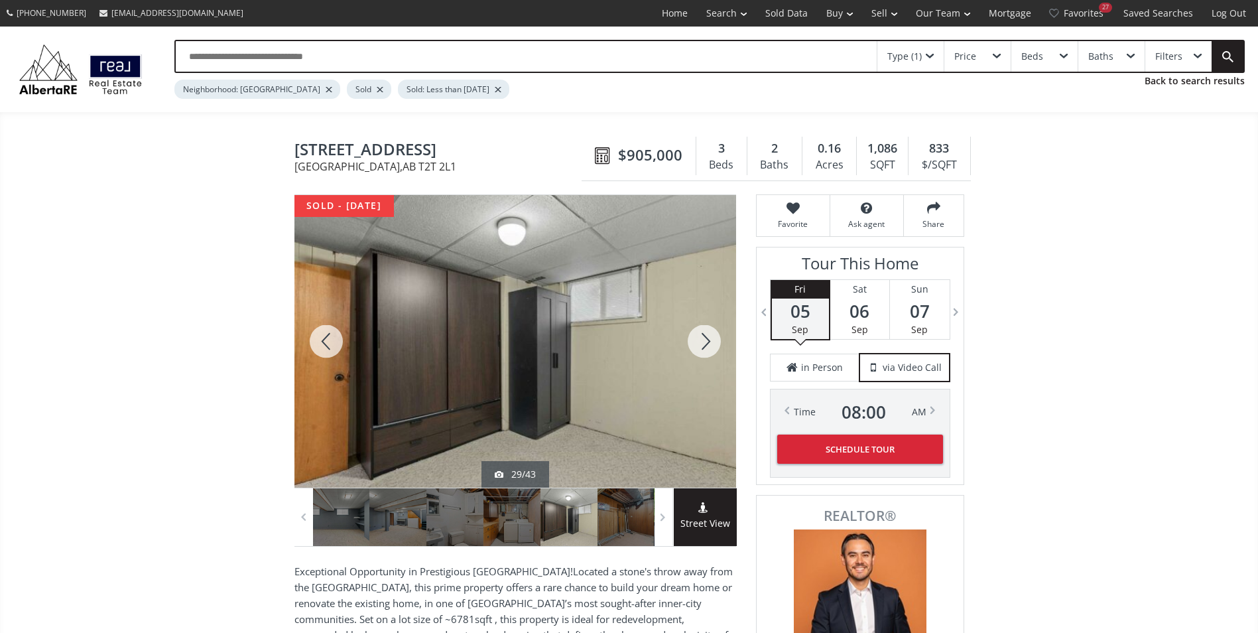
click at [704, 341] on div at bounding box center [704, 341] width 64 height 292
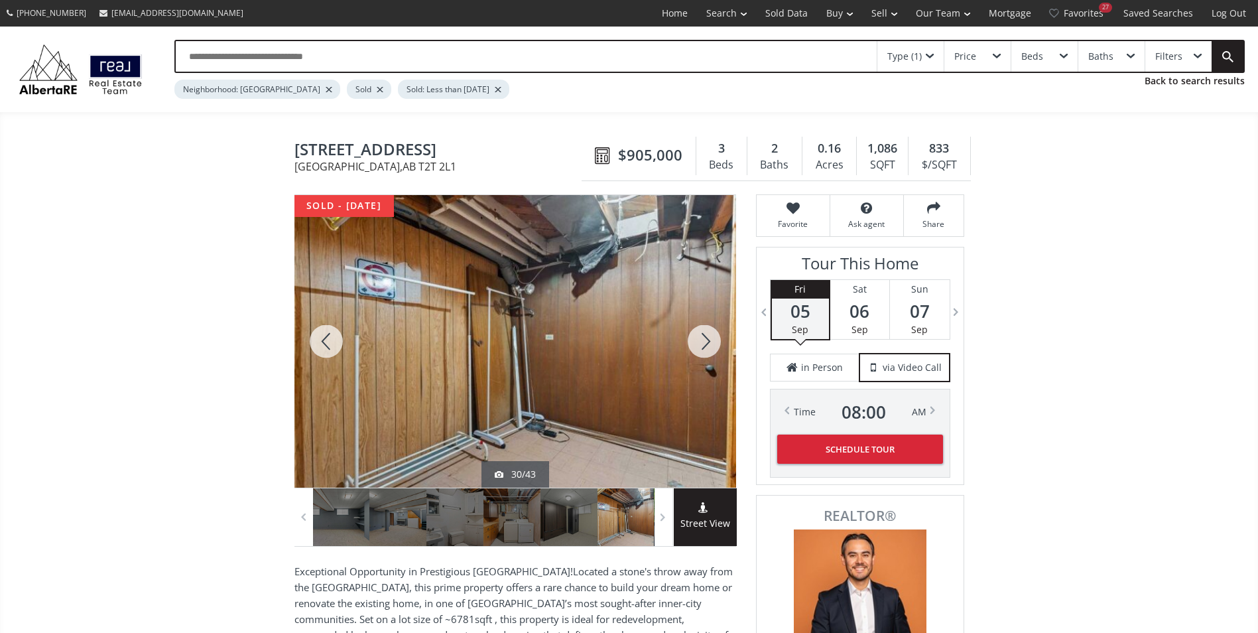
click at [704, 341] on div at bounding box center [704, 341] width 64 height 292
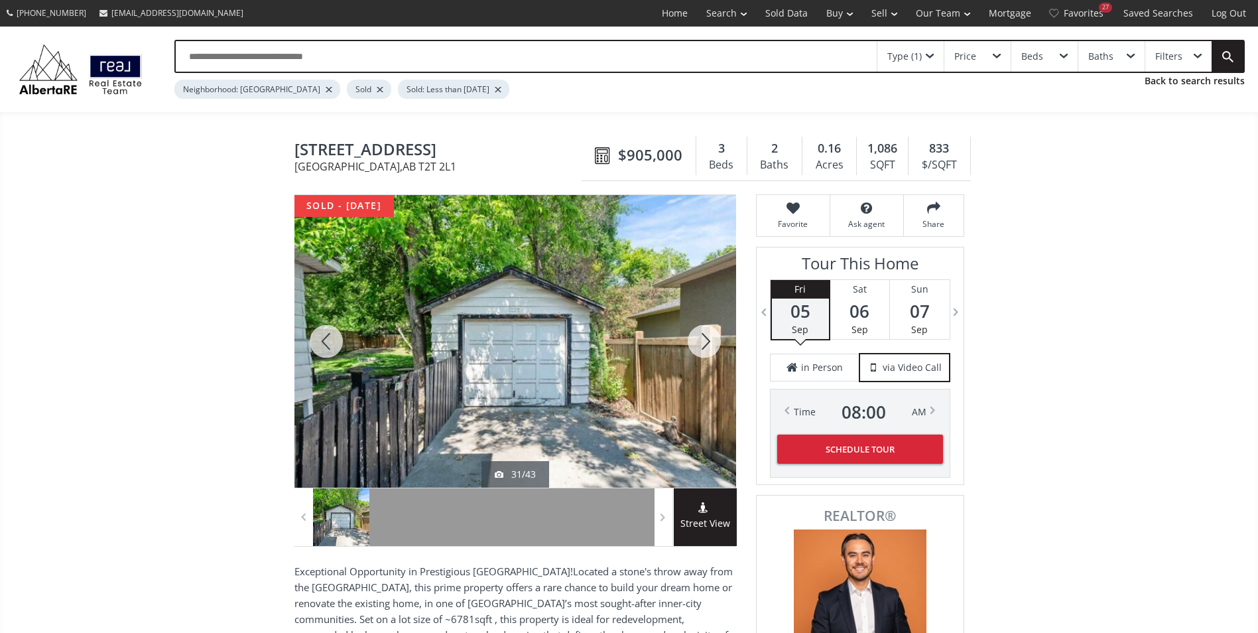
click at [704, 341] on div at bounding box center [704, 341] width 64 height 292
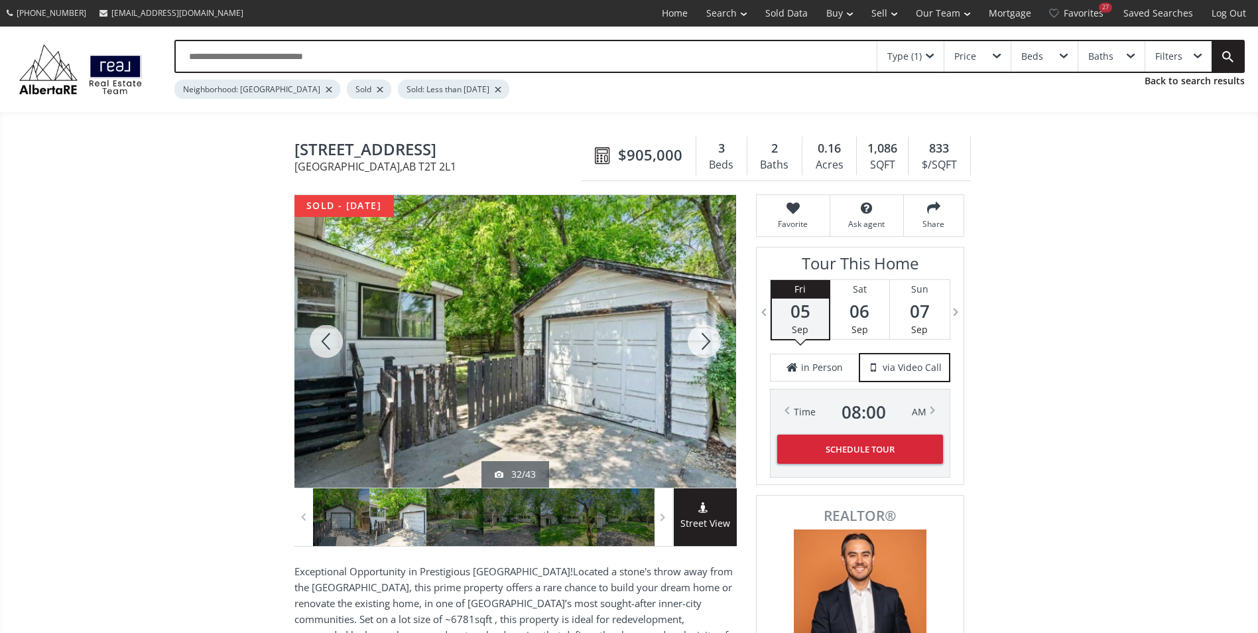
click at [704, 341] on div at bounding box center [704, 341] width 64 height 292
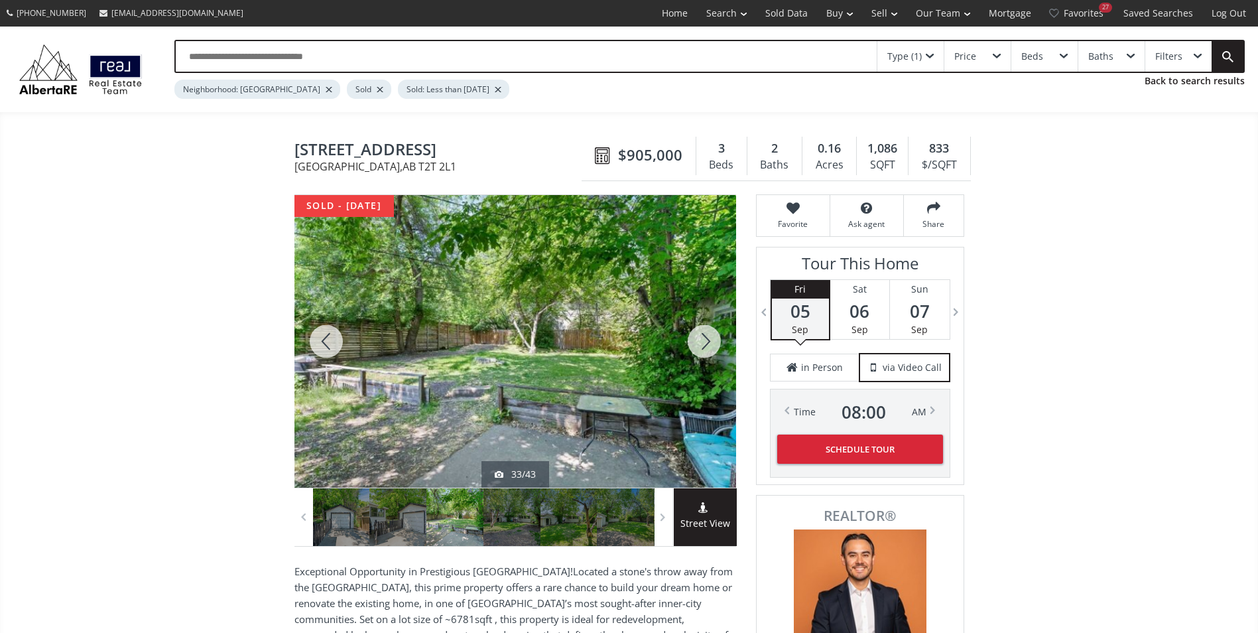
click at [704, 341] on div at bounding box center [704, 341] width 64 height 292
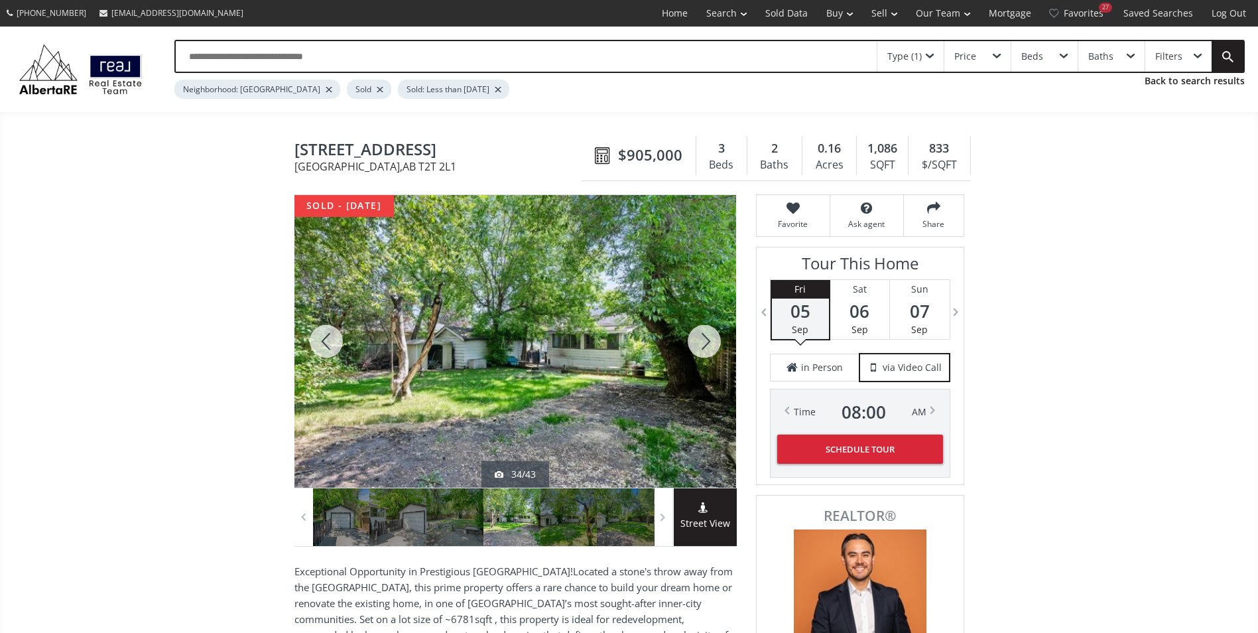
click at [704, 341] on div at bounding box center [704, 341] width 64 height 292
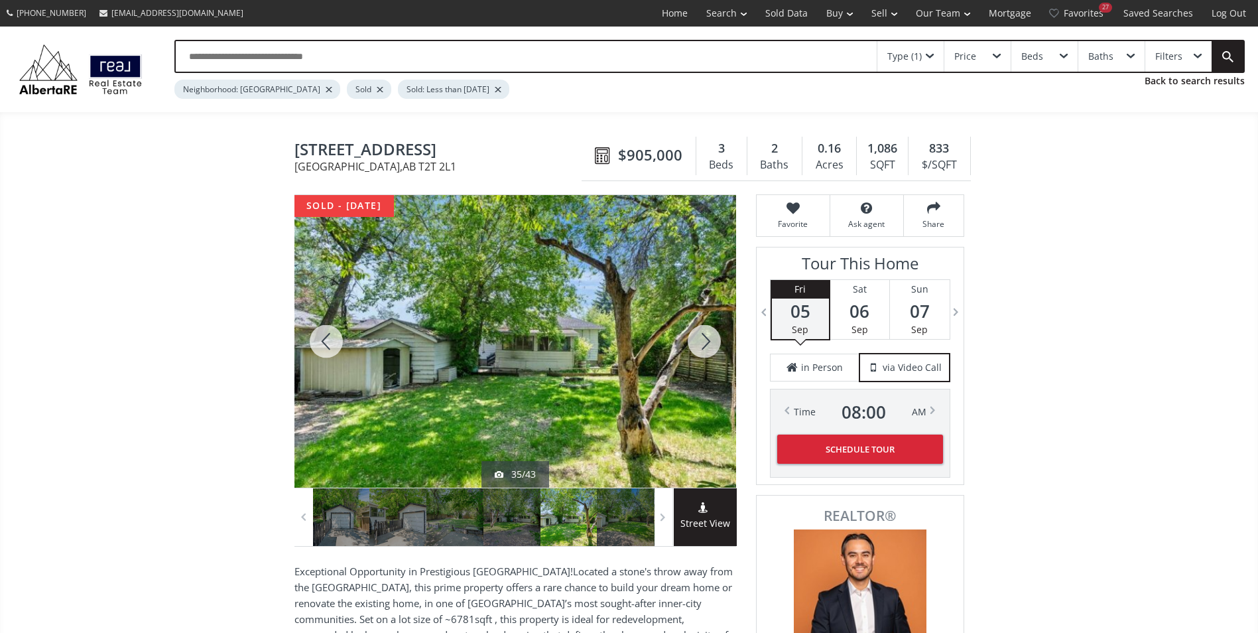
click at [704, 341] on div at bounding box center [704, 341] width 64 height 292
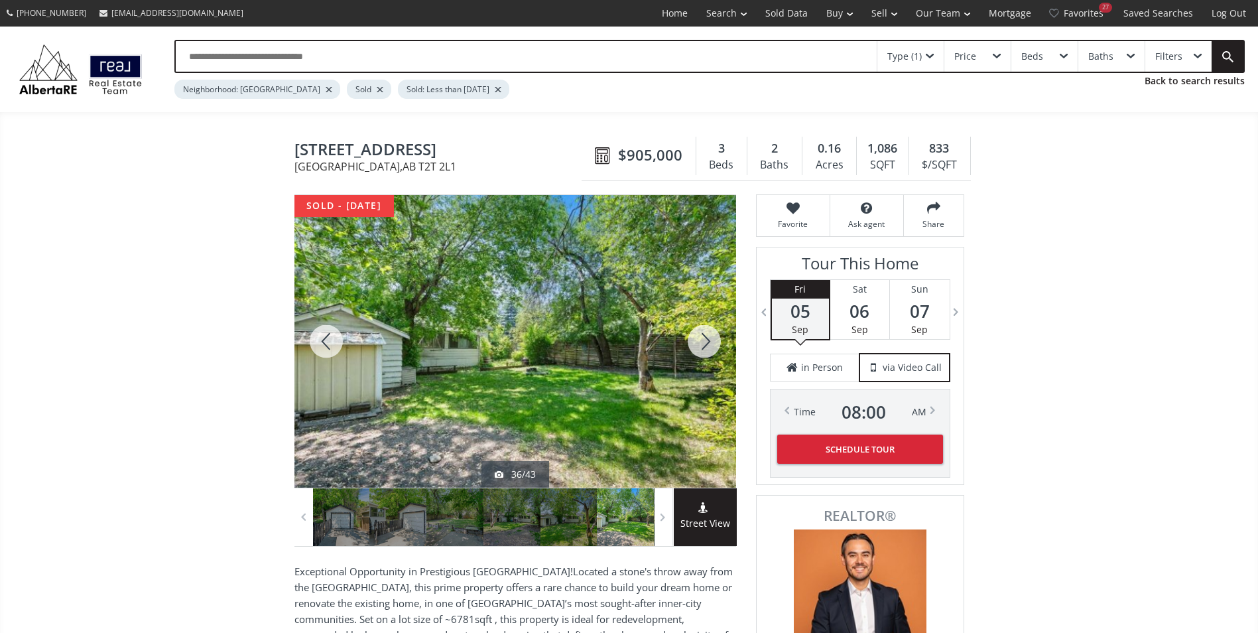
click at [704, 341] on div at bounding box center [704, 341] width 64 height 292
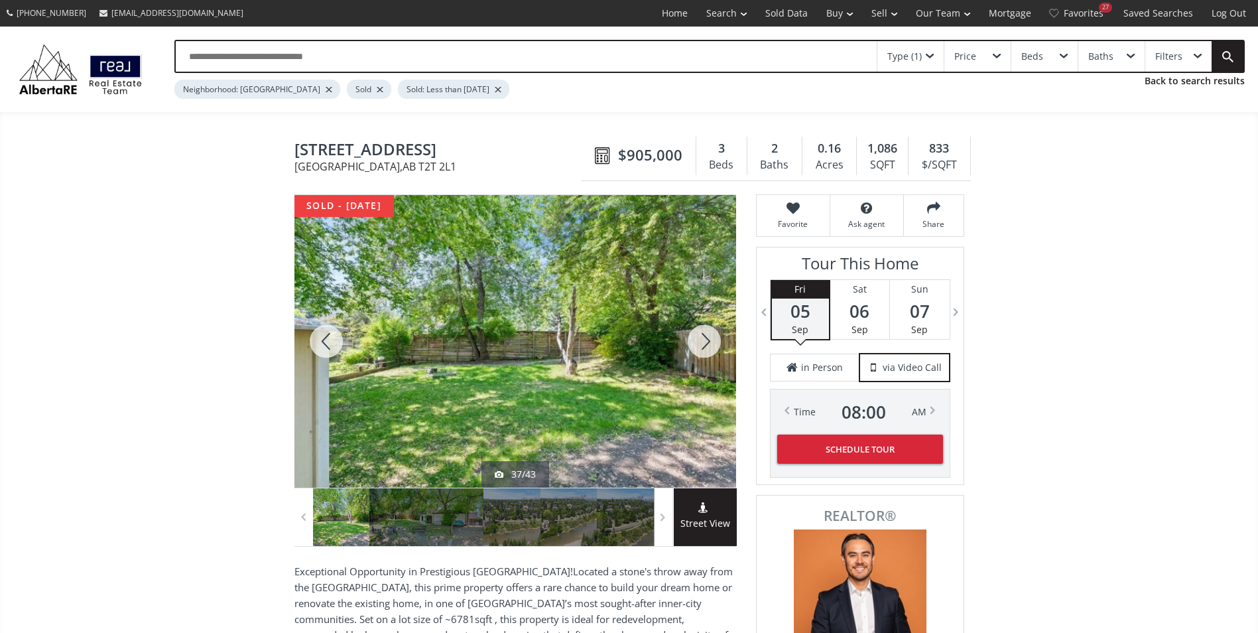
click at [704, 341] on div at bounding box center [704, 341] width 64 height 292
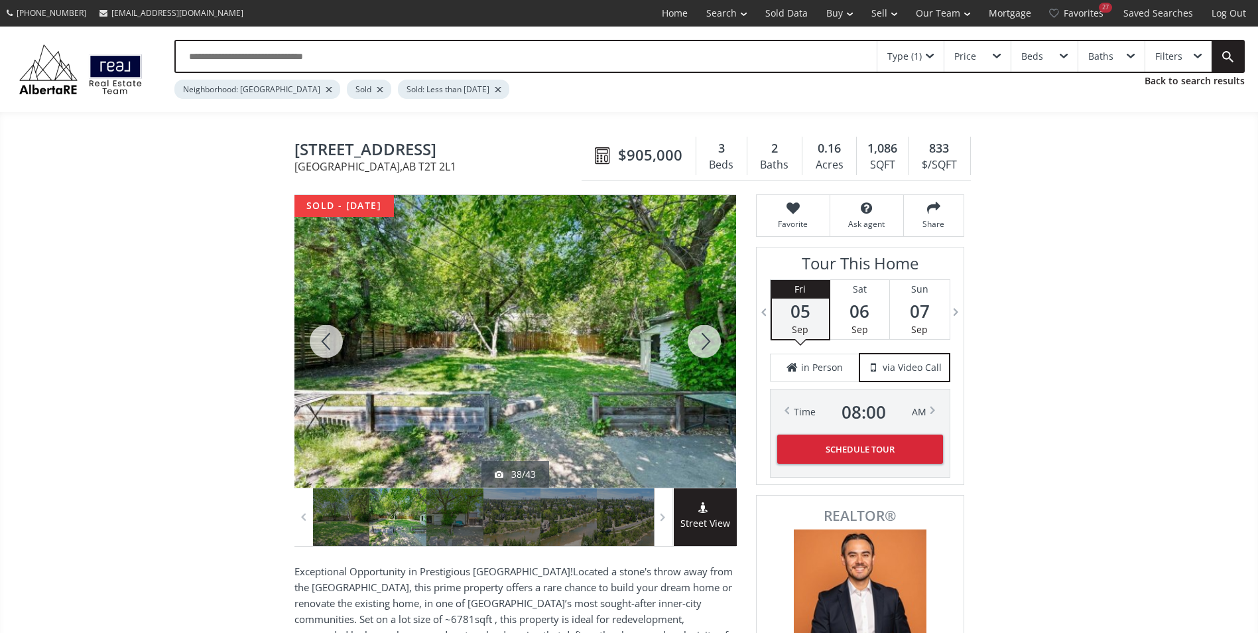
click at [704, 341] on div at bounding box center [704, 341] width 64 height 292
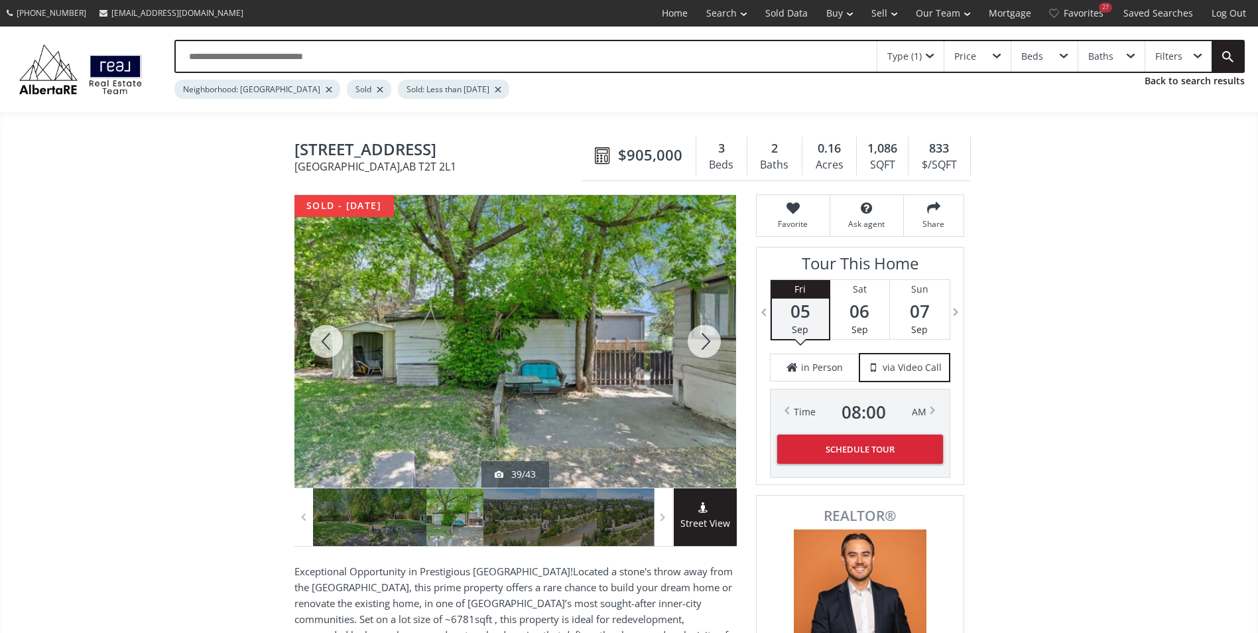
click at [704, 341] on div at bounding box center [704, 341] width 64 height 292
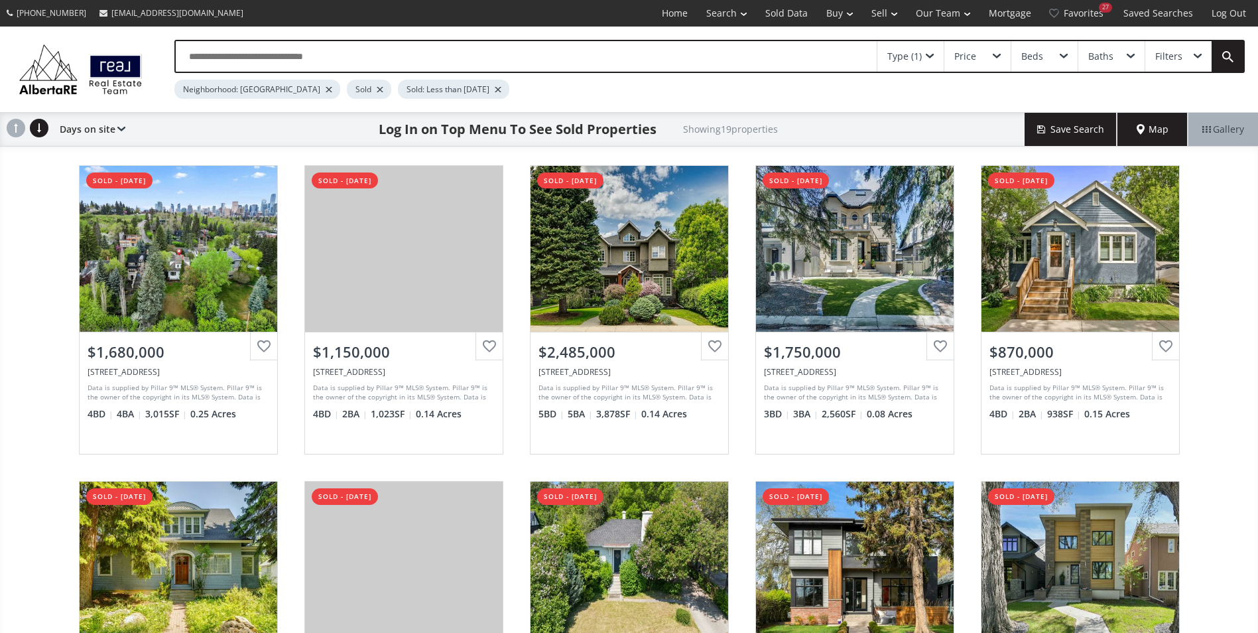
drag, startPoint x: 36, startPoint y: 385, endPoint x: 33, endPoint y: 461, distance: 75.6
